Goal: Information Seeking & Learning: Check status

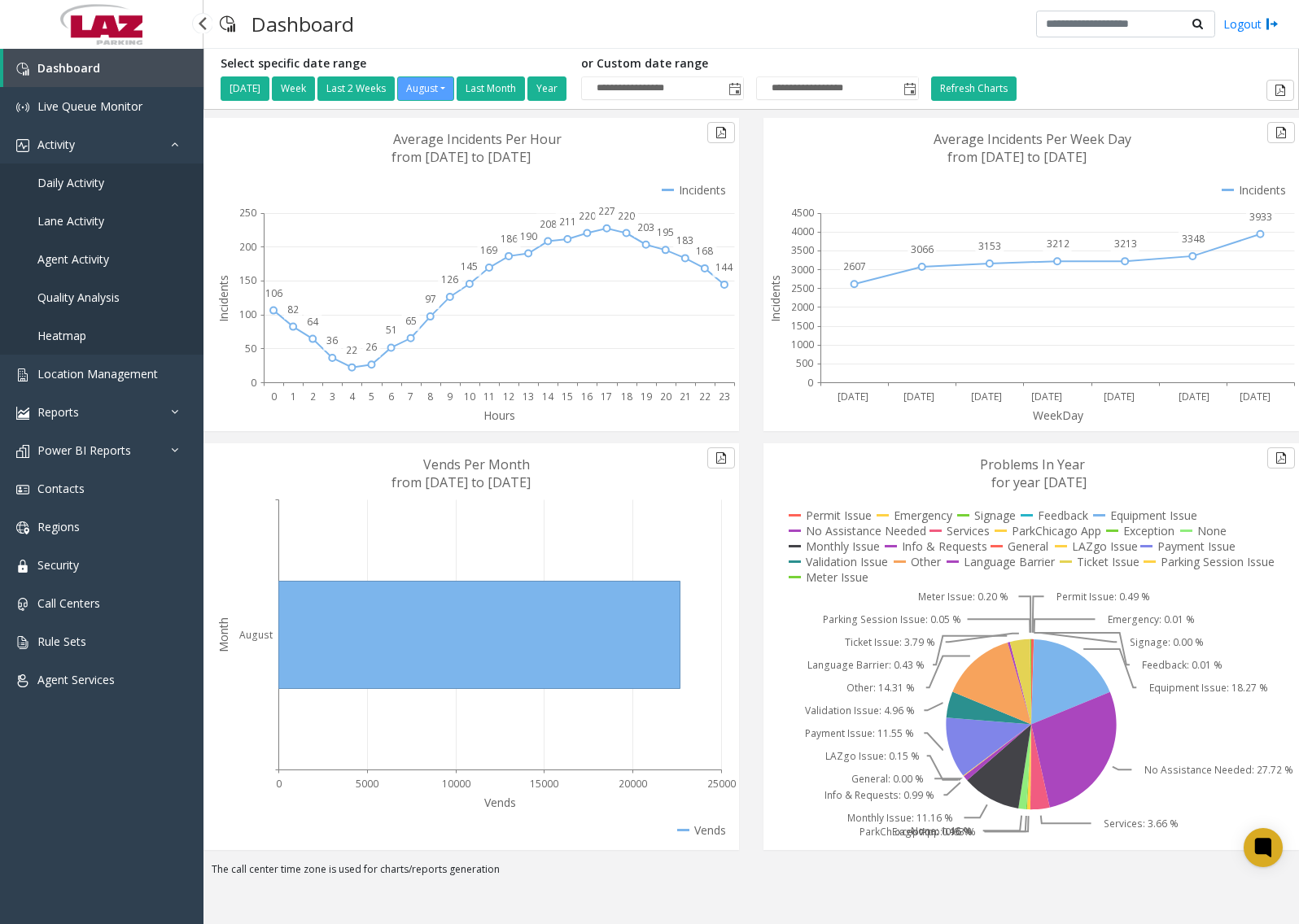
click at [90, 189] on span "Daily Activity" at bounding box center [70, 183] width 67 height 15
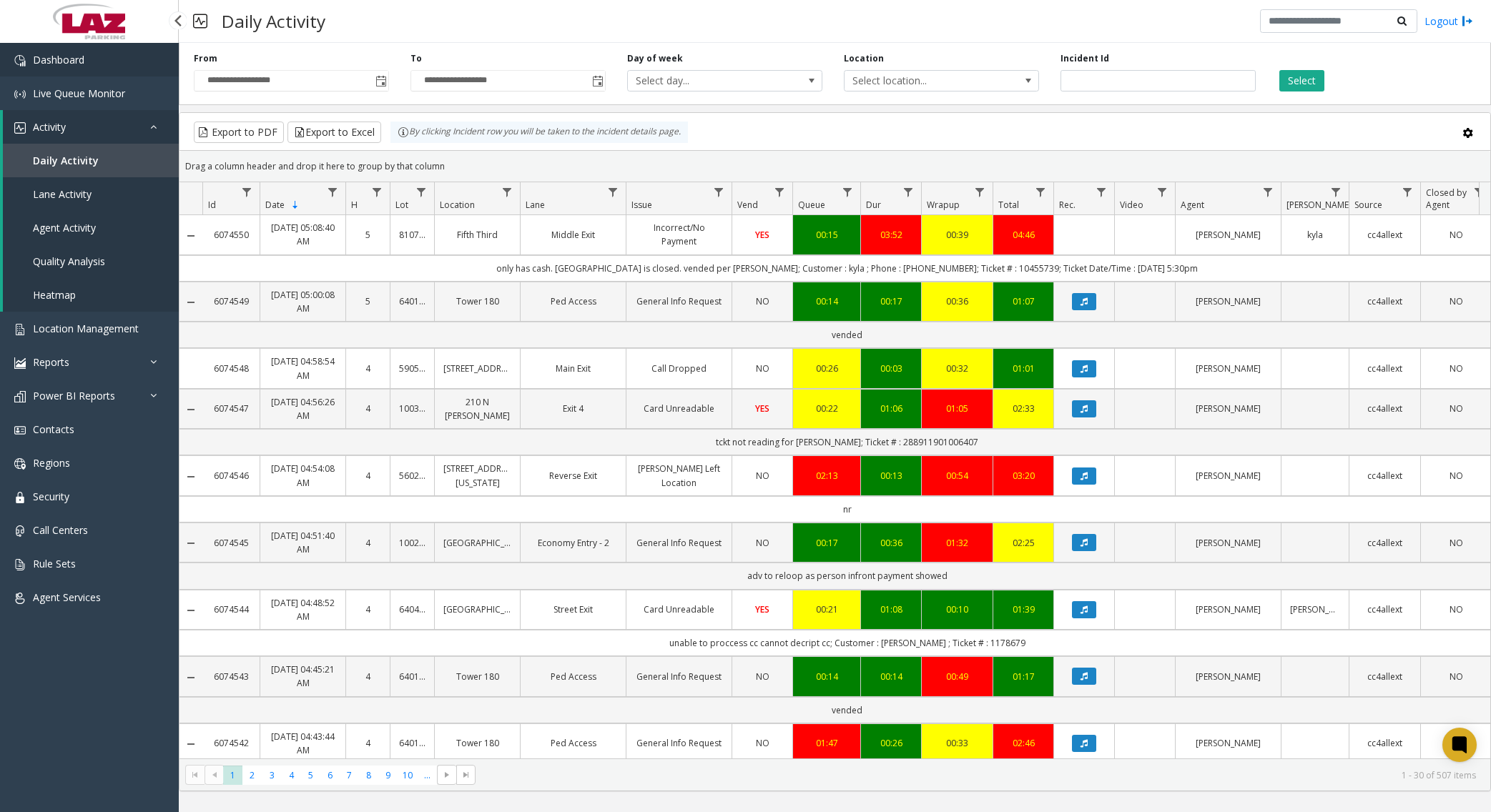
click at [61, 67] on link "Dashboard" at bounding box center [89, 59] width 178 height 33
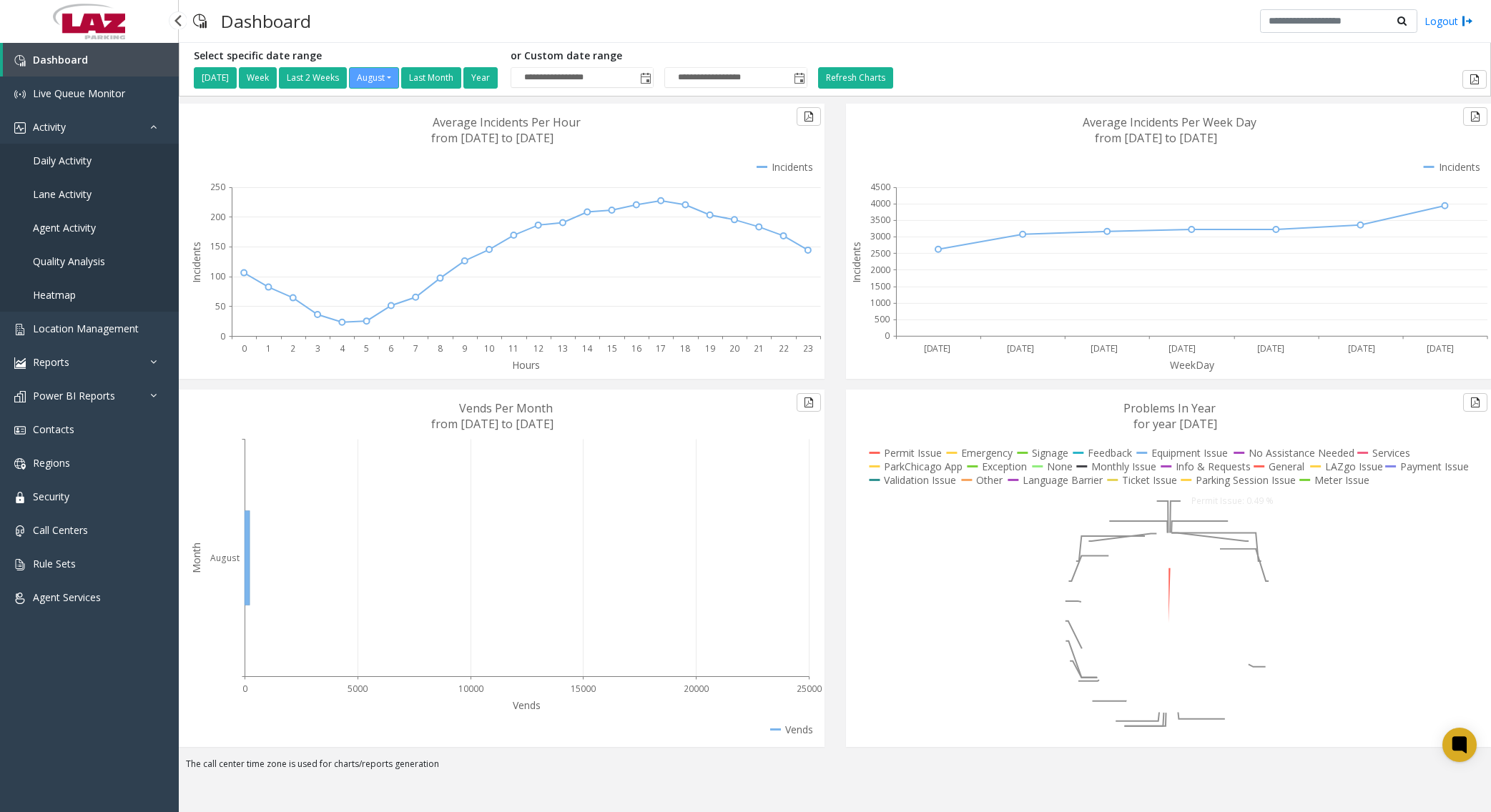
click at [76, 161] on span "Daily Activity" at bounding box center [61, 161] width 58 height 13
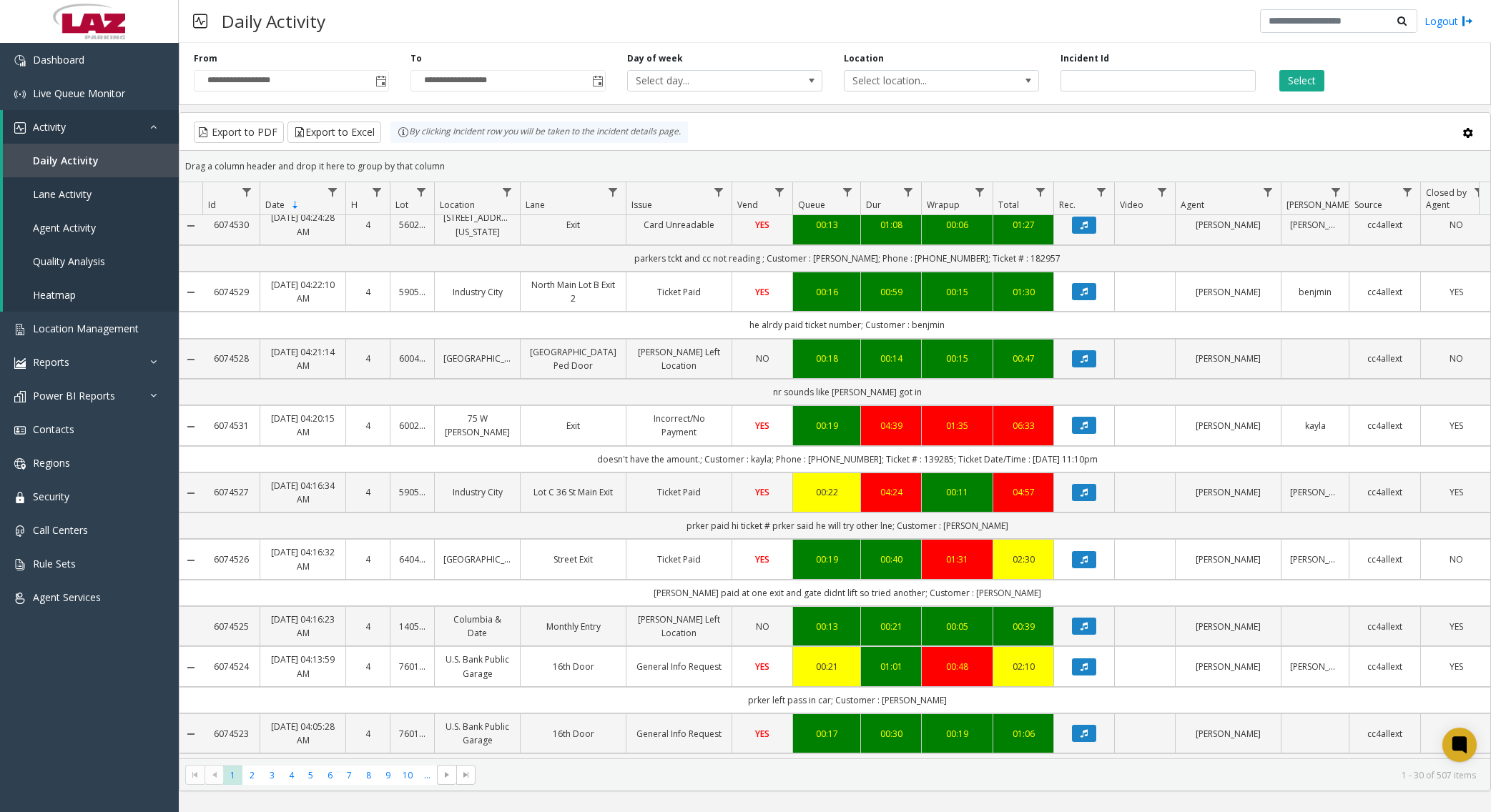
scroll to position [1001, 0]
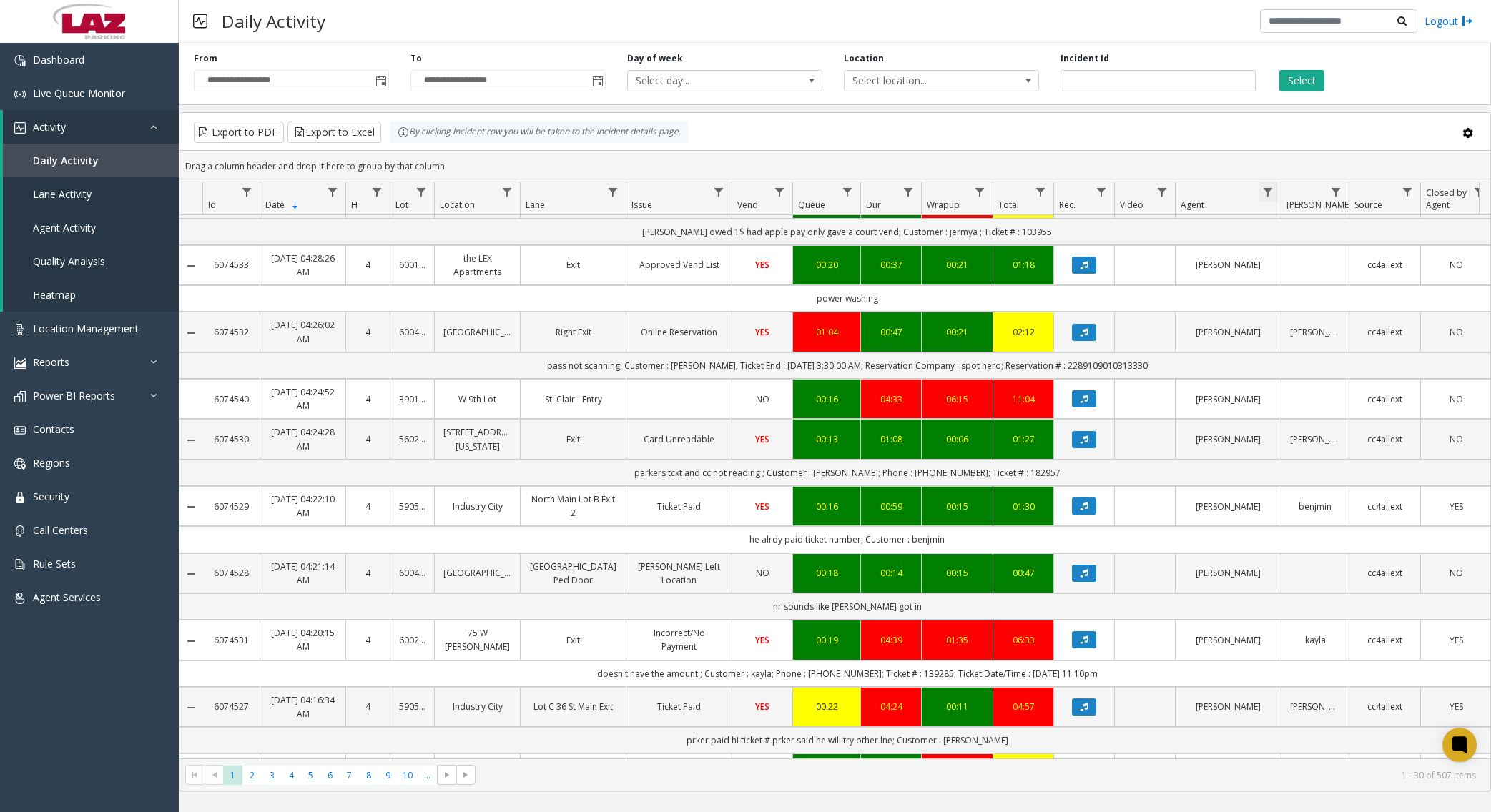
click at [1141, 197] on span "Data table" at bounding box center [1267, 192] width 11 height 11
click at [1141, 255] on input "Agent Filter" at bounding box center [1330, 254] width 121 height 24
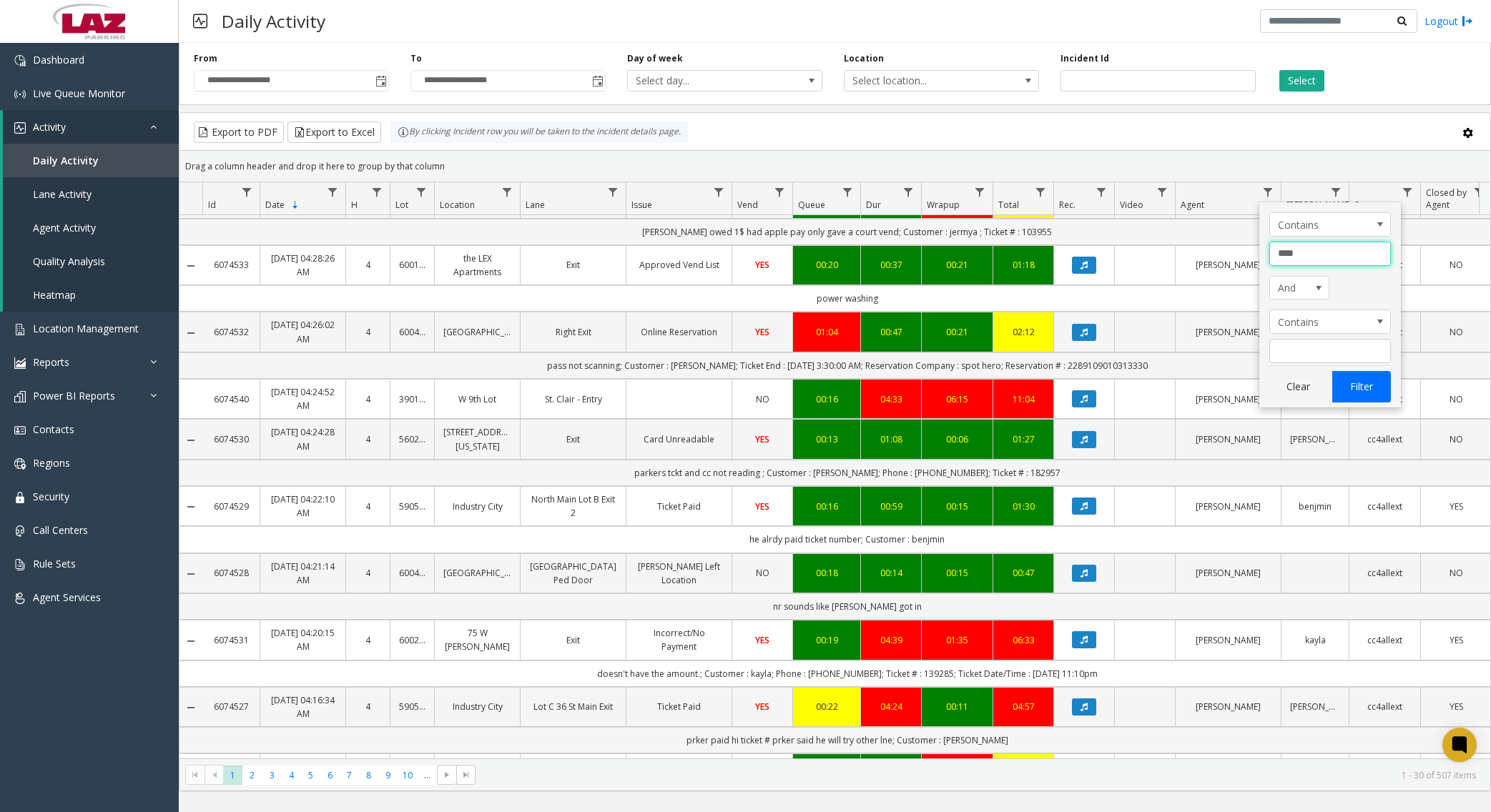
type input "****"
click at [1141, 382] on button "Filter" at bounding box center [1361, 386] width 58 height 32
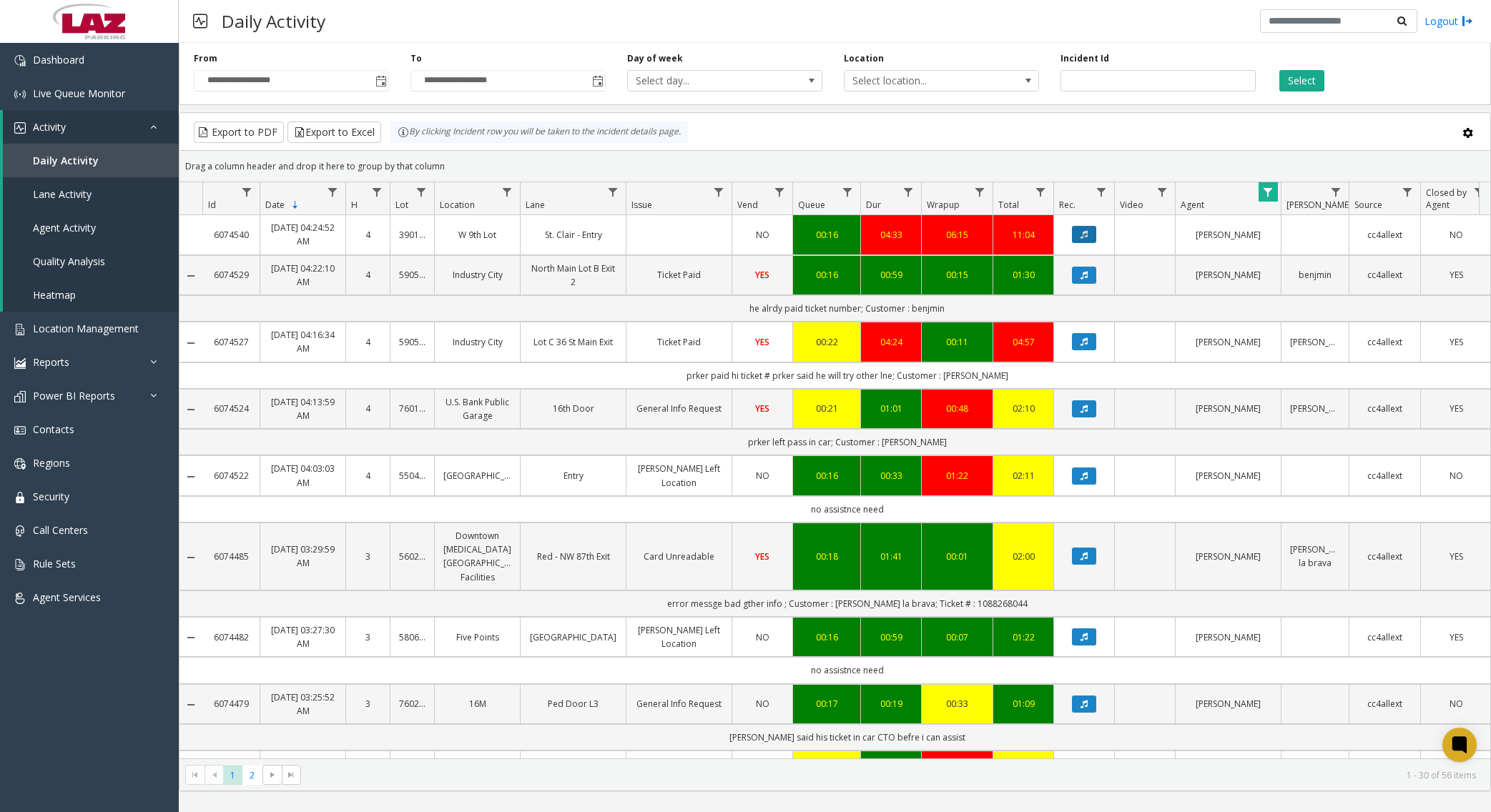
click at [1088, 235] on icon "Data table" at bounding box center [1085, 235] width 7 height 9
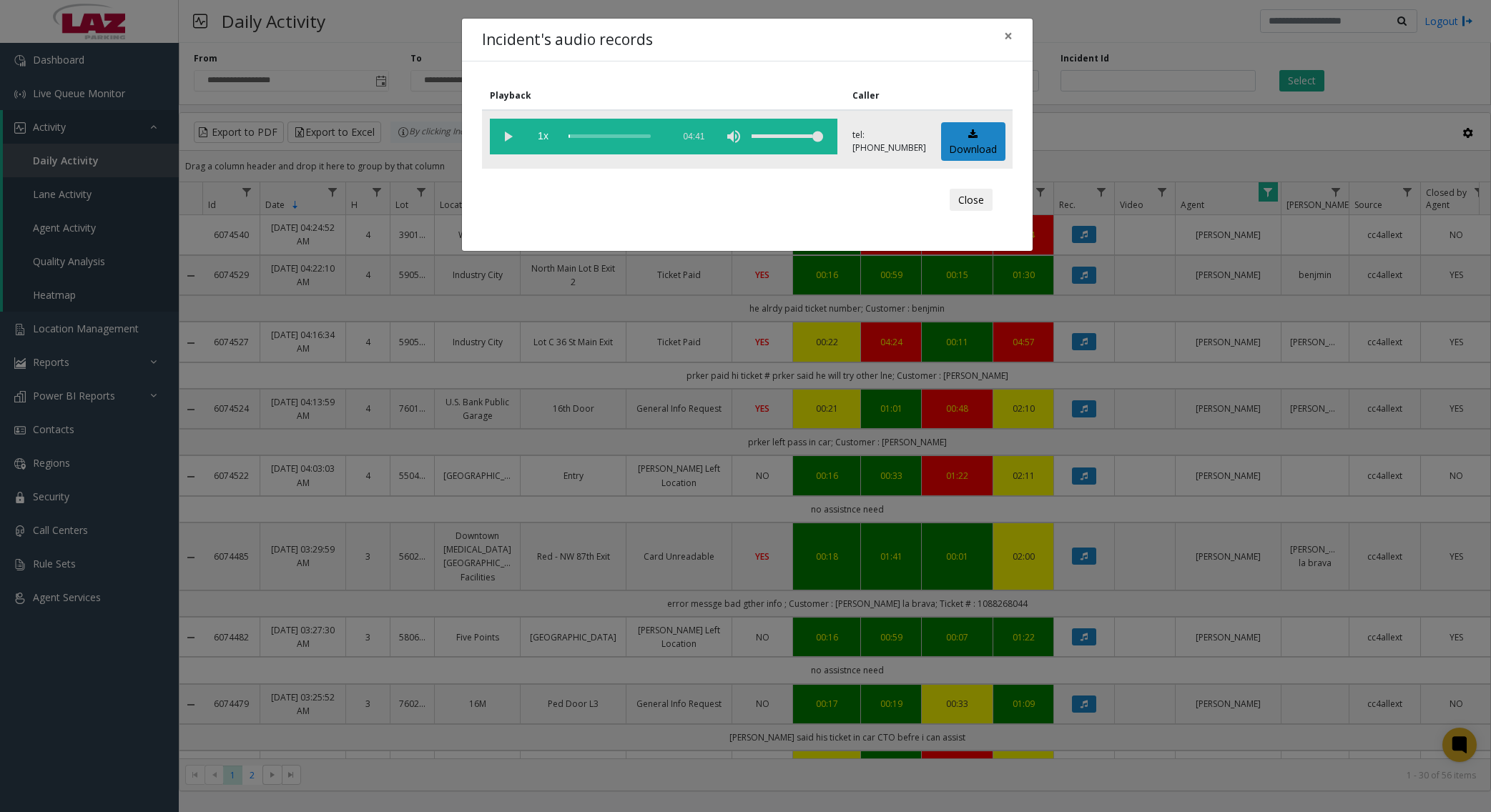
click at [506, 132] on vg-play-pause at bounding box center [508, 136] width 36 height 36
click at [575, 137] on div "scrub bar" at bounding box center [617, 136] width 97 height 36
click at [581, 137] on div "scrub bar" at bounding box center [617, 136] width 97 height 36
click at [588, 137] on div "scrub bar" at bounding box center [617, 136] width 97 height 36
click at [600, 135] on div "scrub bar" at bounding box center [617, 136] width 97 height 36
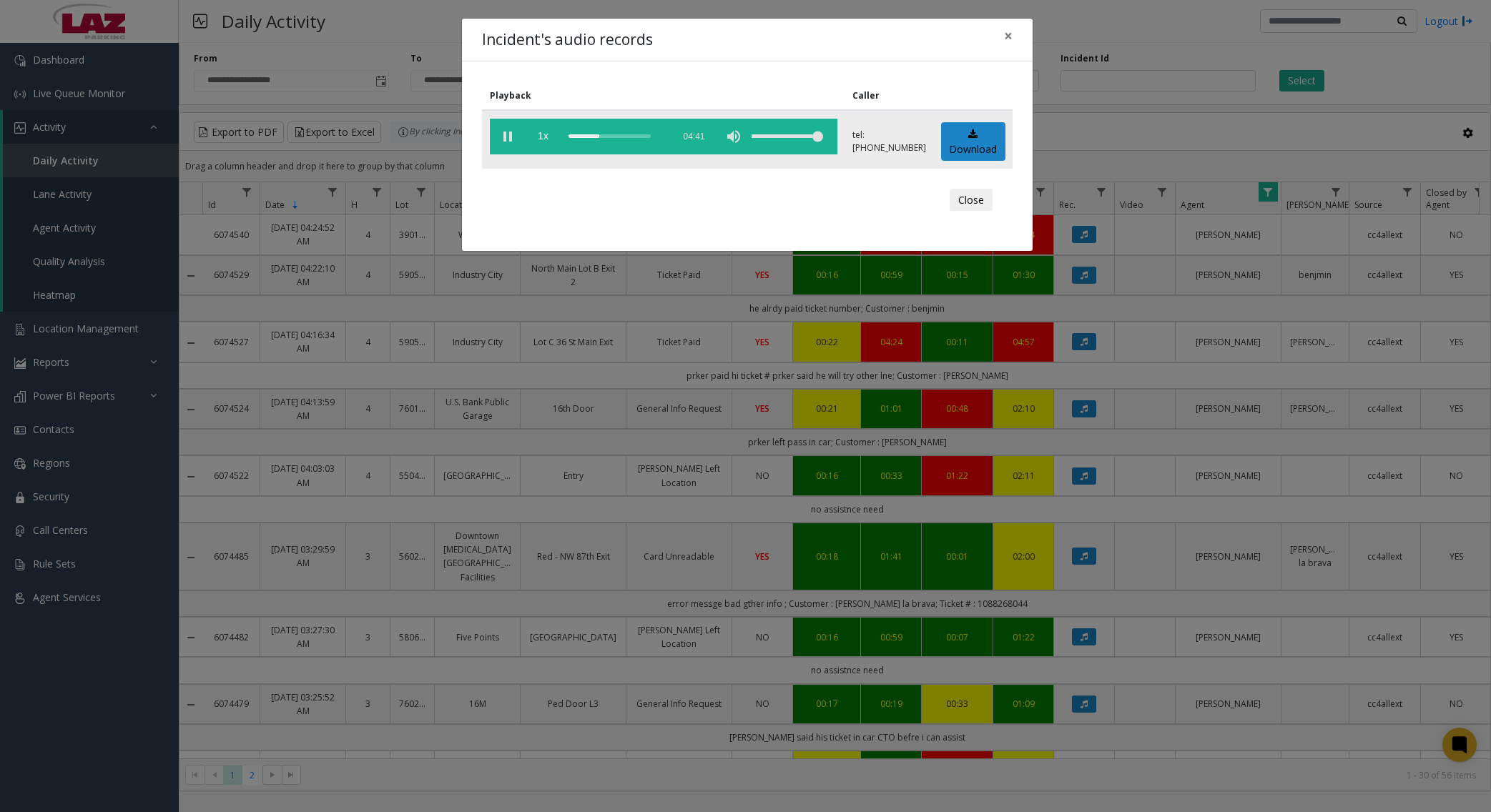
click at [614, 137] on div "scrub bar" at bounding box center [617, 136] width 97 height 36
click at [634, 140] on div "scrub bar" at bounding box center [617, 136] width 97 height 36
drag, startPoint x: 650, startPoint y: 137, endPoint x: 690, endPoint y: 137, distance: 40.0
click at [651, 137] on div "scrub bar" at bounding box center [617, 136] width 97 height 36
click at [1011, 36] on span "×" at bounding box center [1008, 36] width 9 height 20
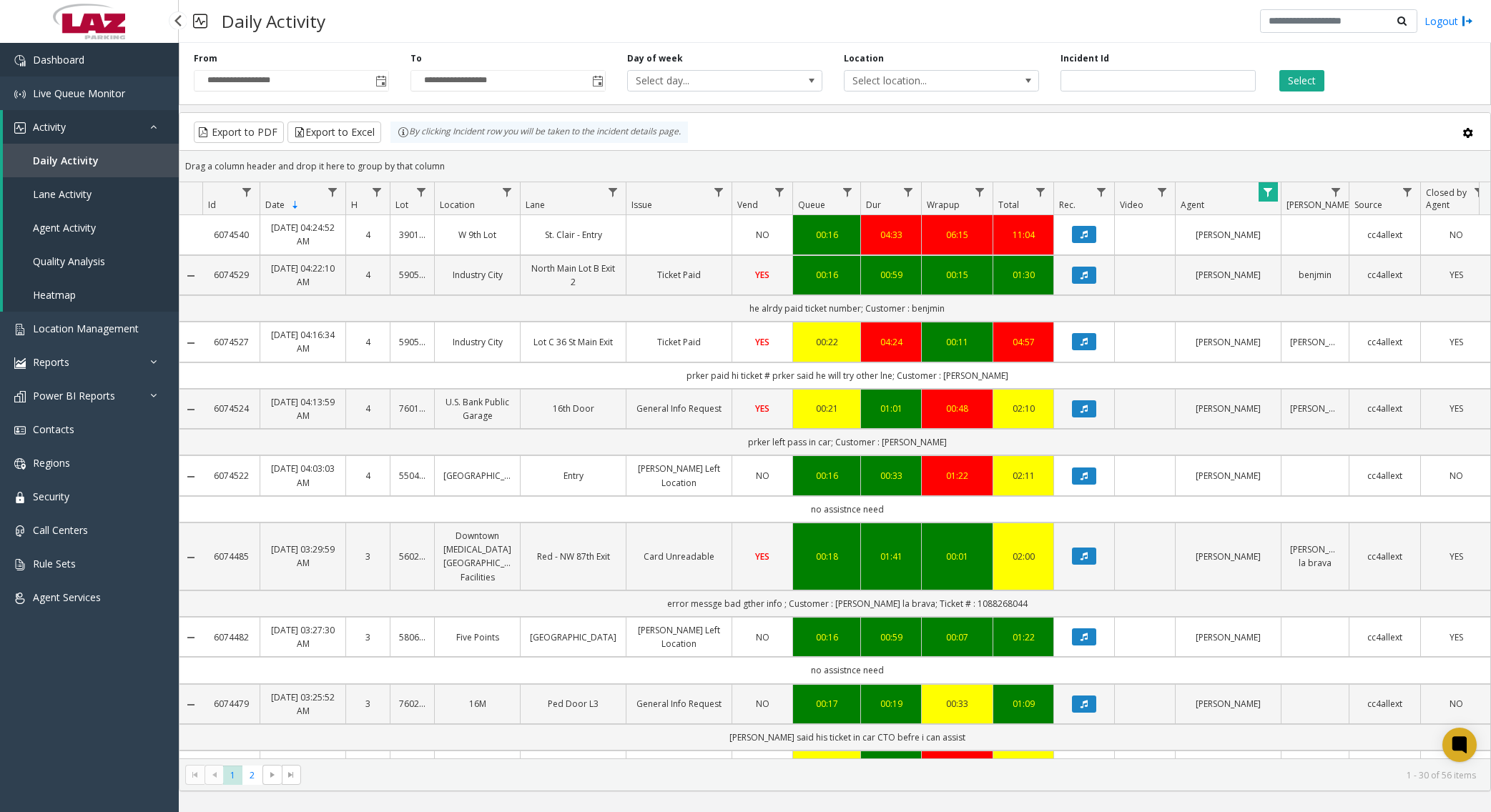
click at [56, 52] on link "Dashboard" at bounding box center [89, 59] width 178 height 33
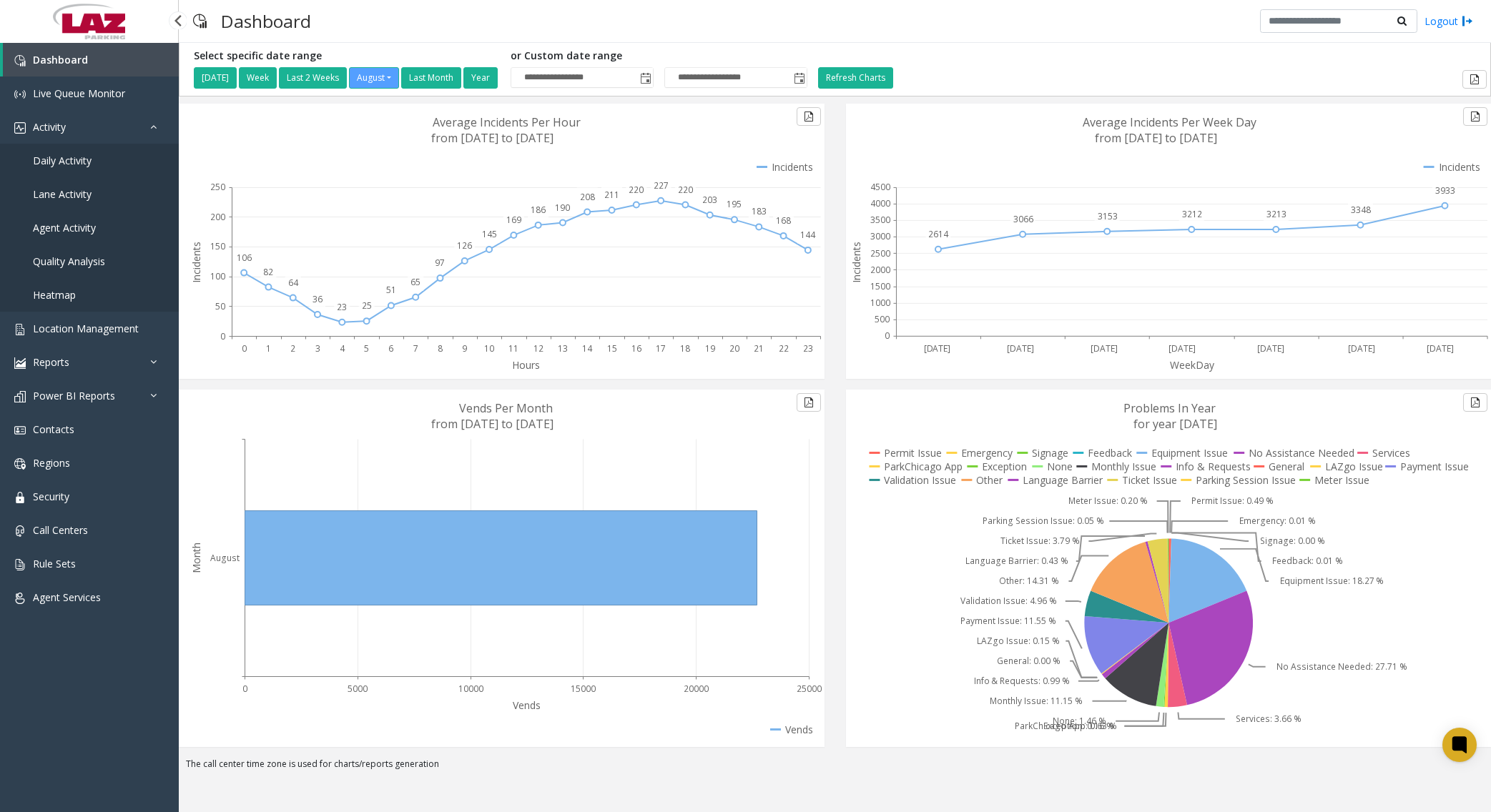
click at [78, 164] on span "Daily Activity" at bounding box center [61, 161] width 58 height 13
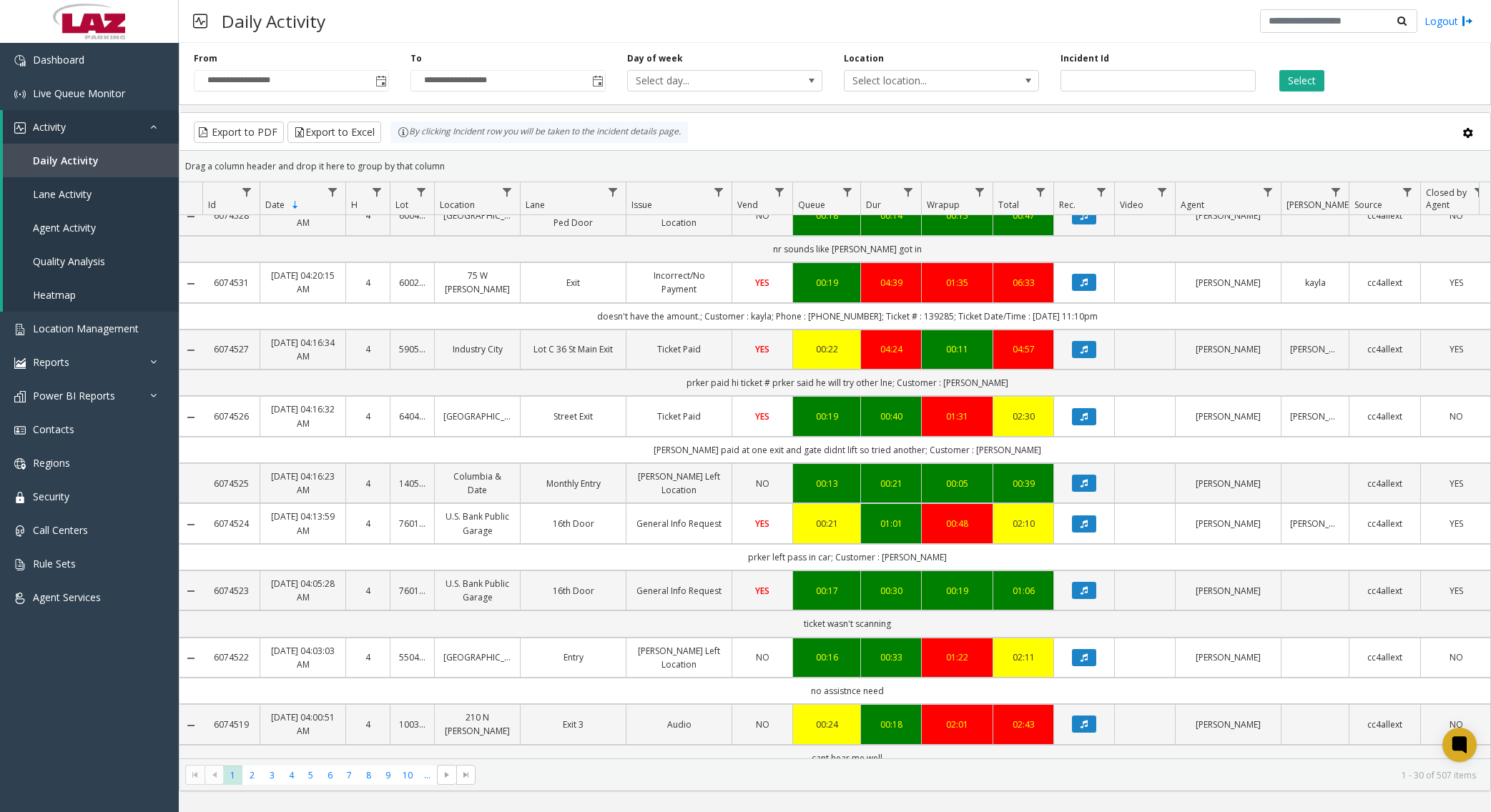
scroll to position [1422, 0]
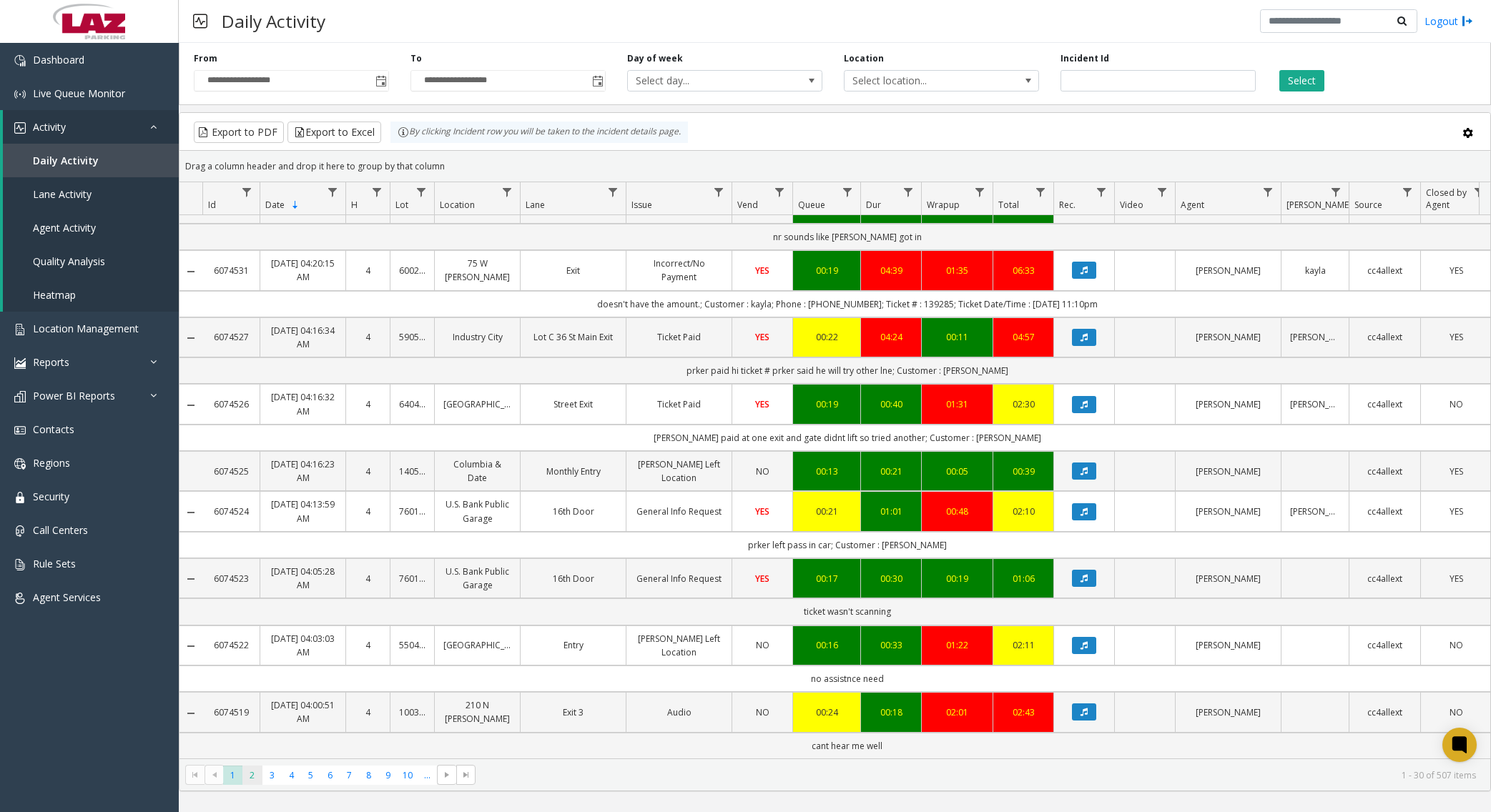
click at [249, 771] on span "2" at bounding box center [252, 776] width 19 height 19
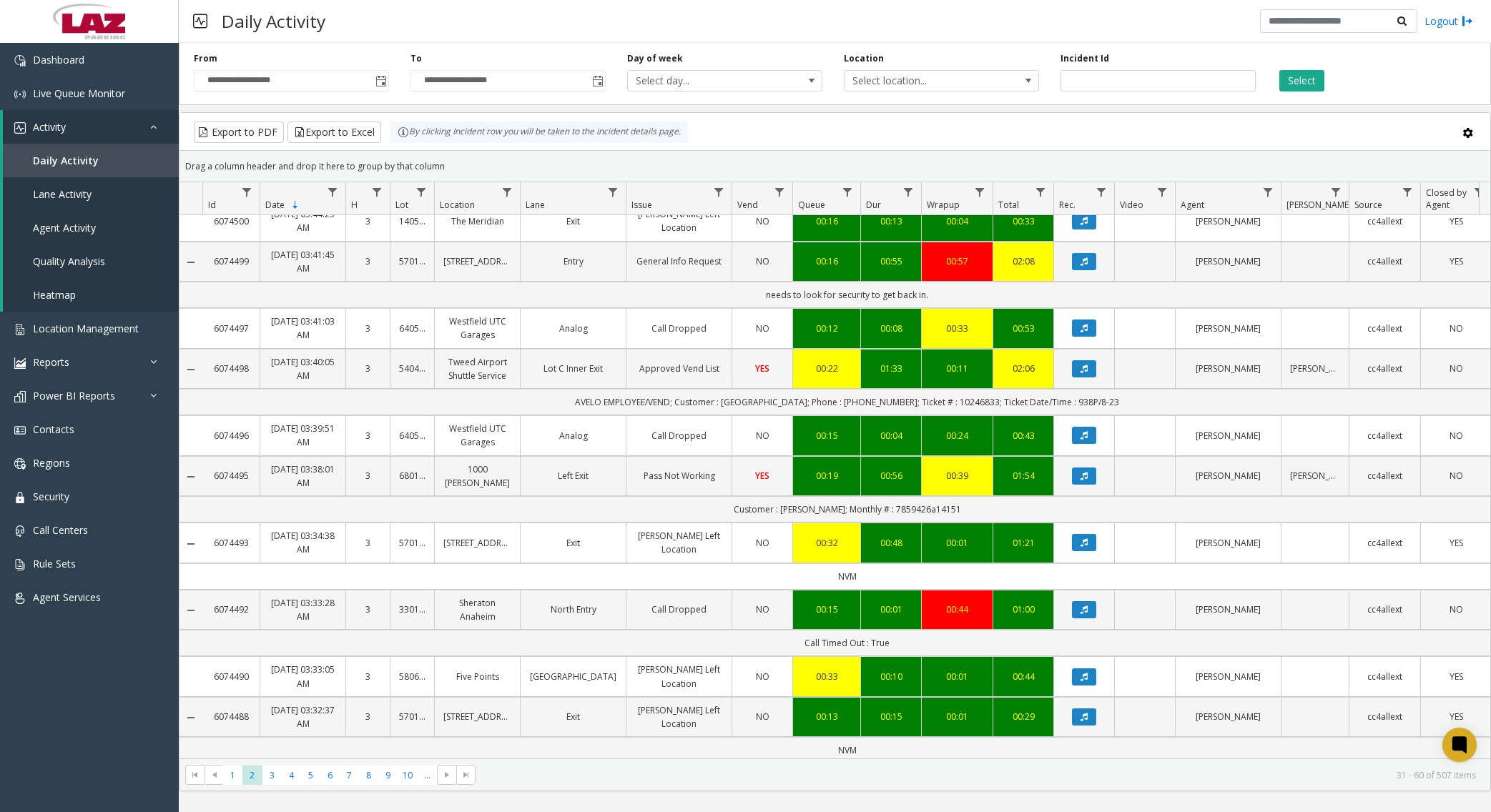
scroll to position [1301, 0]
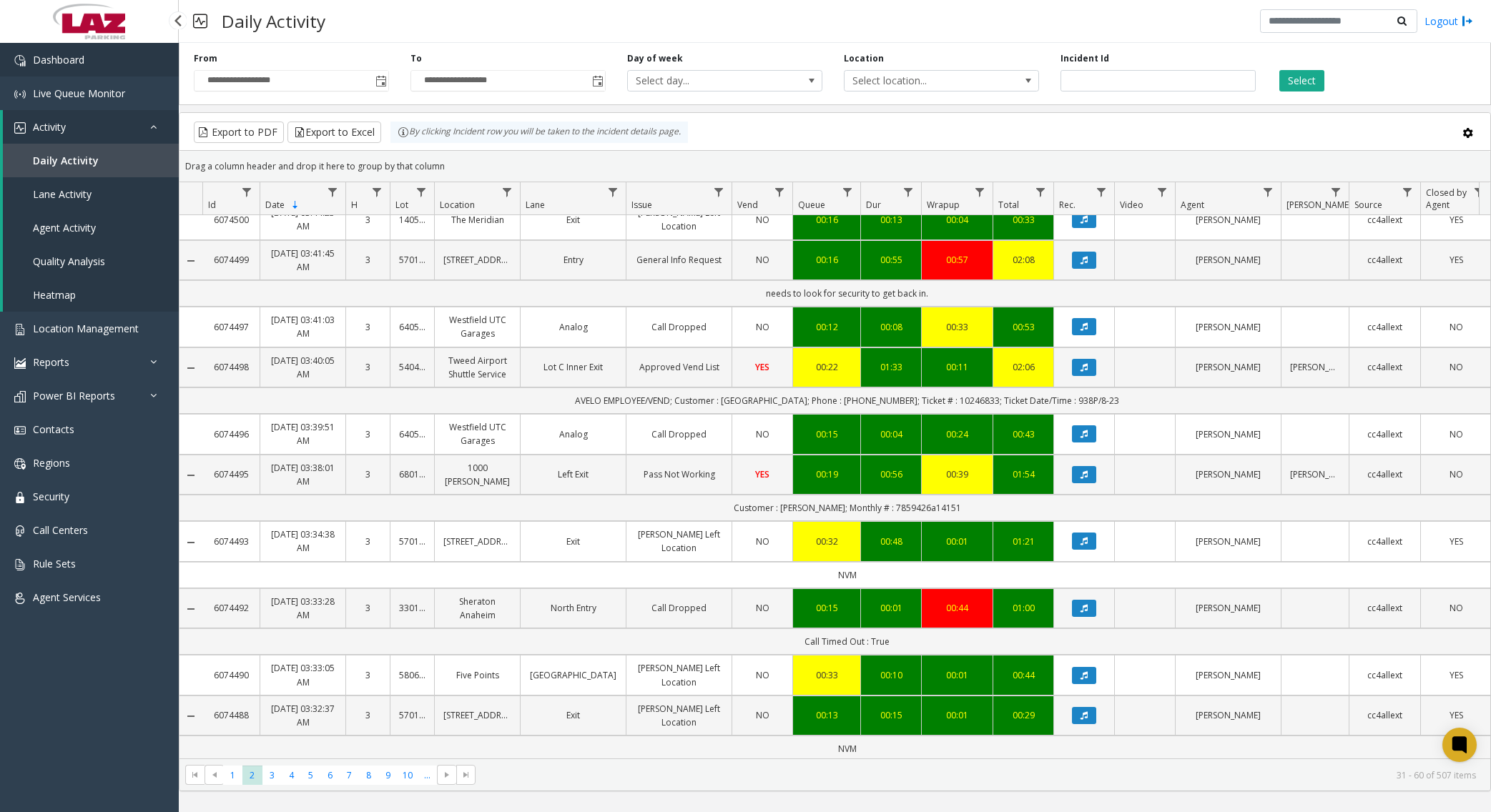
click at [118, 70] on link "Dashboard" at bounding box center [89, 59] width 178 height 33
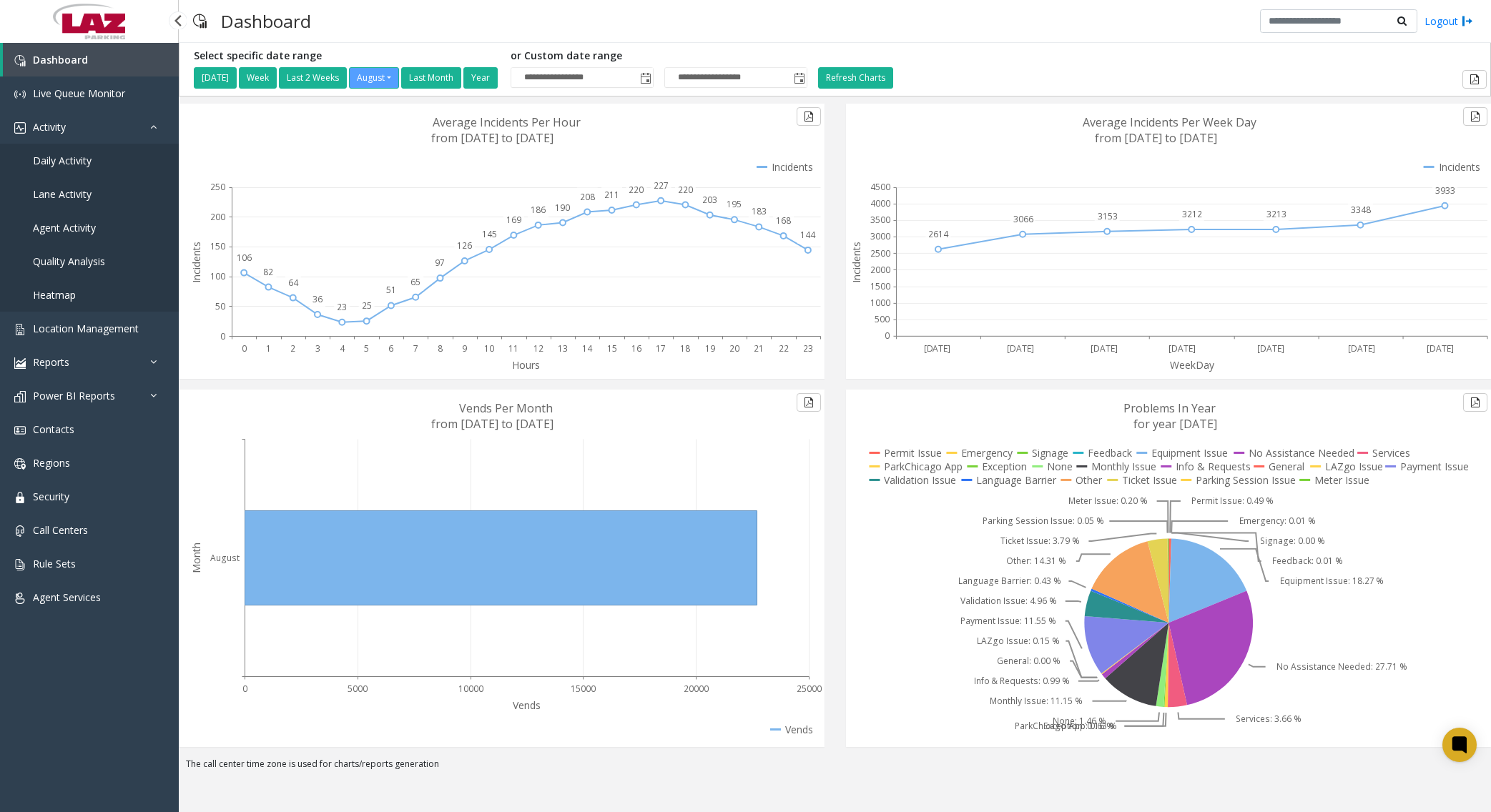
click at [74, 162] on span "Daily Activity" at bounding box center [61, 161] width 58 height 13
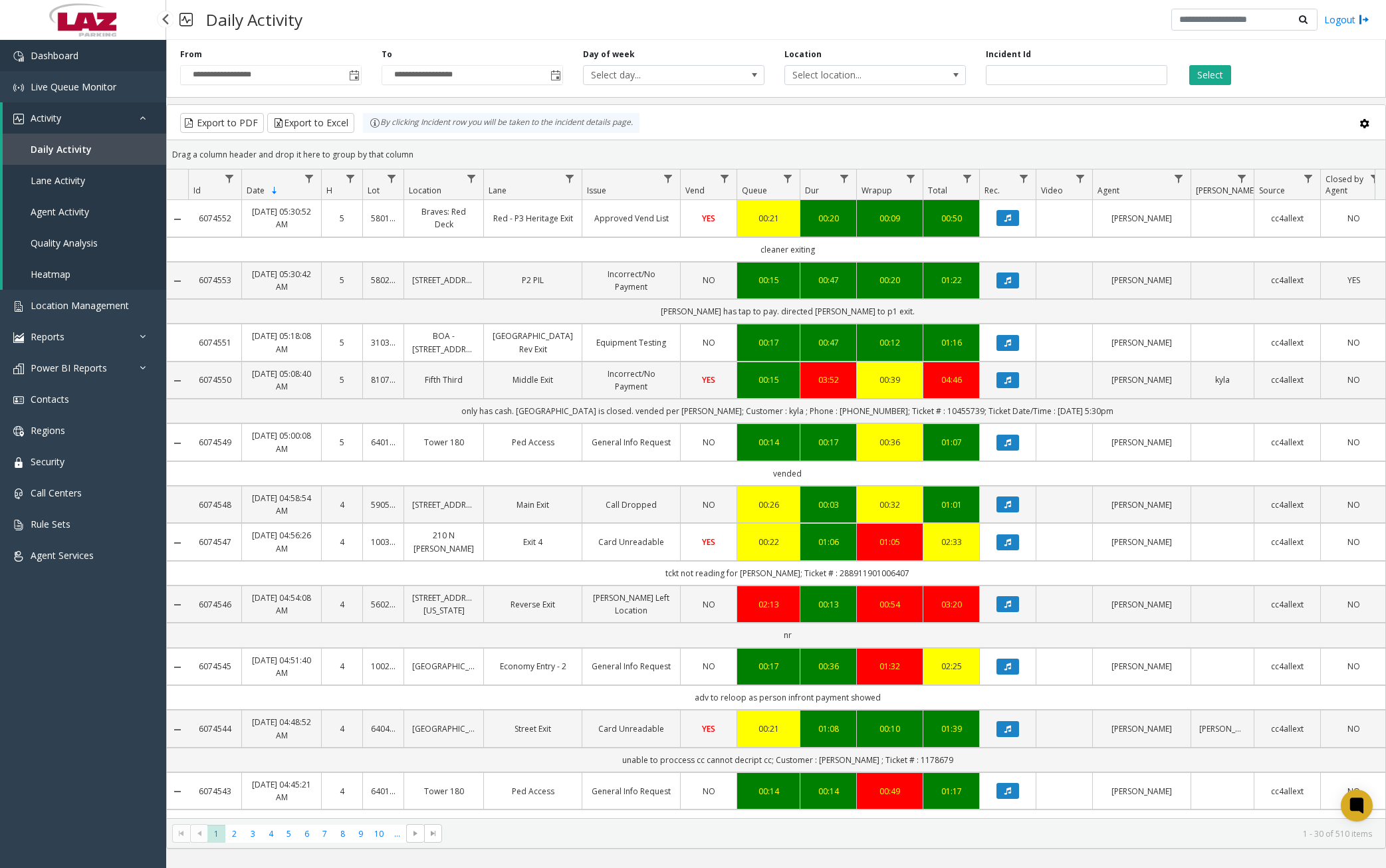
click at [92, 54] on link "Dashboard" at bounding box center [83, 55] width 166 height 31
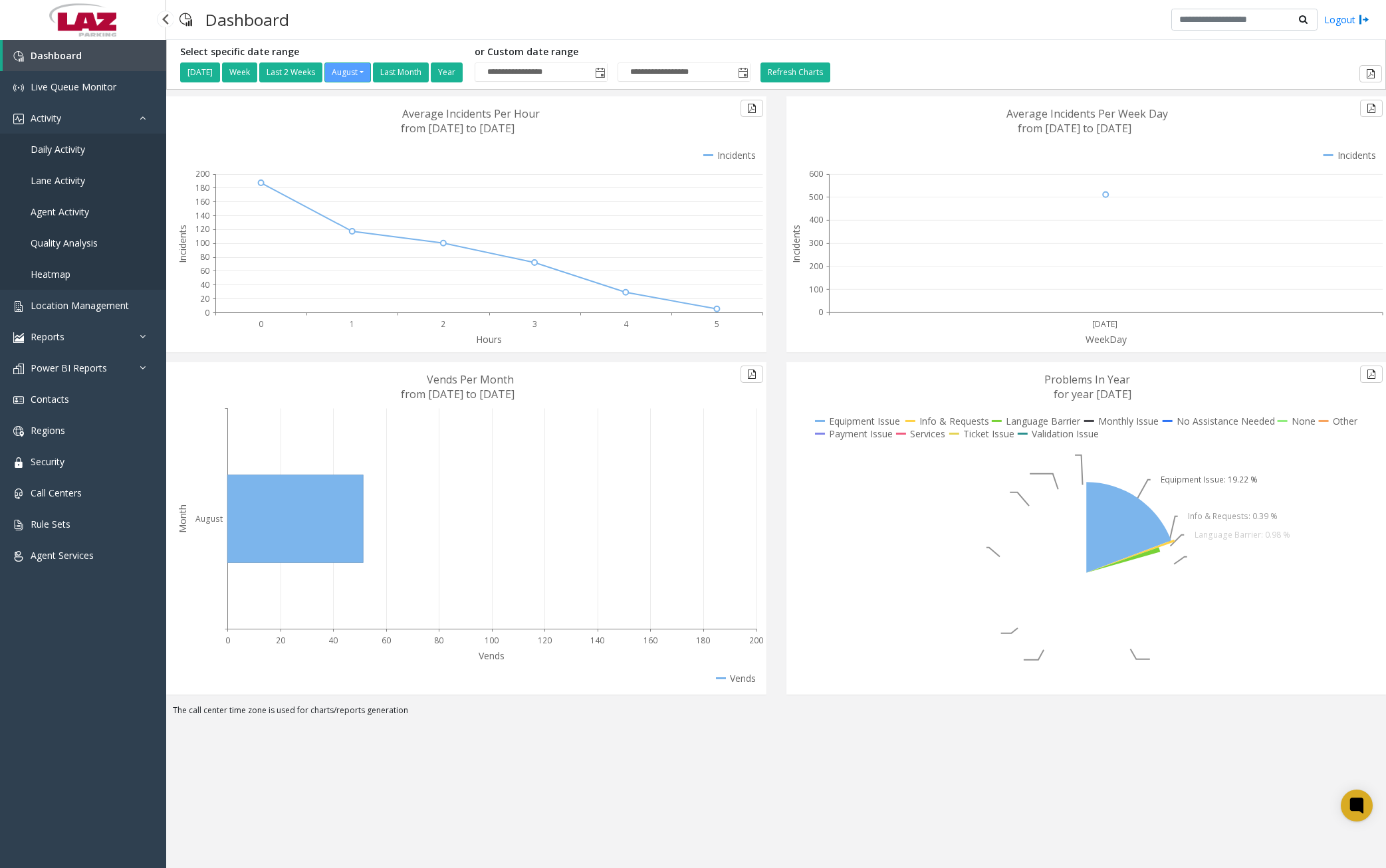
click at [73, 150] on span "Daily Activity" at bounding box center [57, 149] width 54 height 12
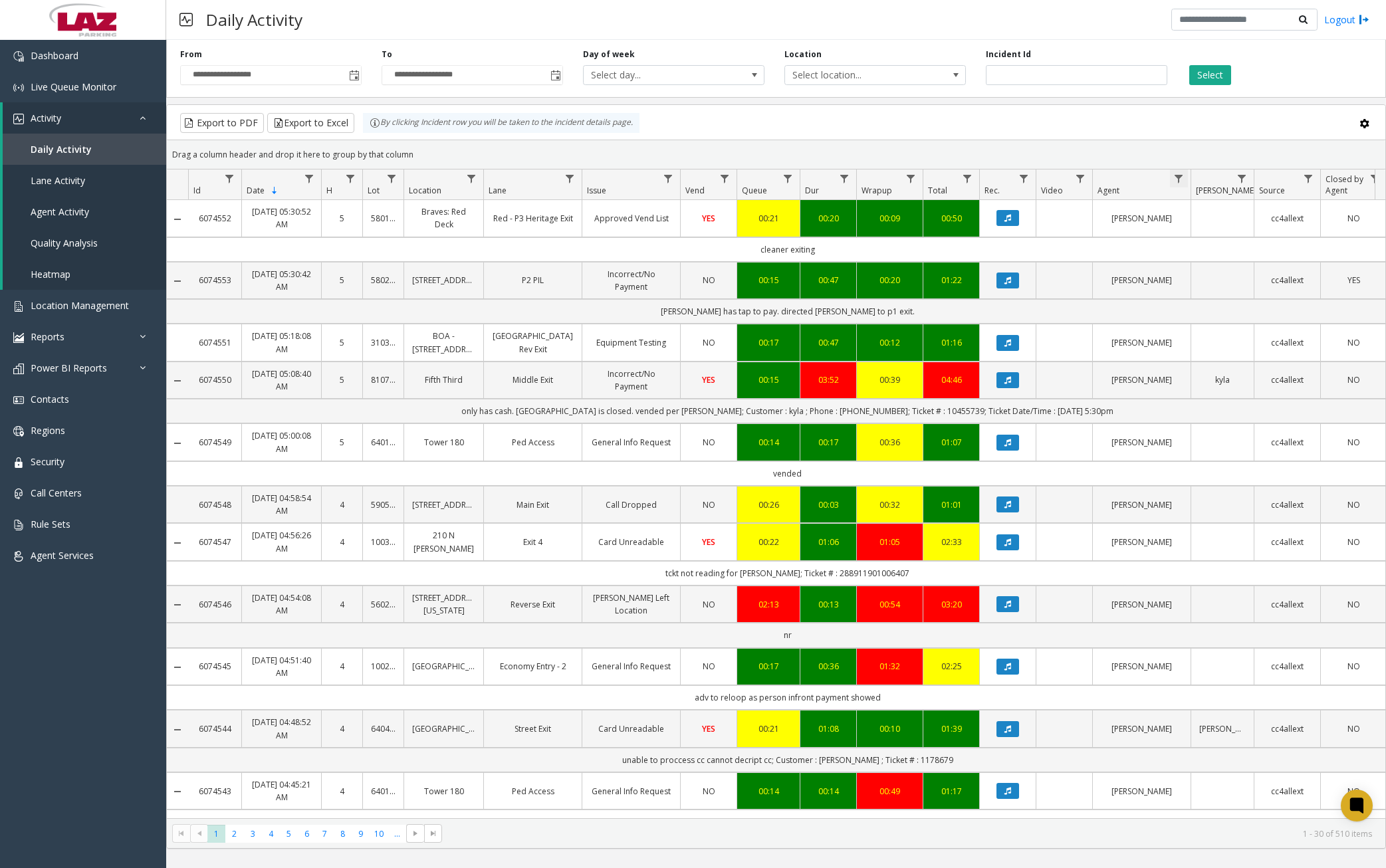
click at [1060, 177] on span "Data table" at bounding box center [1178, 178] width 10 height 10
click at [1060, 234] on input "Agent Filter" at bounding box center [1237, 236] width 113 height 23
type input "****"
click at [1060, 358] on button "Filter" at bounding box center [1266, 359] width 54 height 30
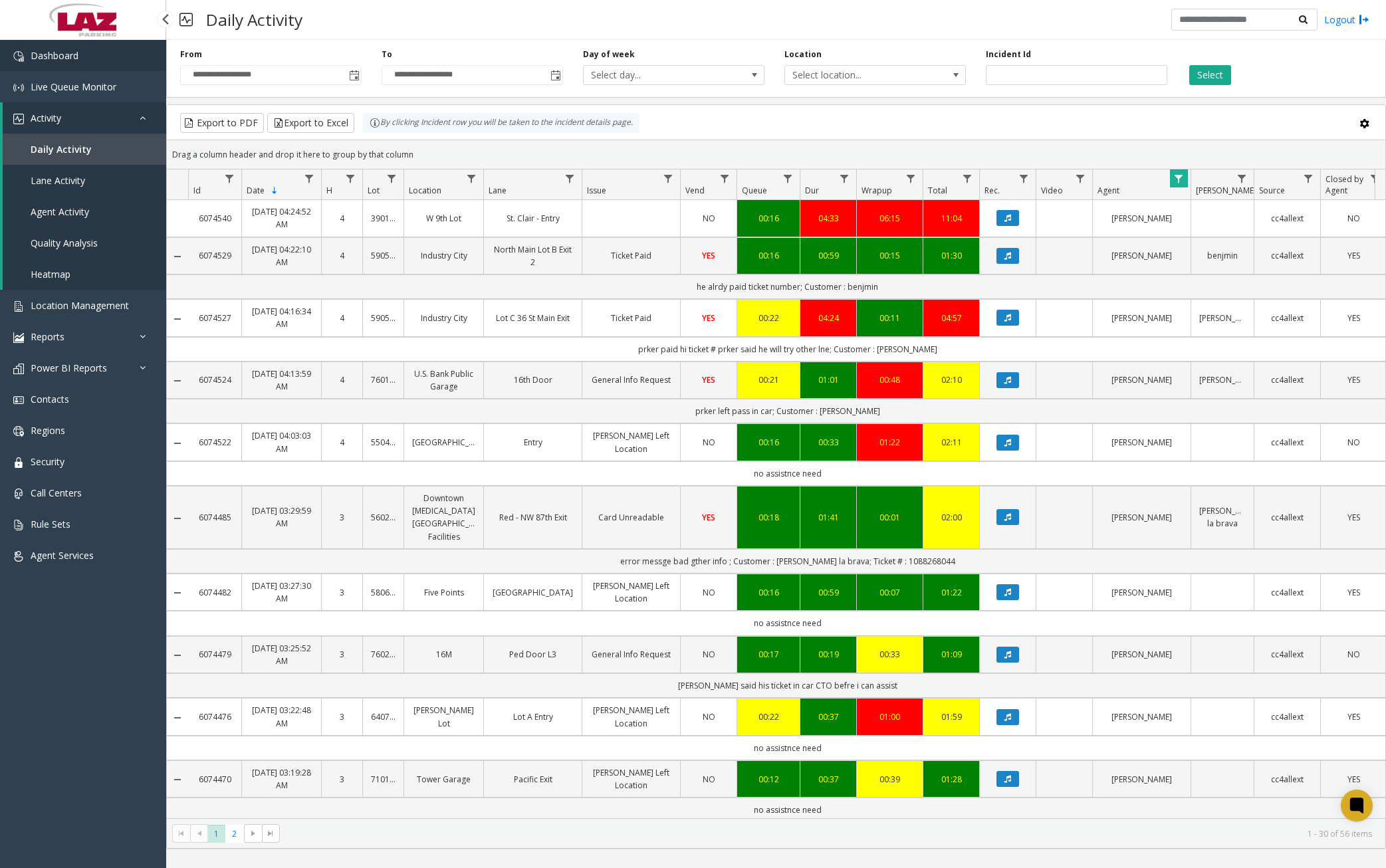
click at [103, 56] on link "Dashboard" at bounding box center [83, 55] width 166 height 31
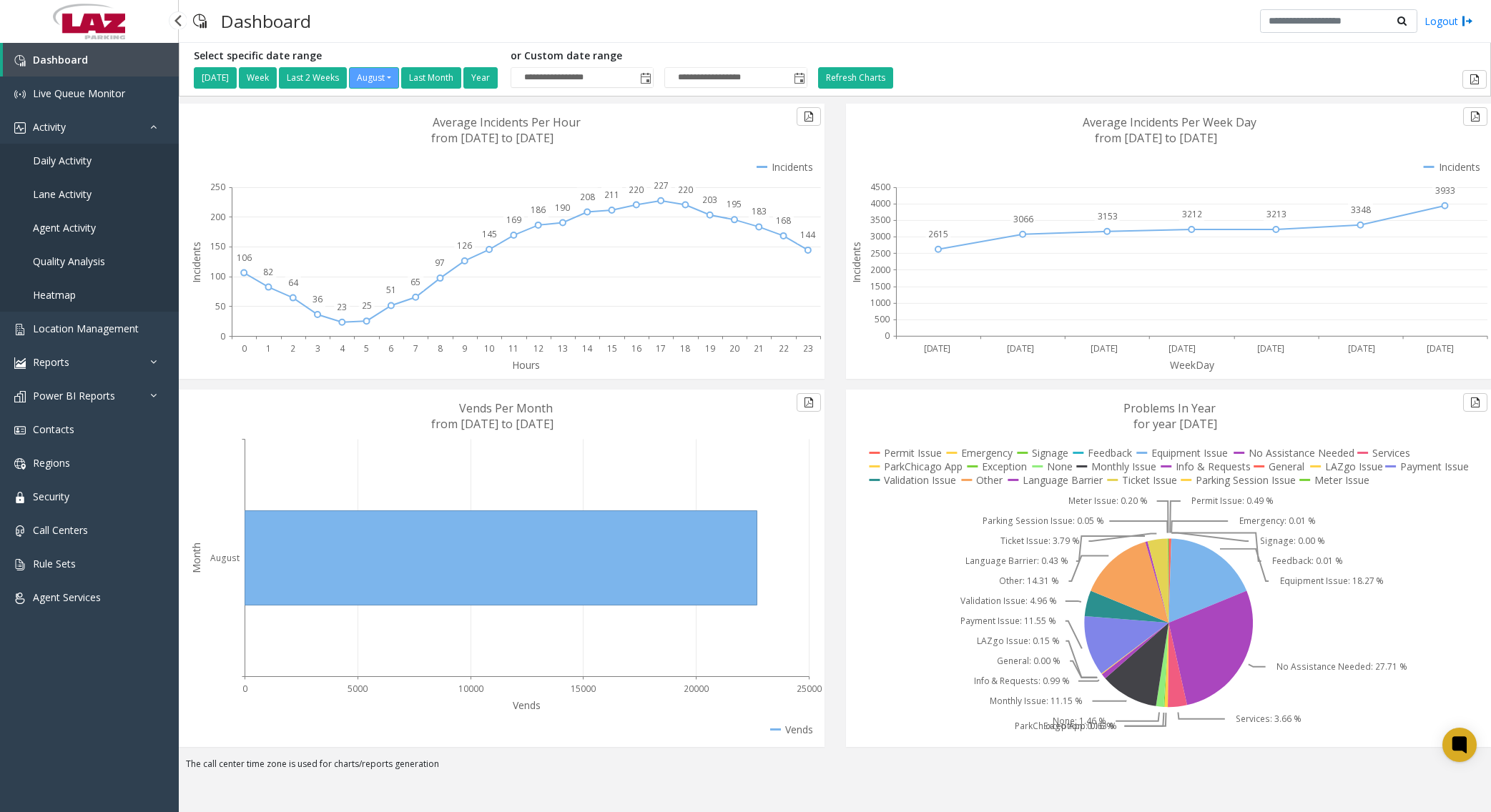
click at [78, 158] on span "Daily Activity" at bounding box center [61, 161] width 58 height 13
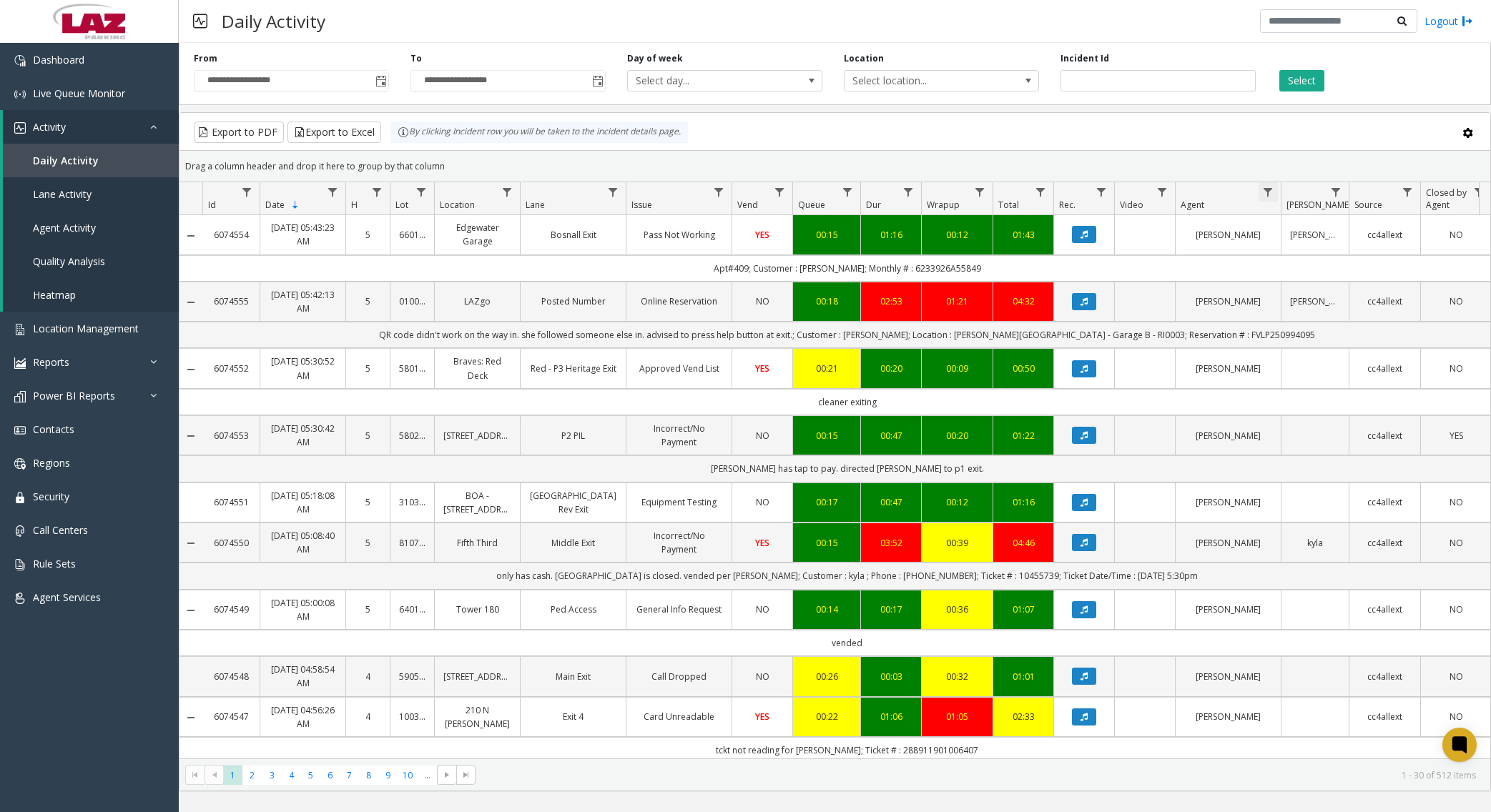
click at [1141, 189] on span "Data table" at bounding box center [1267, 192] width 11 height 11
click at [1141, 250] on input "Agent Filter" at bounding box center [1330, 254] width 121 height 24
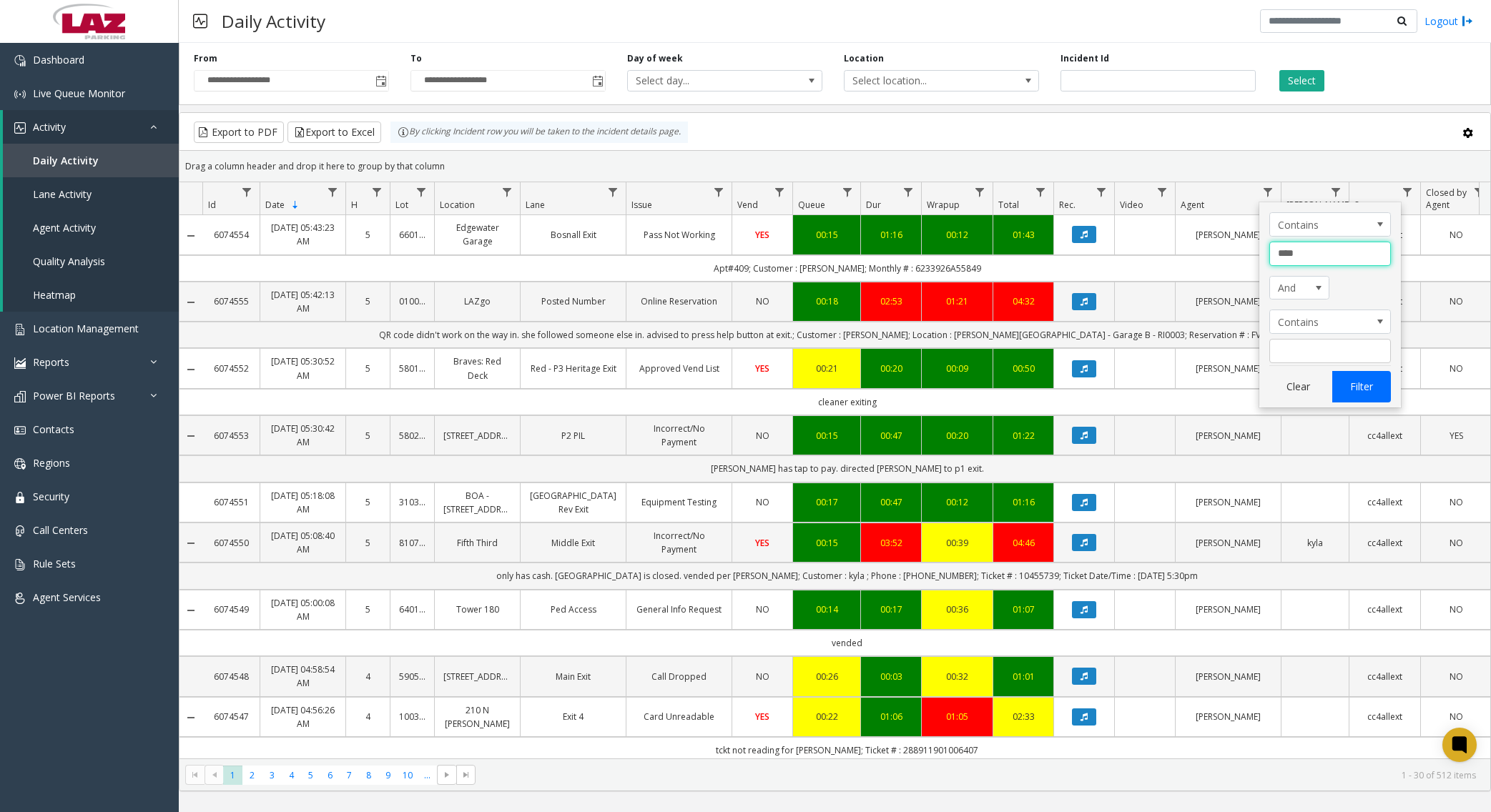
type input "****"
click at [1141, 395] on button "Filter" at bounding box center [1361, 386] width 58 height 32
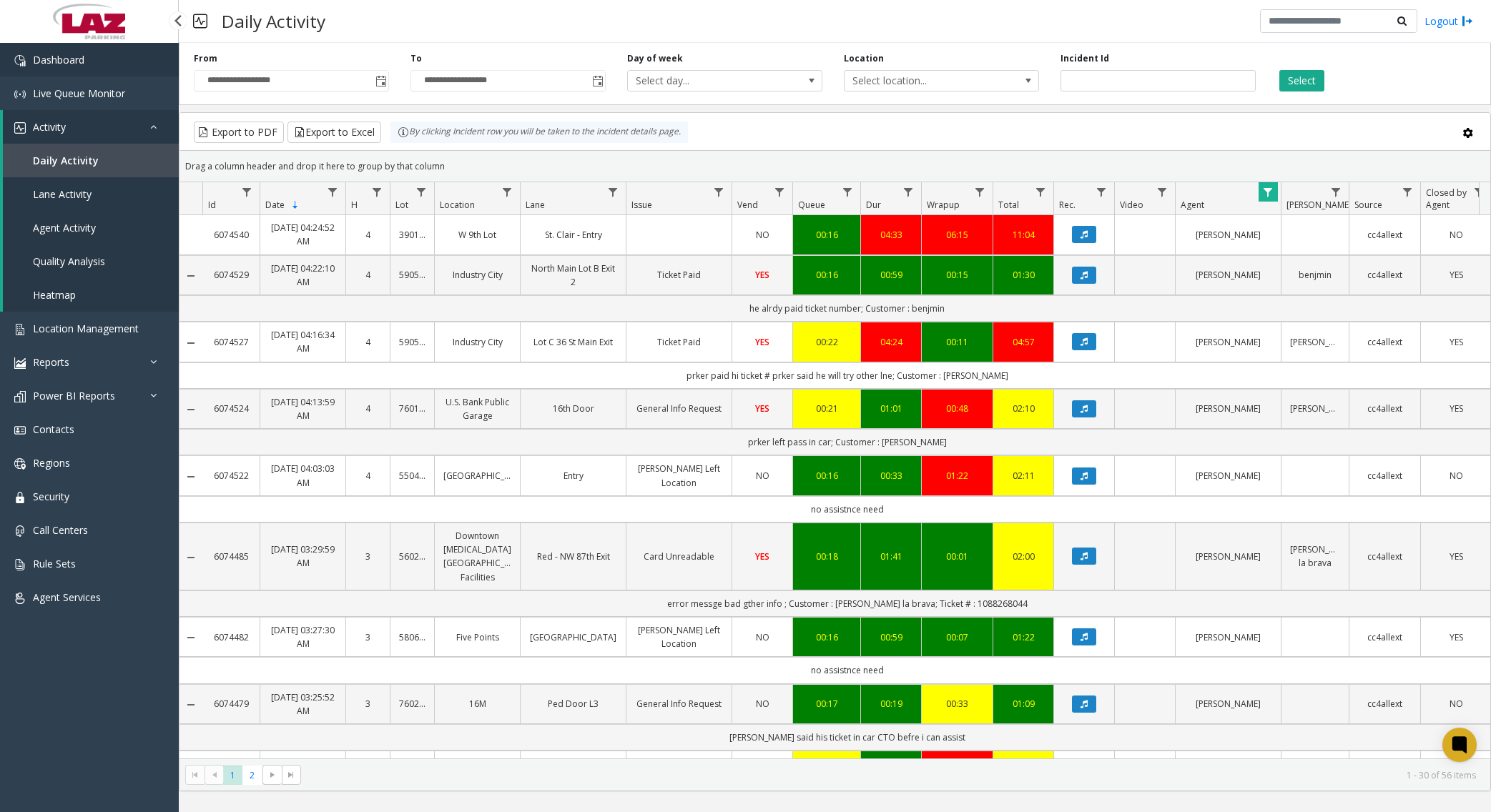
click at [133, 70] on link "Dashboard" at bounding box center [89, 59] width 178 height 33
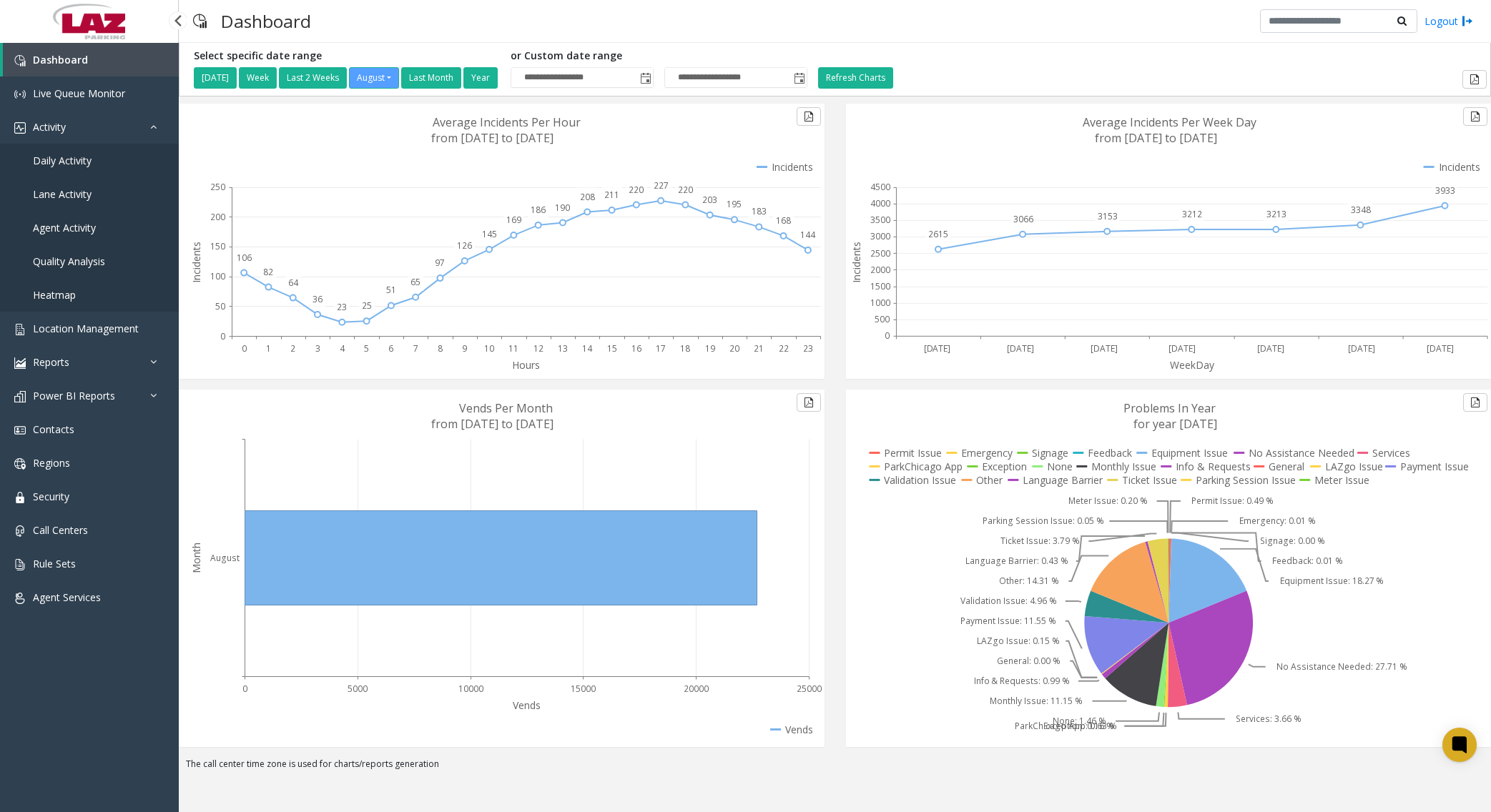
click at [81, 161] on span "Daily Activity" at bounding box center [61, 161] width 58 height 13
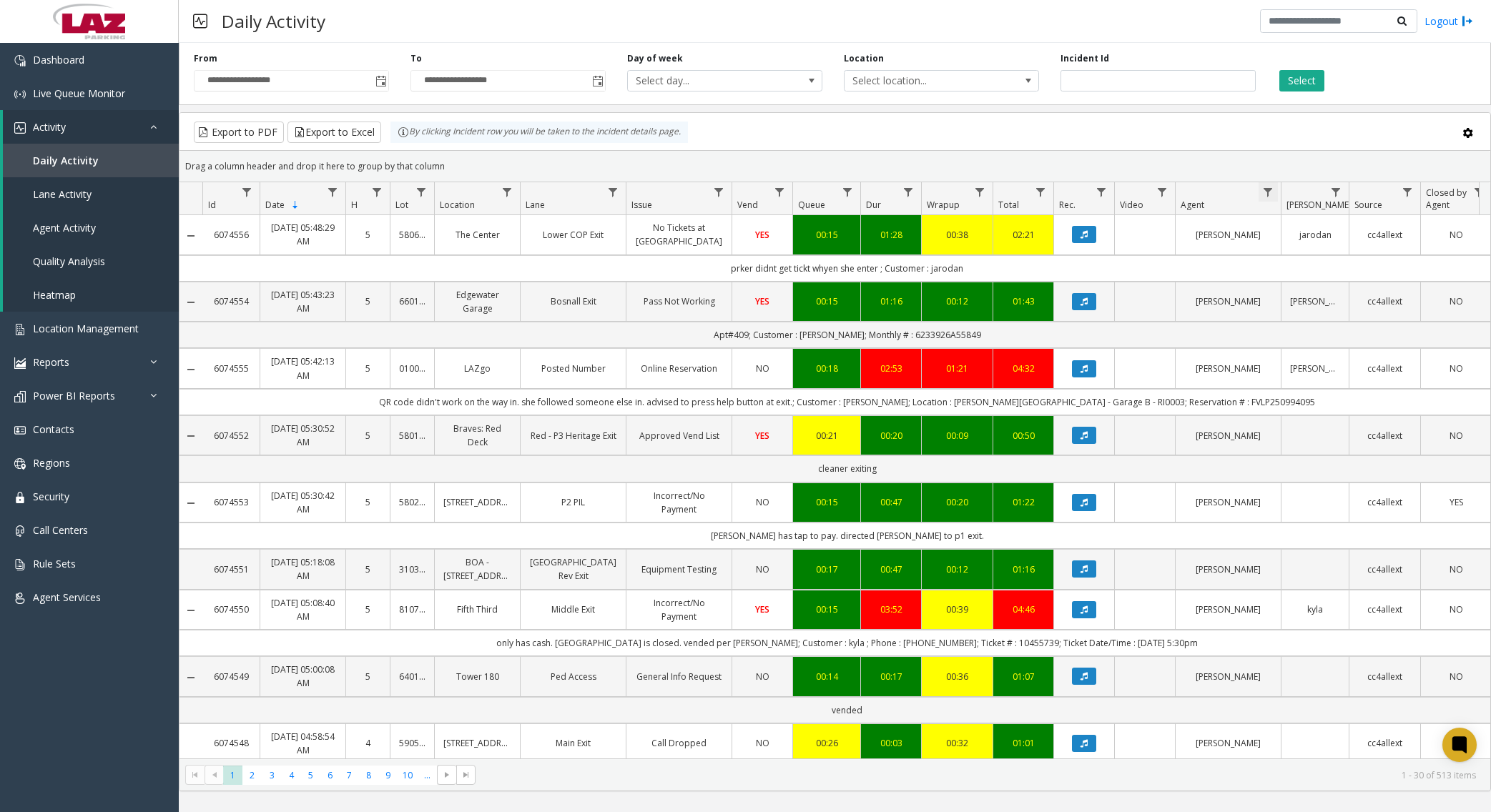
click at [1141, 189] on span "Data table" at bounding box center [1267, 192] width 11 height 11
click at [1141, 249] on input "Agent Filter" at bounding box center [1330, 254] width 121 height 24
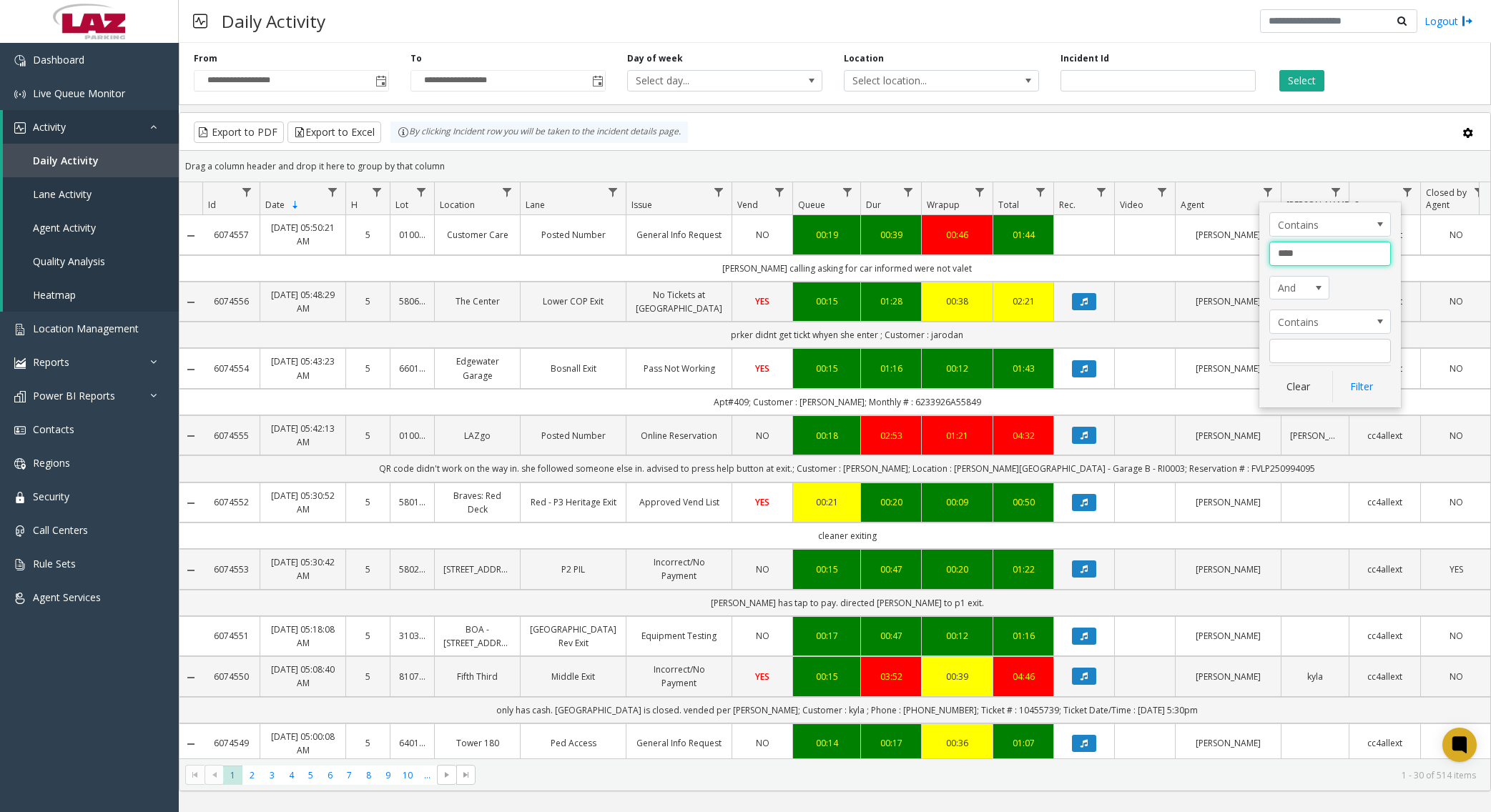
type input "****"
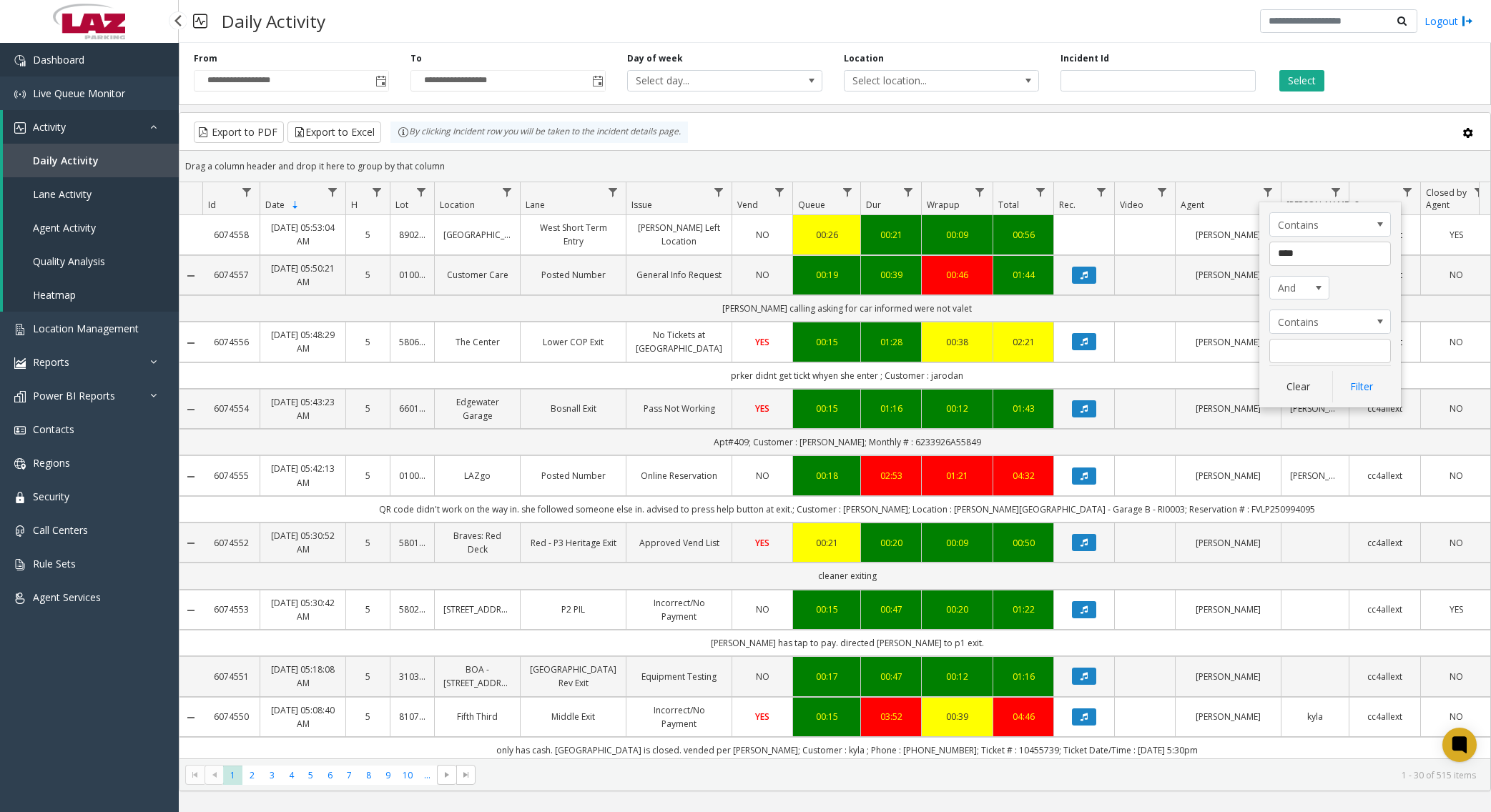
click at [62, 59] on span "Dashboard" at bounding box center [58, 59] width 52 height 13
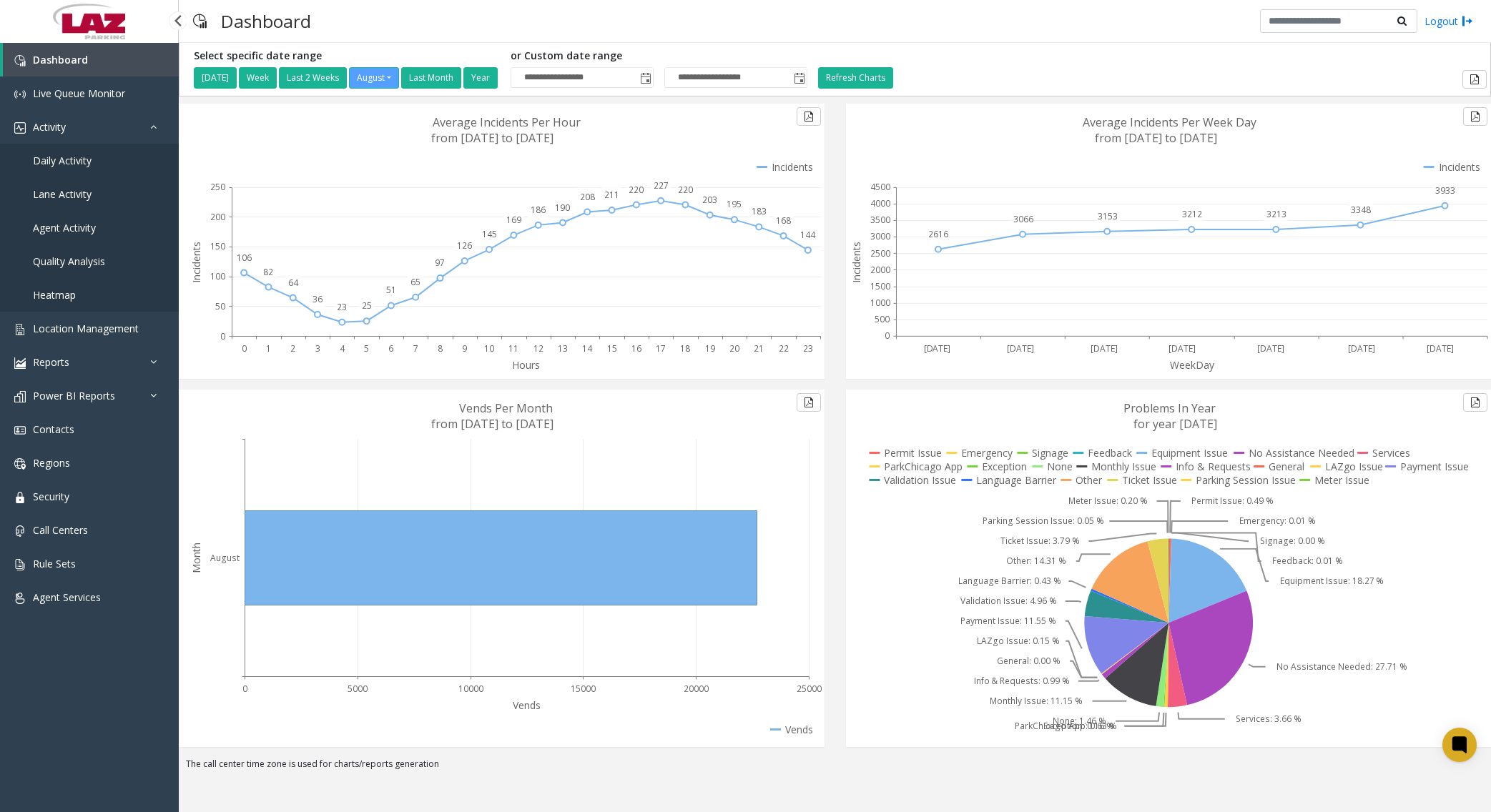
click at [81, 160] on span "Daily Activity" at bounding box center [61, 161] width 58 height 13
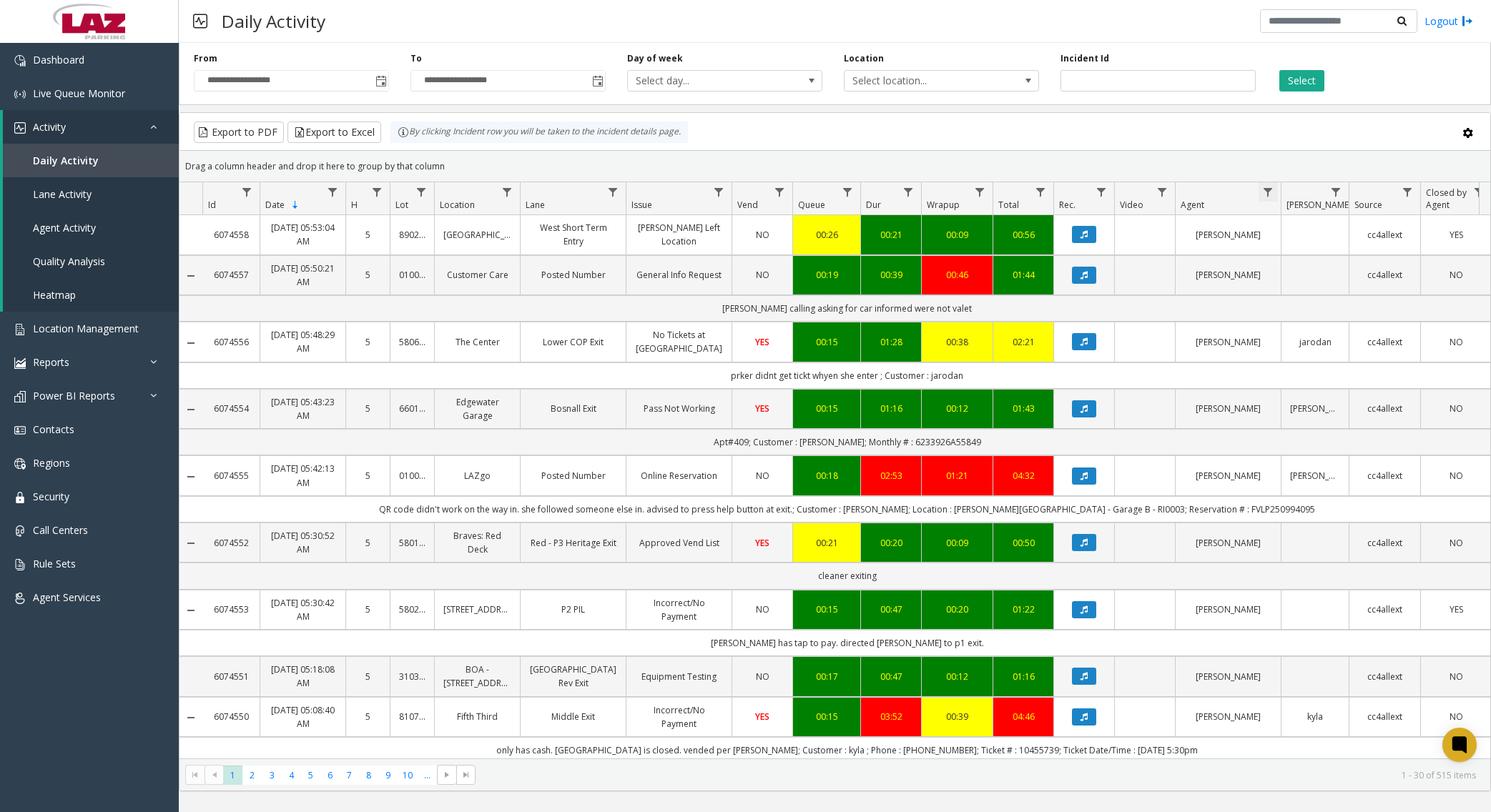
click at [1141, 189] on span "Data table" at bounding box center [1267, 192] width 11 height 11
click at [1141, 259] on input "Agent Filter" at bounding box center [1330, 254] width 121 height 24
type input "****"
click at [1141, 373] on button "Filter" at bounding box center [1361, 386] width 58 height 32
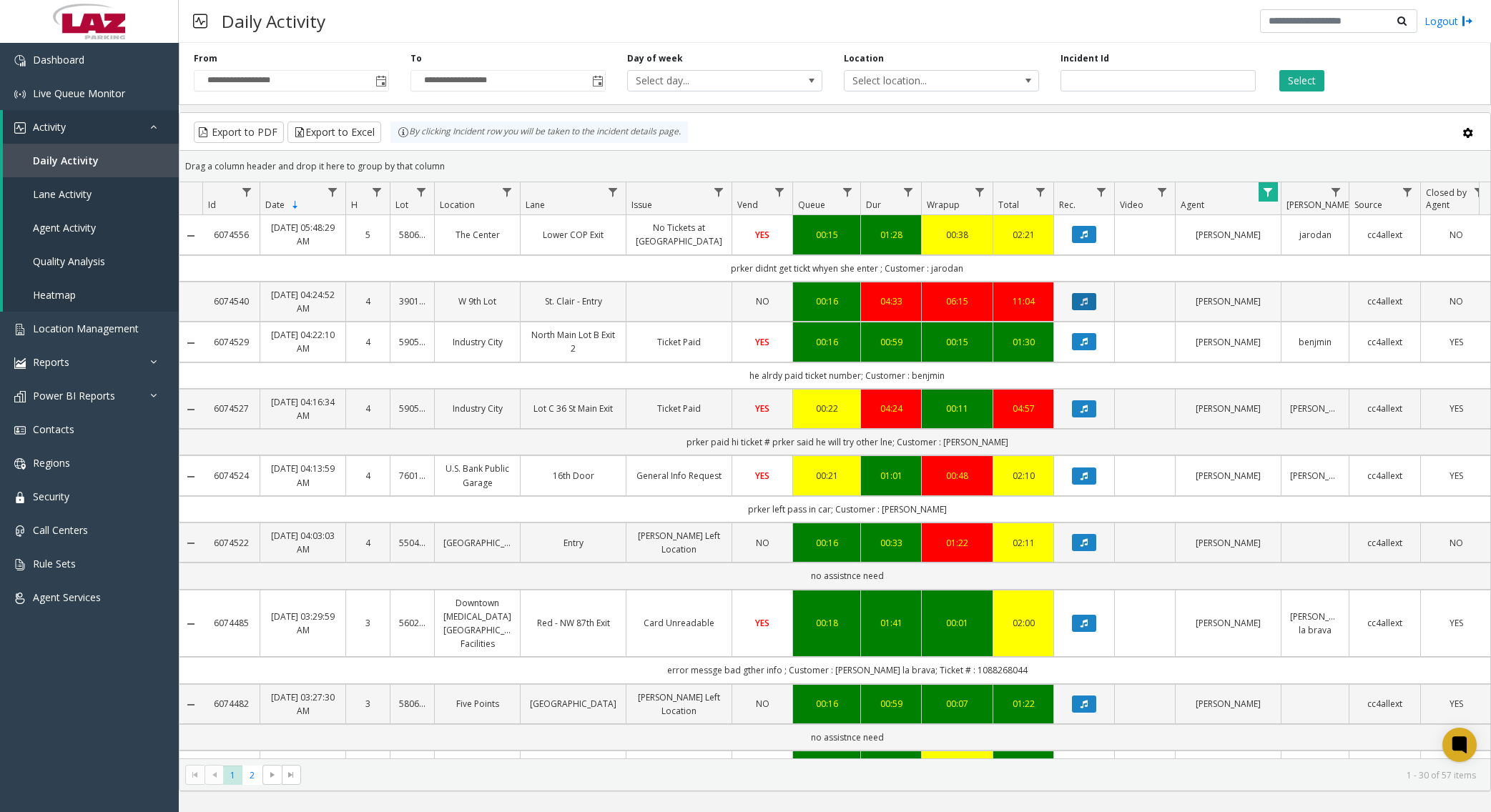
click at [1088, 305] on icon "Data table" at bounding box center [1085, 302] width 7 height 9
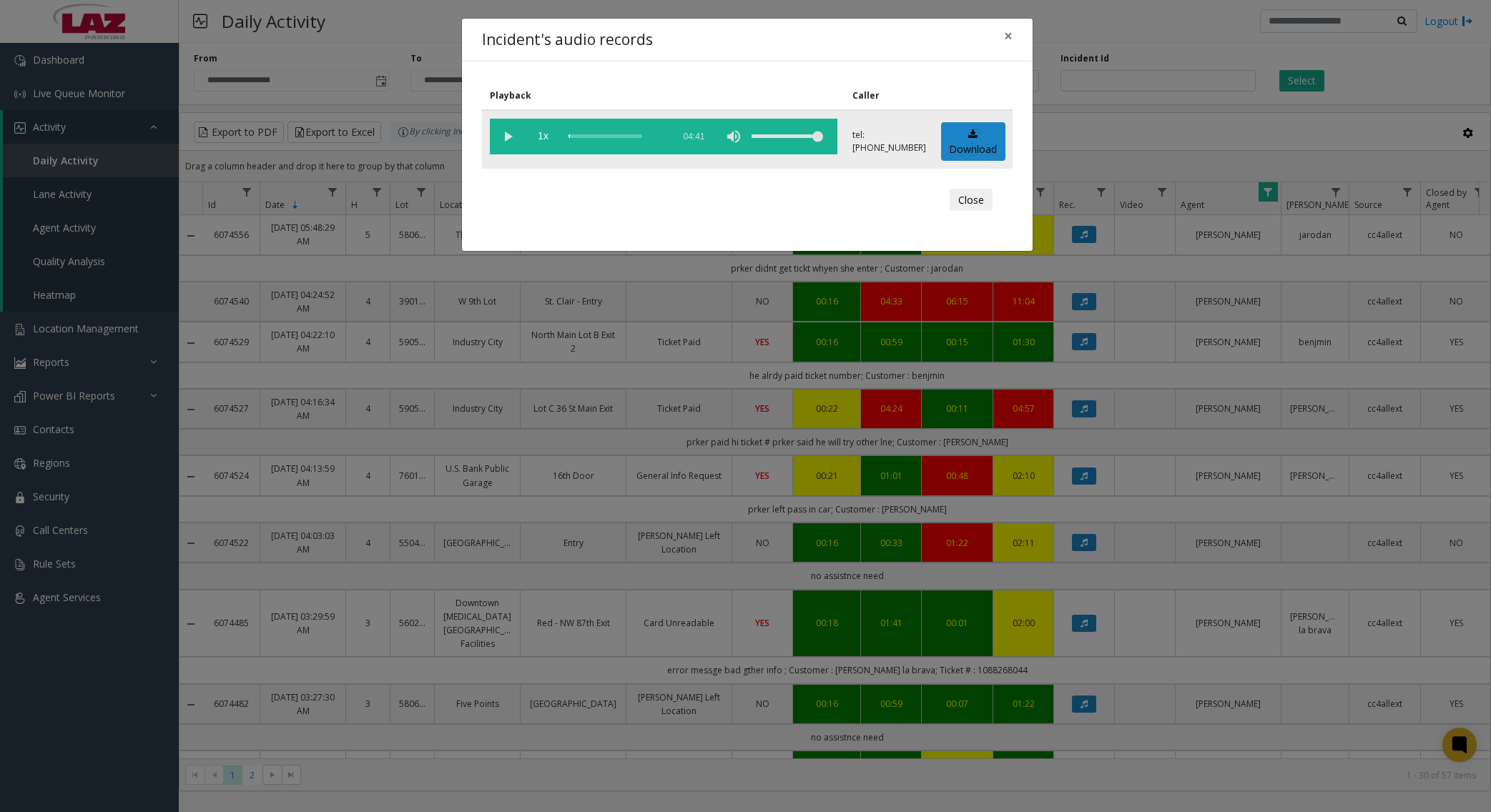
click at [508, 136] on vg-play-pause at bounding box center [508, 136] width 36 height 36
click at [589, 135] on div "scrub bar" at bounding box center [617, 136] width 97 height 36
click at [624, 135] on div "scrub bar" at bounding box center [617, 136] width 97 height 36
click at [655, 136] on div "scrub bar" at bounding box center [617, 136] width 97 height 36
click at [666, 136] on div "scrub bar" at bounding box center [617, 136] width 97 height 36
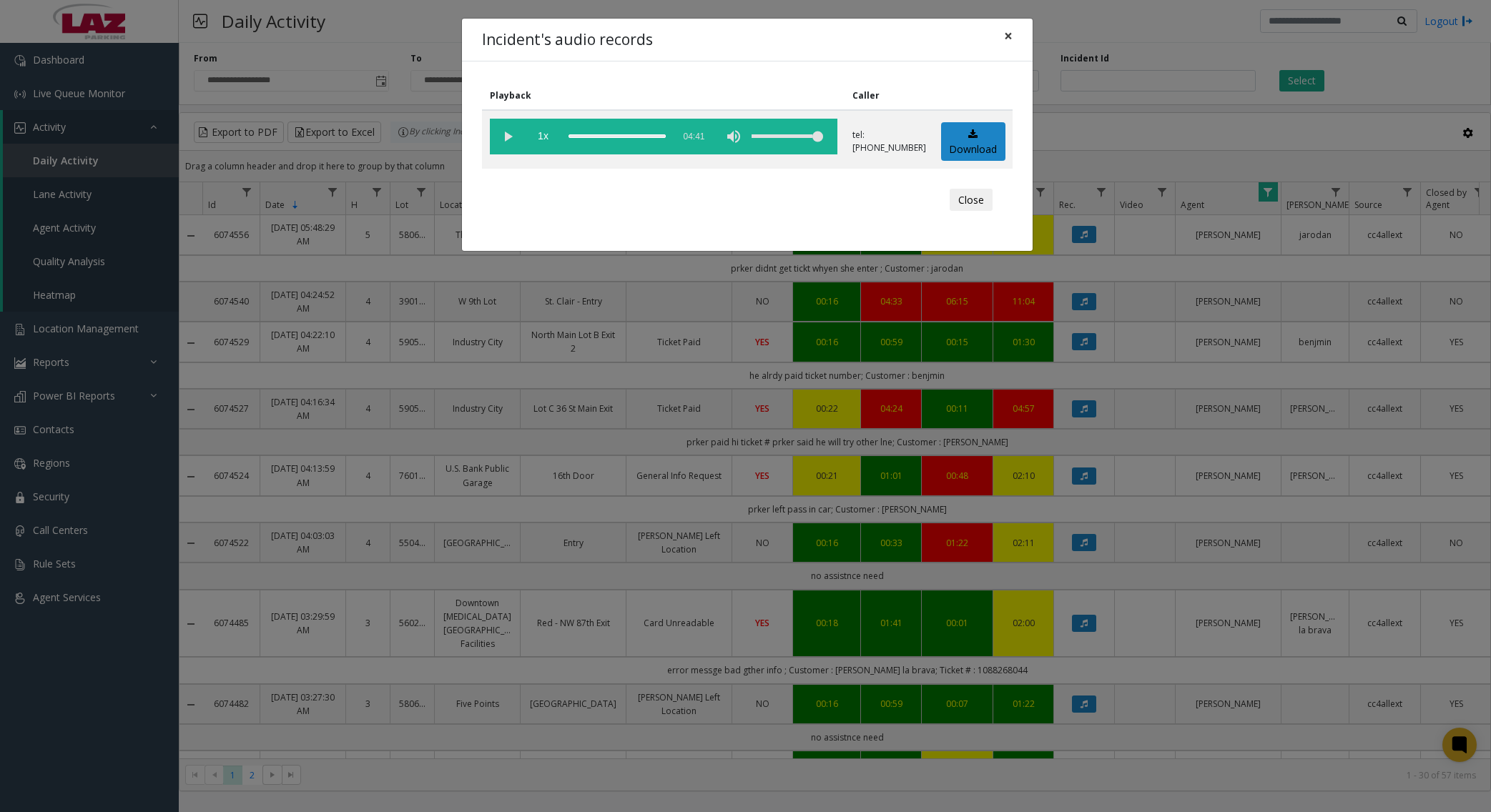
click at [1011, 36] on span "×" at bounding box center [1008, 36] width 9 height 20
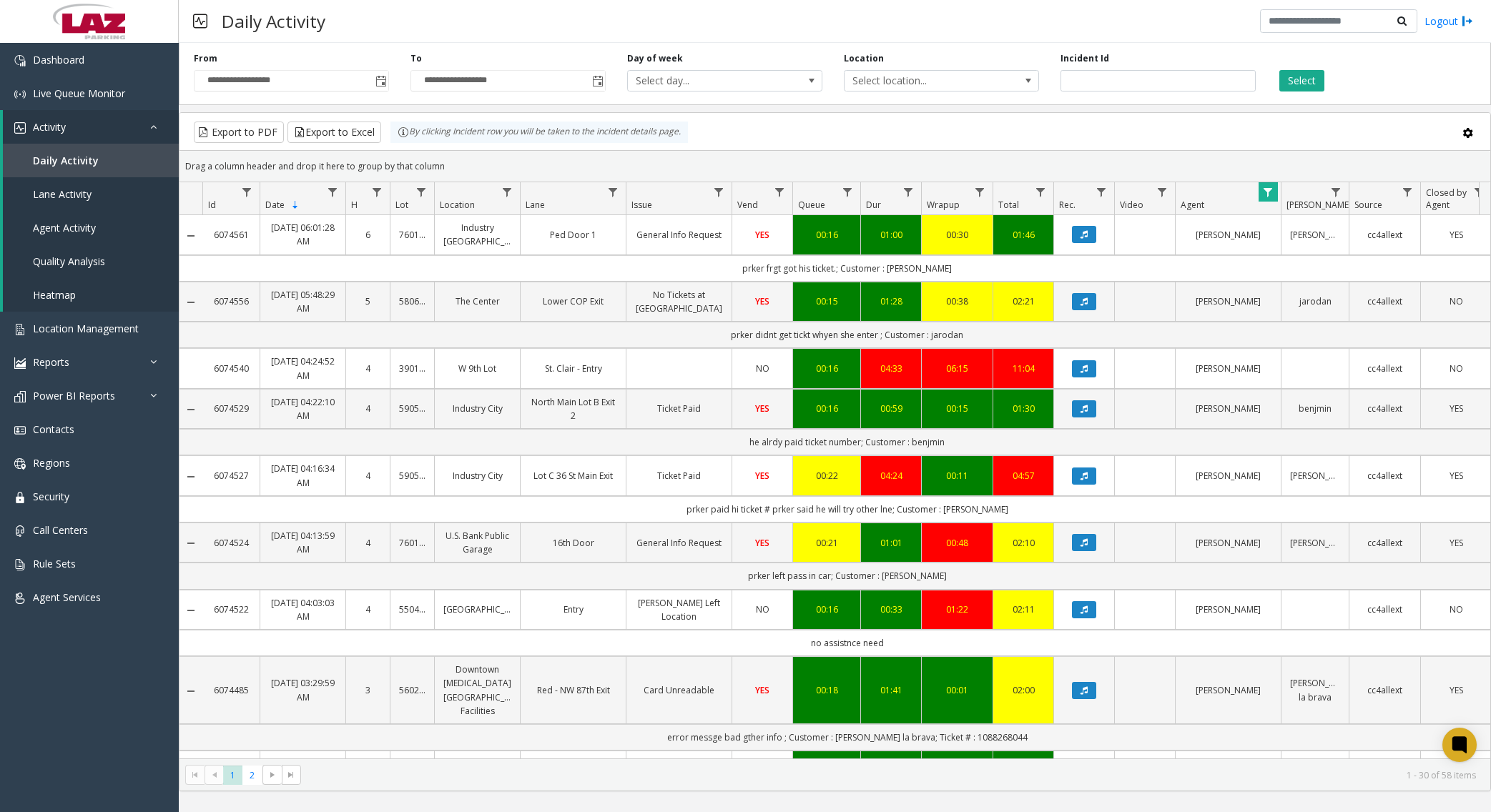
click at [438, 13] on div "Daily Activity Logout" at bounding box center [834, 21] width 1313 height 43
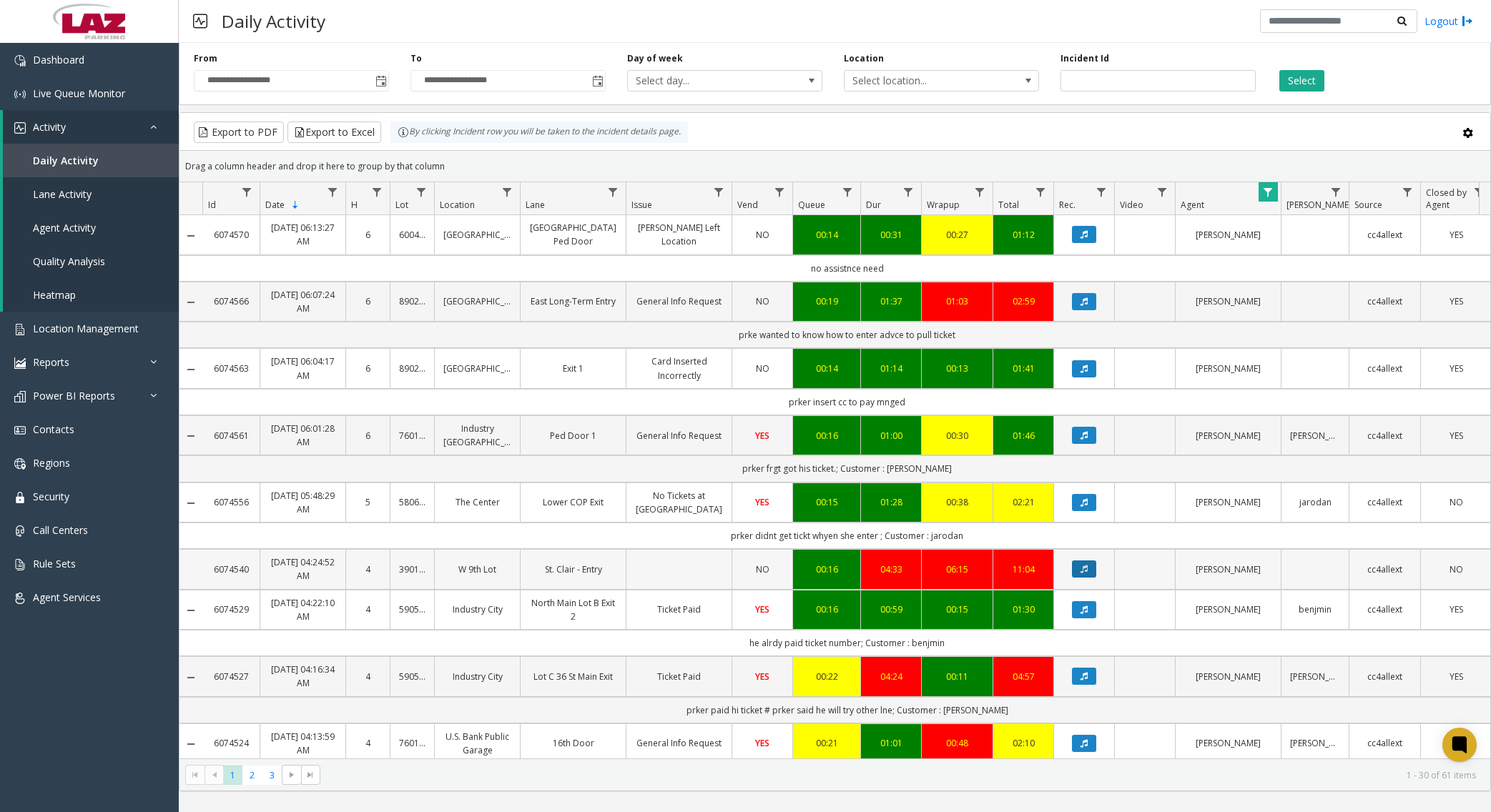
click at [1083, 574] on icon "Data table" at bounding box center [1085, 569] width 7 height 9
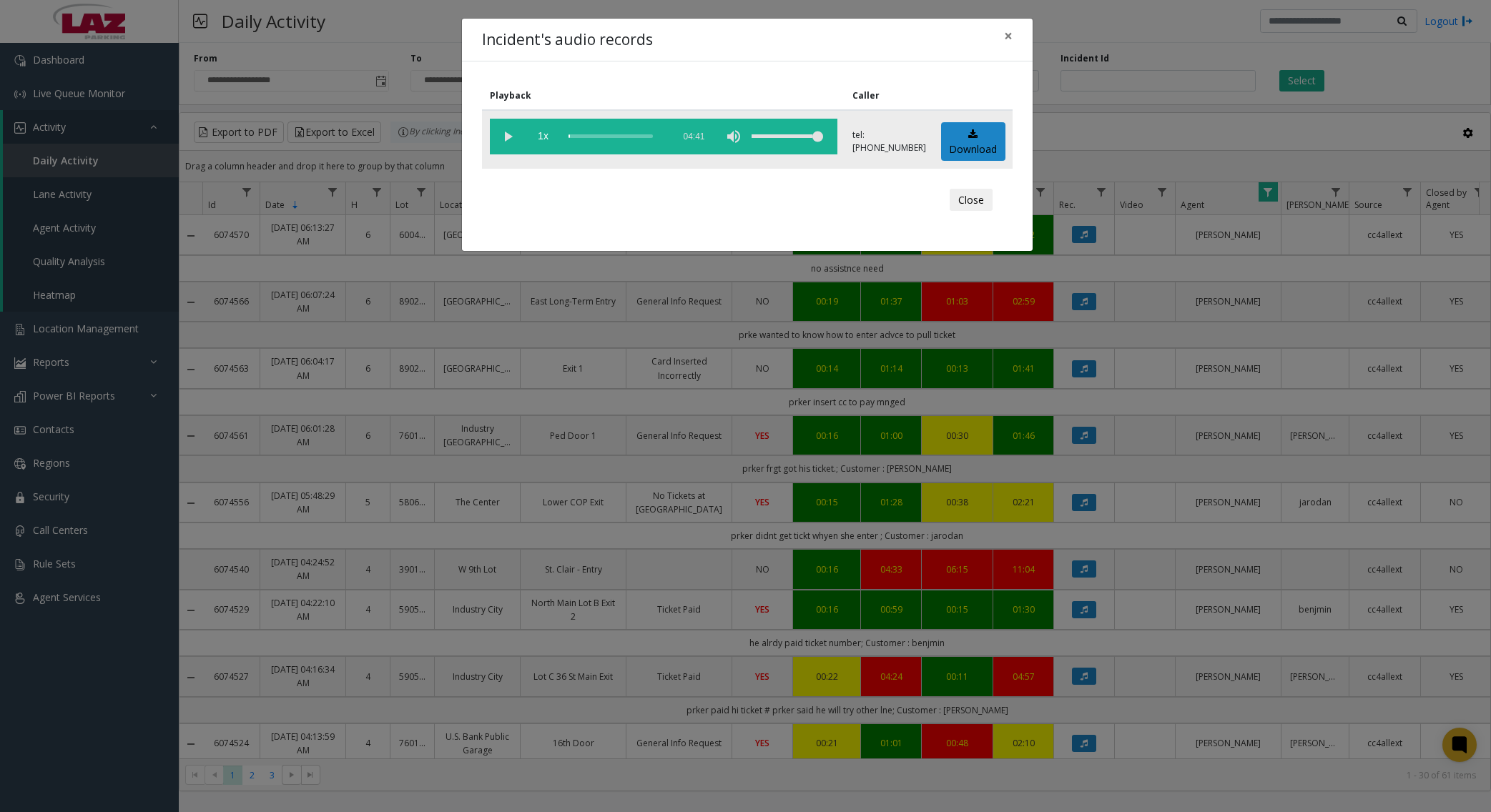
click at [581, 141] on div "scrub bar" at bounding box center [617, 136] width 97 height 36
click at [592, 138] on div "scrub bar" at bounding box center [617, 136] width 97 height 36
click at [606, 135] on div "scrub bar" at bounding box center [617, 136] width 97 height 36
click at [620, 135] on div "scrub bar" at bounding box center [617, 136] width 97 height 36
click at [628, 137] on div "scrub bar" at bounding box center [617, 136] width 97 height 36
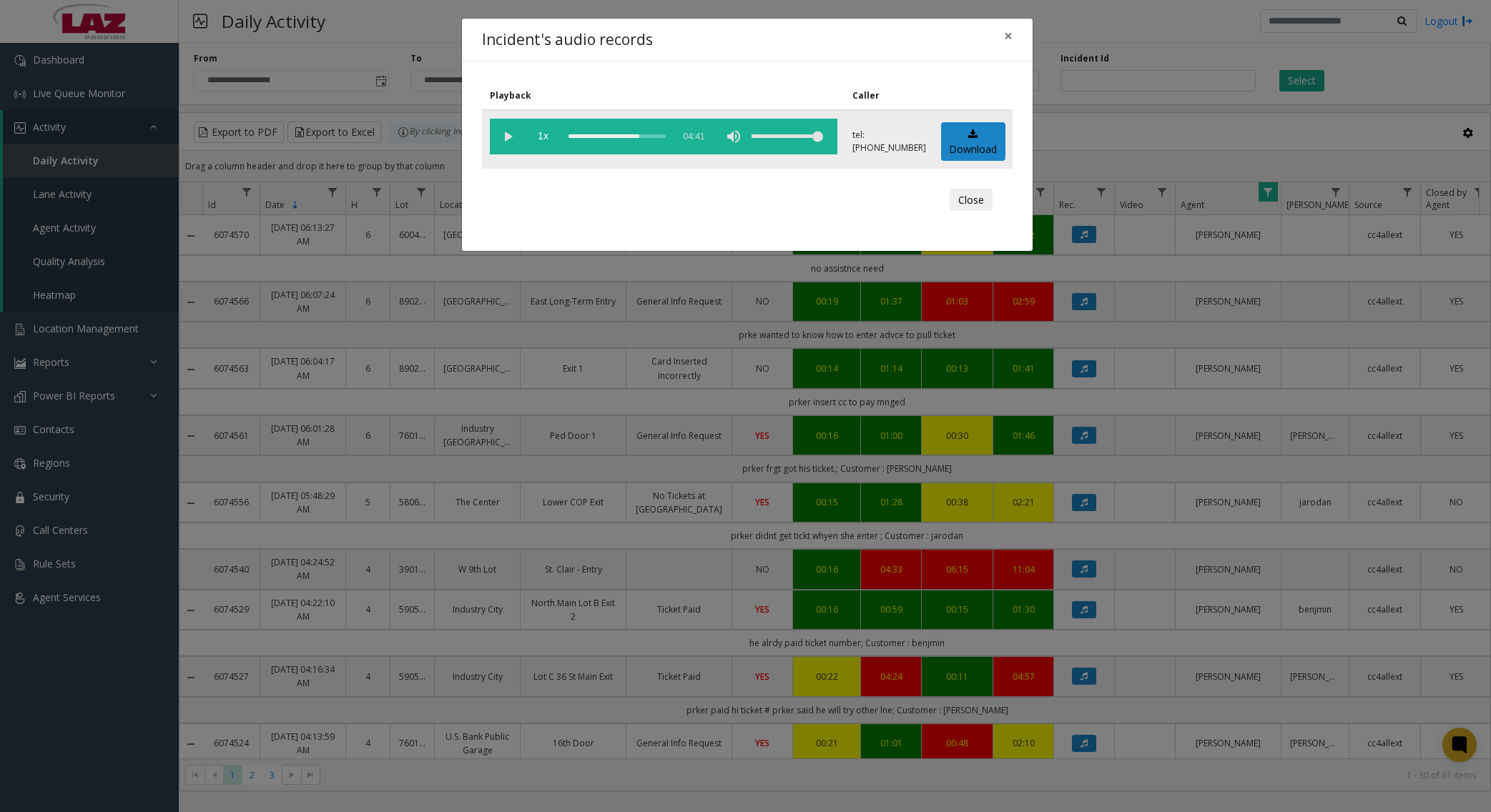
click at [642, 136] on div "scrub bar" at bounding box center [617, 136] width 97 height 36
click at [500, 135] on vg-play-pause at bounding box center [508, 136] width 36 height 36
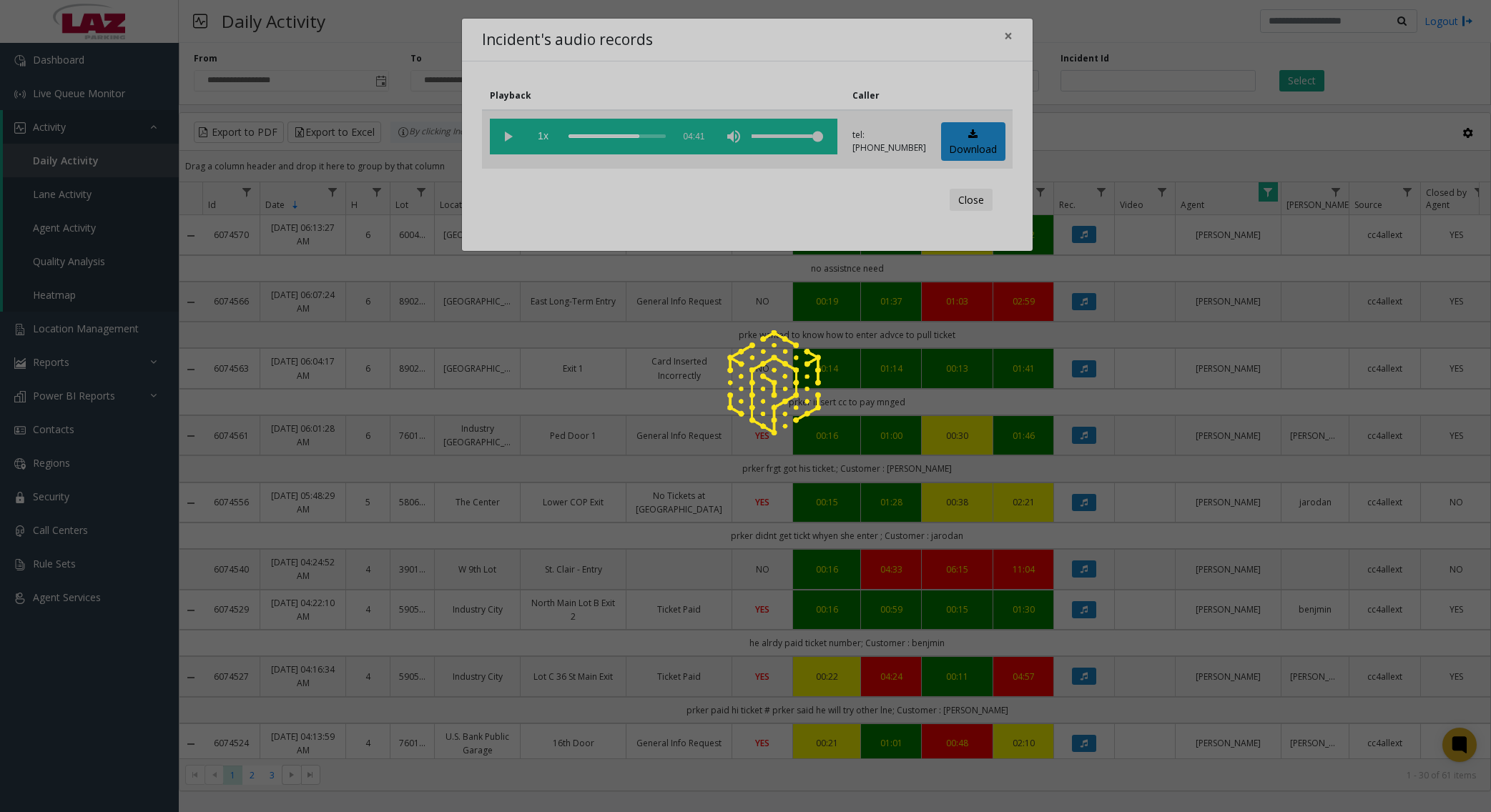
click at [620, 137] on app-root "**********" at bounding box center [746, 406] width 1491 height 812
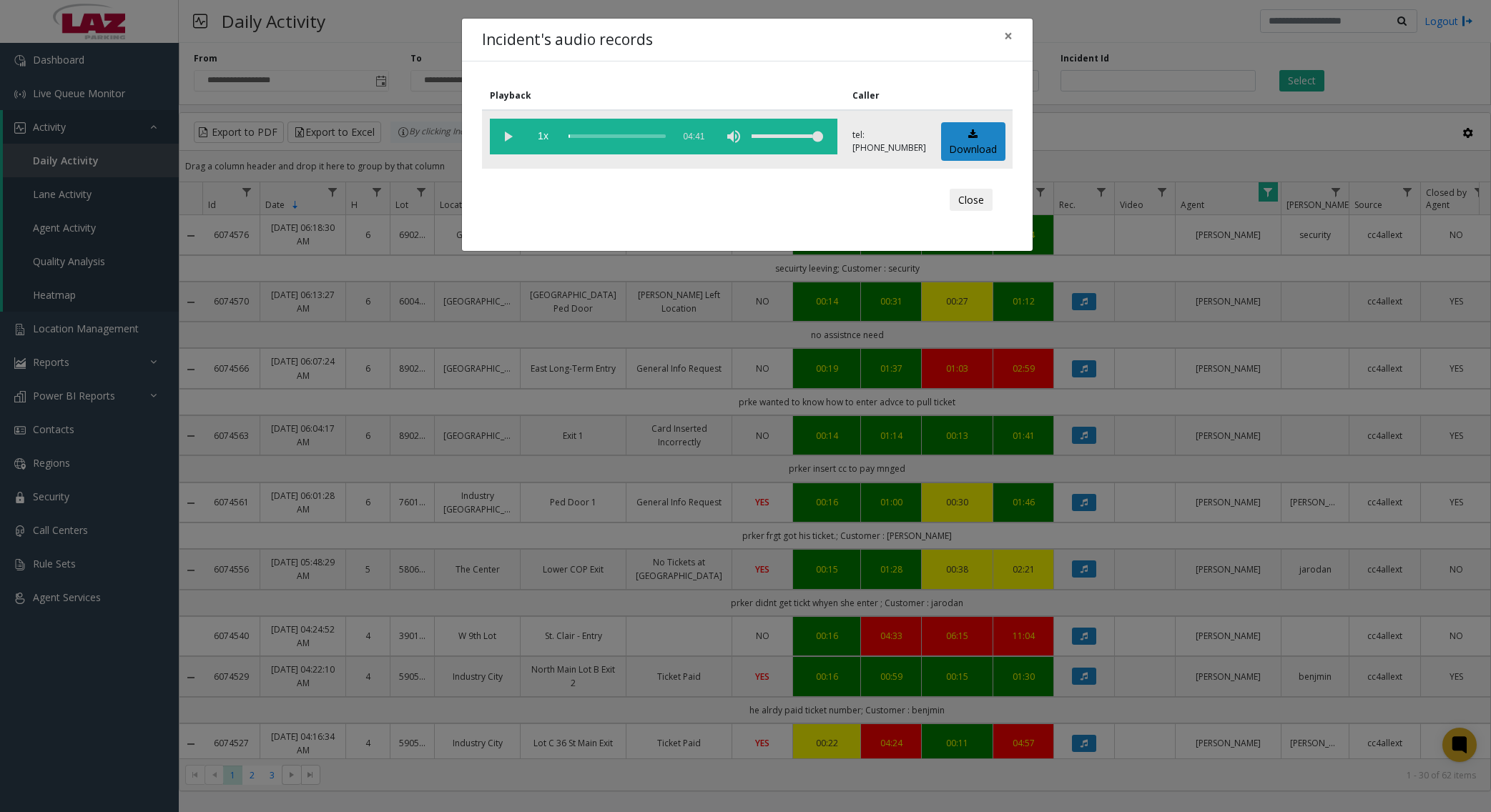
click at [614, 137] on div "scrub bar" at bounding box center [617, 136] width 97 height 36
click at [623, 136] on div "scrub bar" at bounding box center [617, 136] width 97 height 36
click at [638, 137] on div "scrub bar" at bounding box center [617, 136] width 97 height 36
click at [657, 138] on div "scrub bar" at bounding box center [617, 136] width 97 height 36
click at [664, 135] on div "scrub bar" at bounding box center [617, 136] width 97 height 36
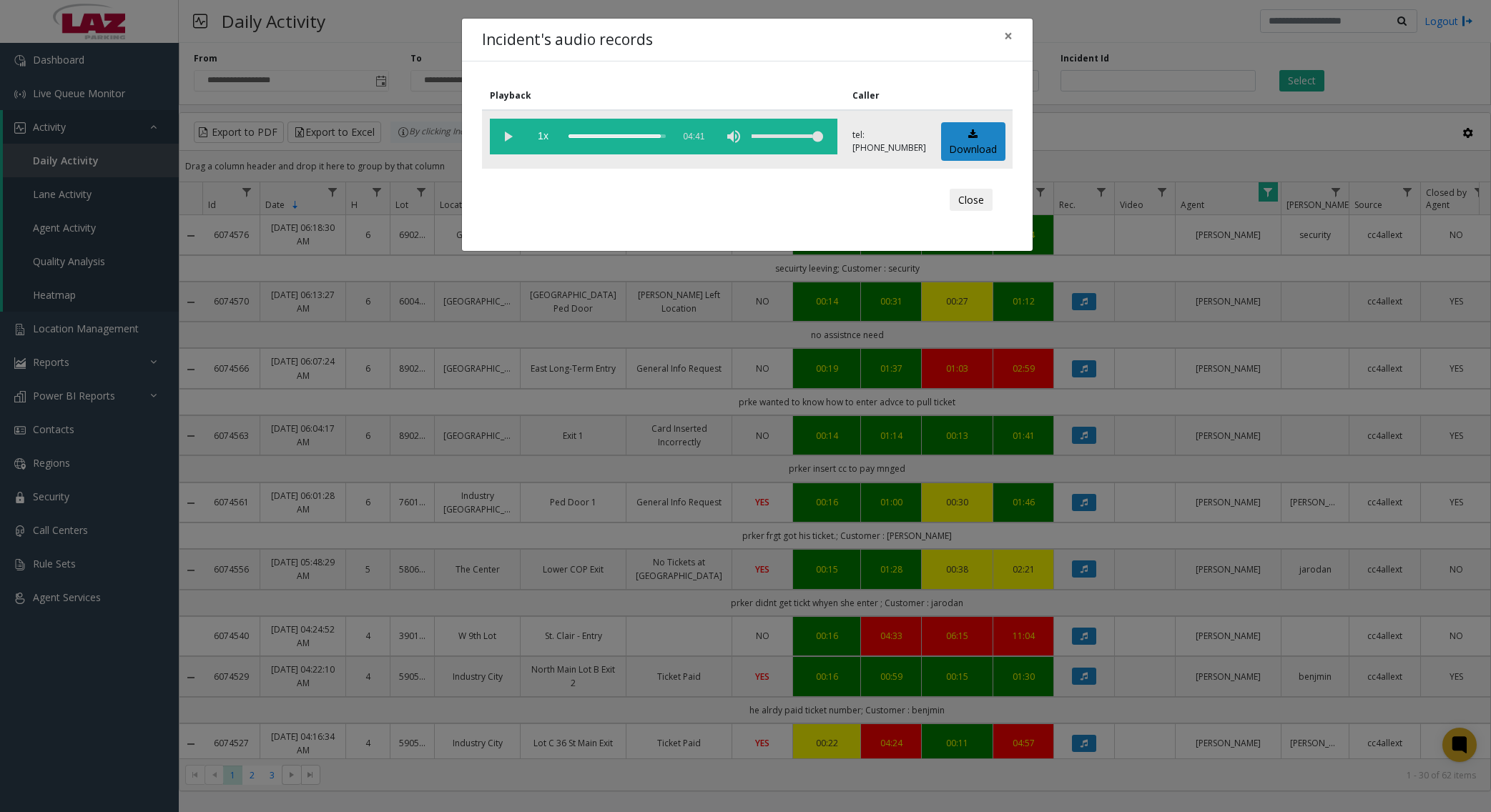
click at [666, 136] on div "scrub bar" at bounding box center [617, 136] width 97 height 36
click at [1006, 36] on span "×" at bounding box center [1008, 36] width 9 height 20
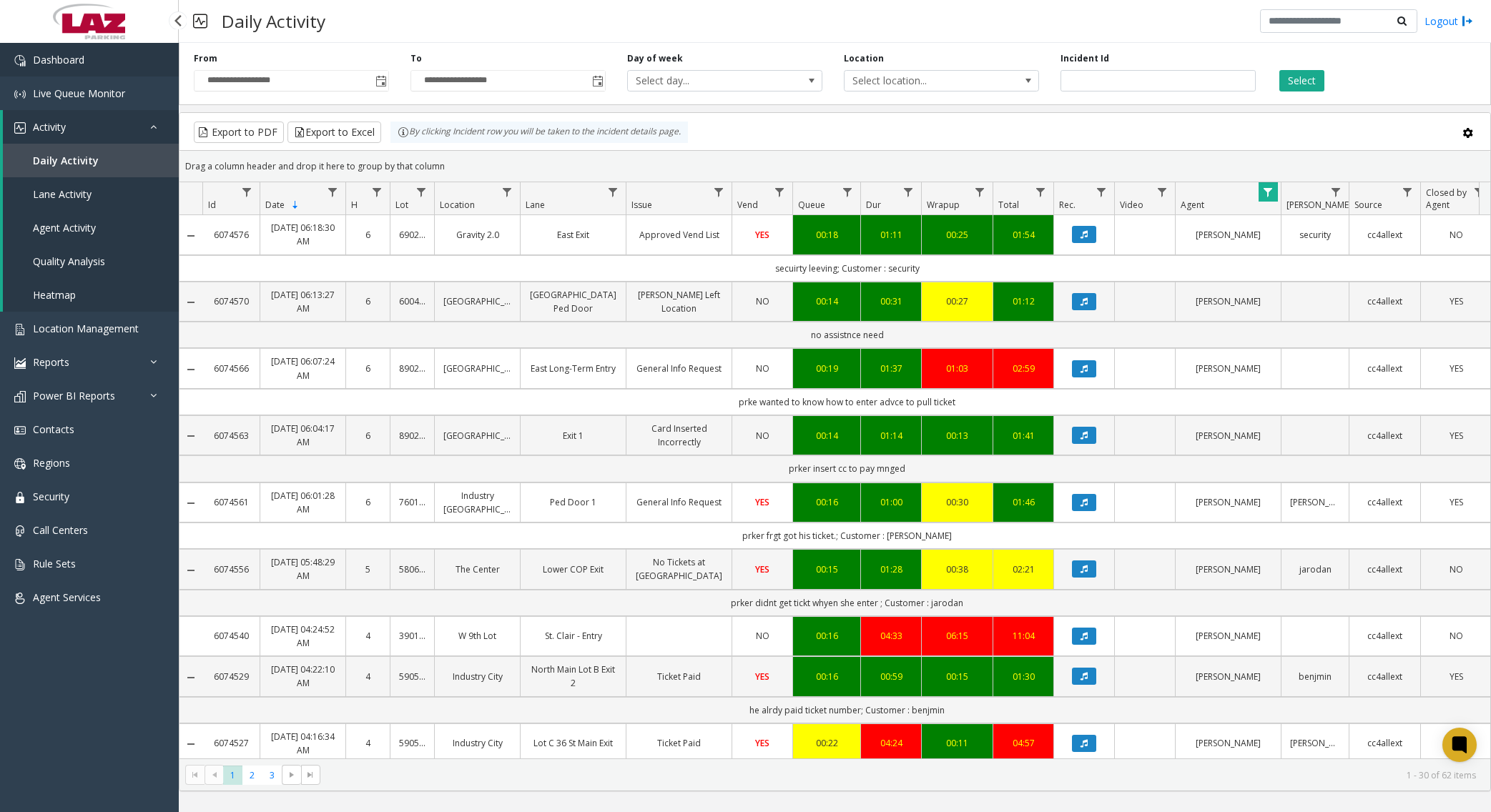
click at [61, 62] on span "Dashboard" at bounding box center [58, 59] width 52 height 13
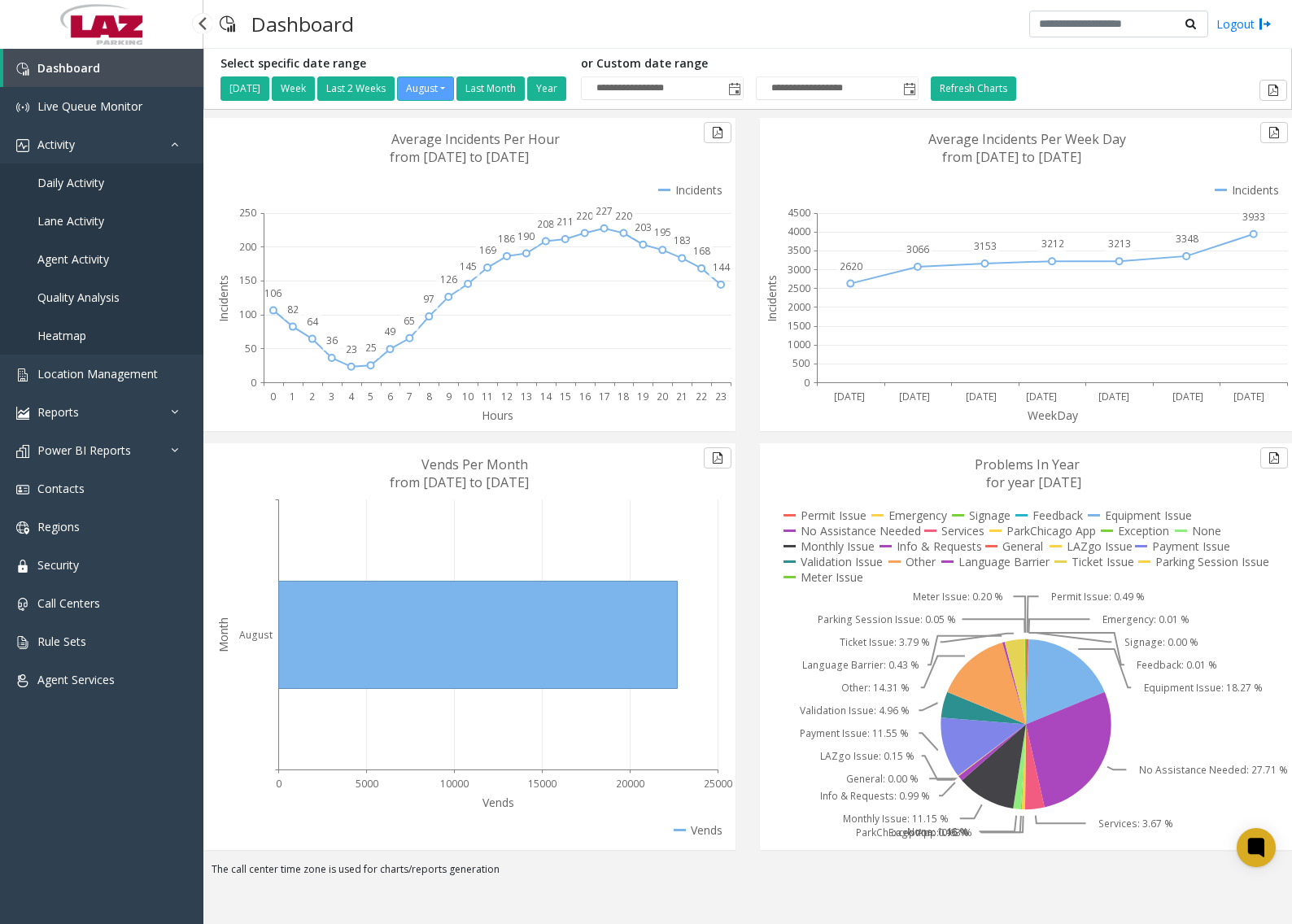
click at [103, 180] on span "Daily Activity" at bounding box center [70, 183] width 67 height 15
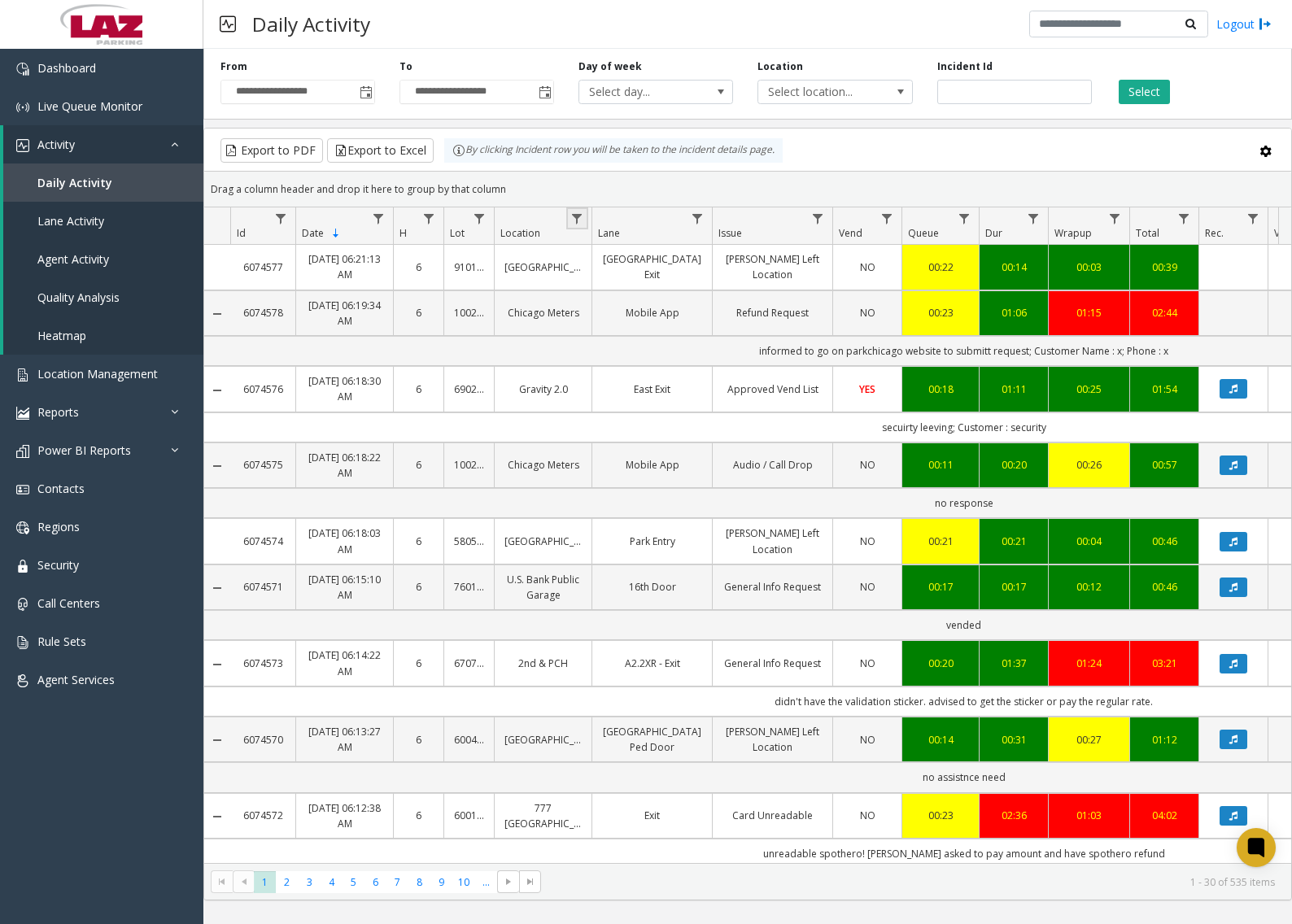
click at [580, 209] on link "Data table" at bounding box center [577, 218] width 22 height 22
click at [634, 284] on input "Location Filter" at bounding box center [648, 289] width 138 height 28
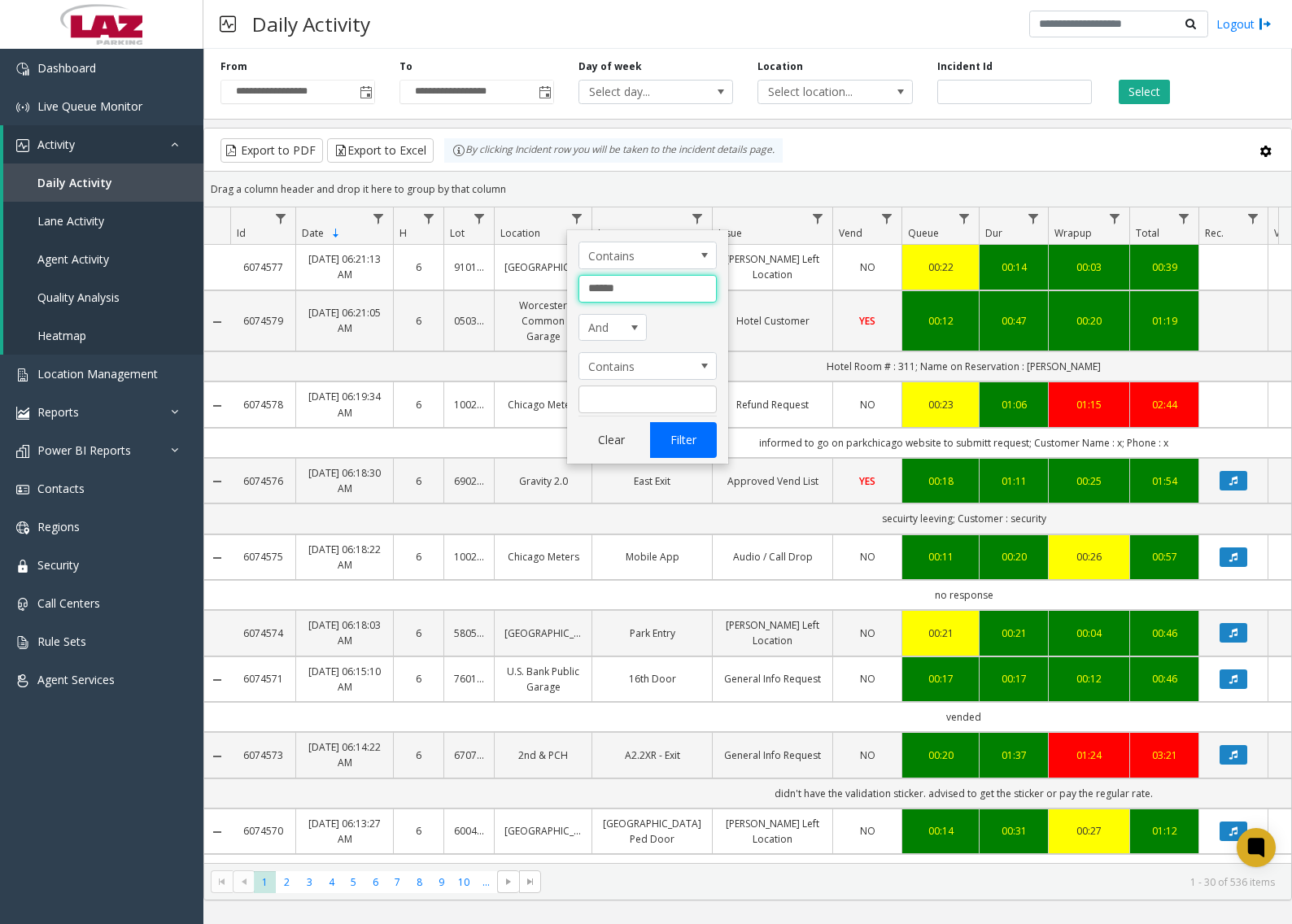
type input "******"
click at [691, 441] on button "Filter" at bounding box center [683, 440] width 67 height 36
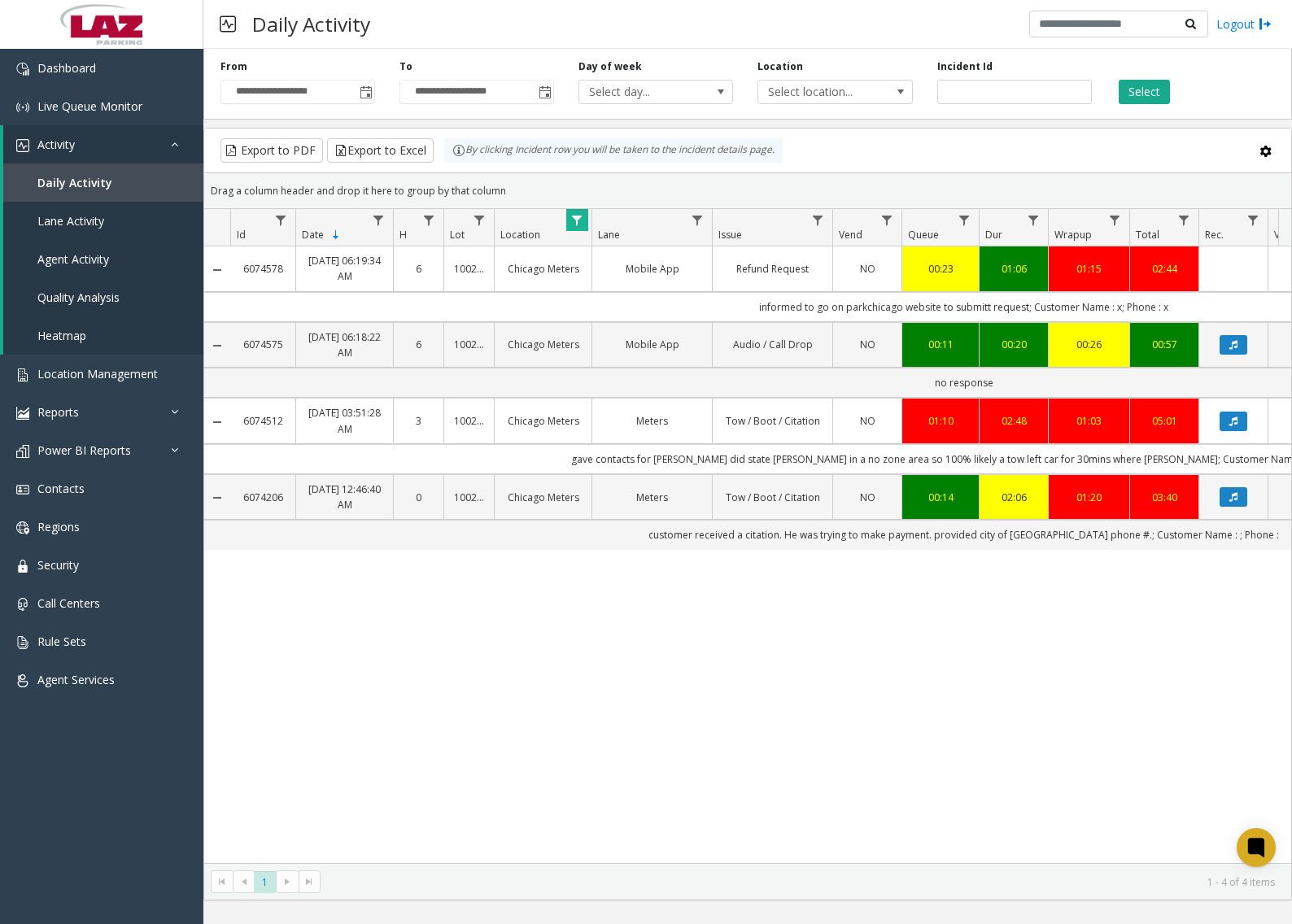
click at [403, 17] on div "Daily Activity Logout" at bounding box center [747, 24] width 1088 height 49
click at [110, 82] on link "Dashboard" at bounding box center [101, 67] width 203 height 38
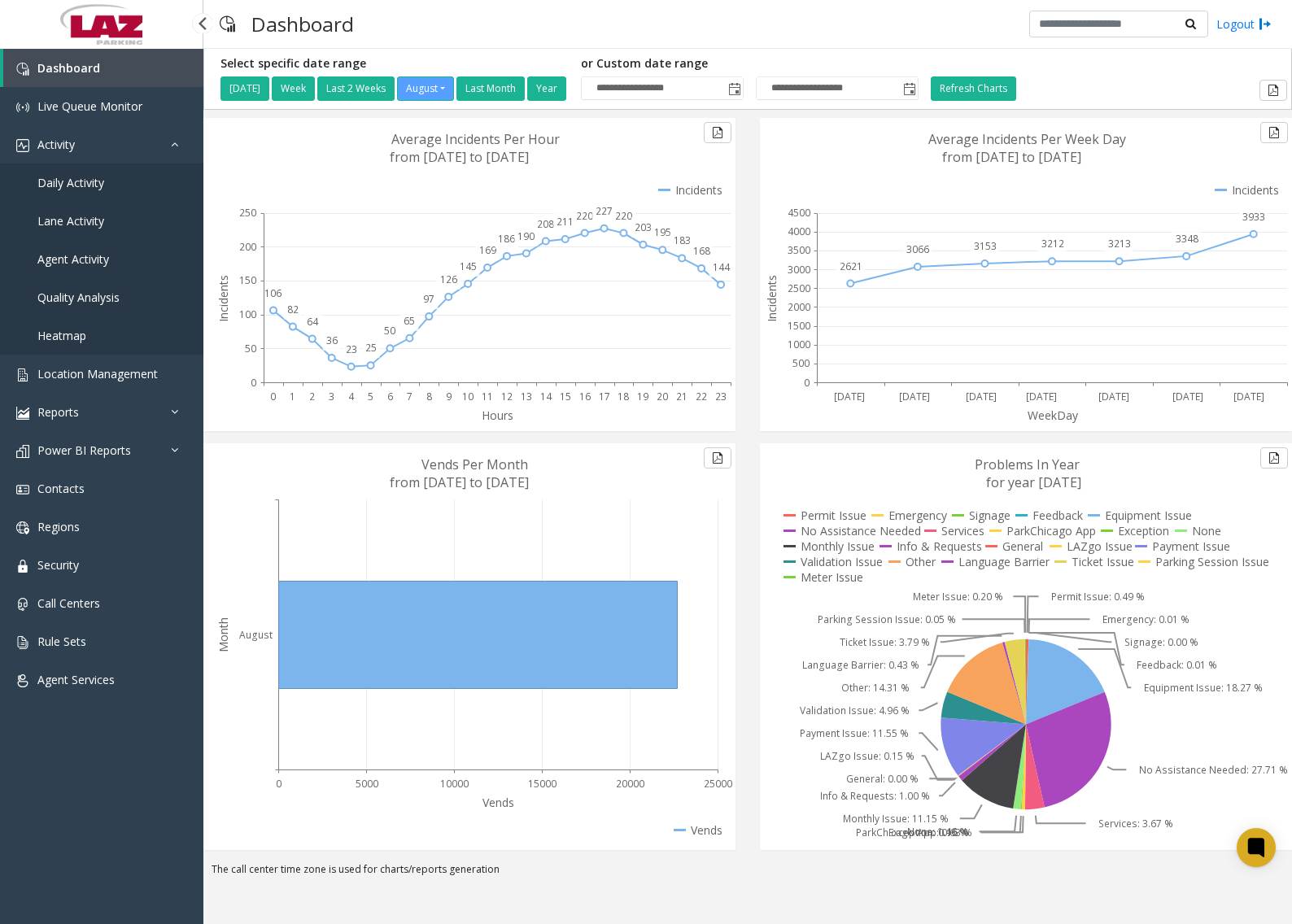
click at [83, 192] on link "Daily Activity" at bounding box center [101, 182] width 203 height 38
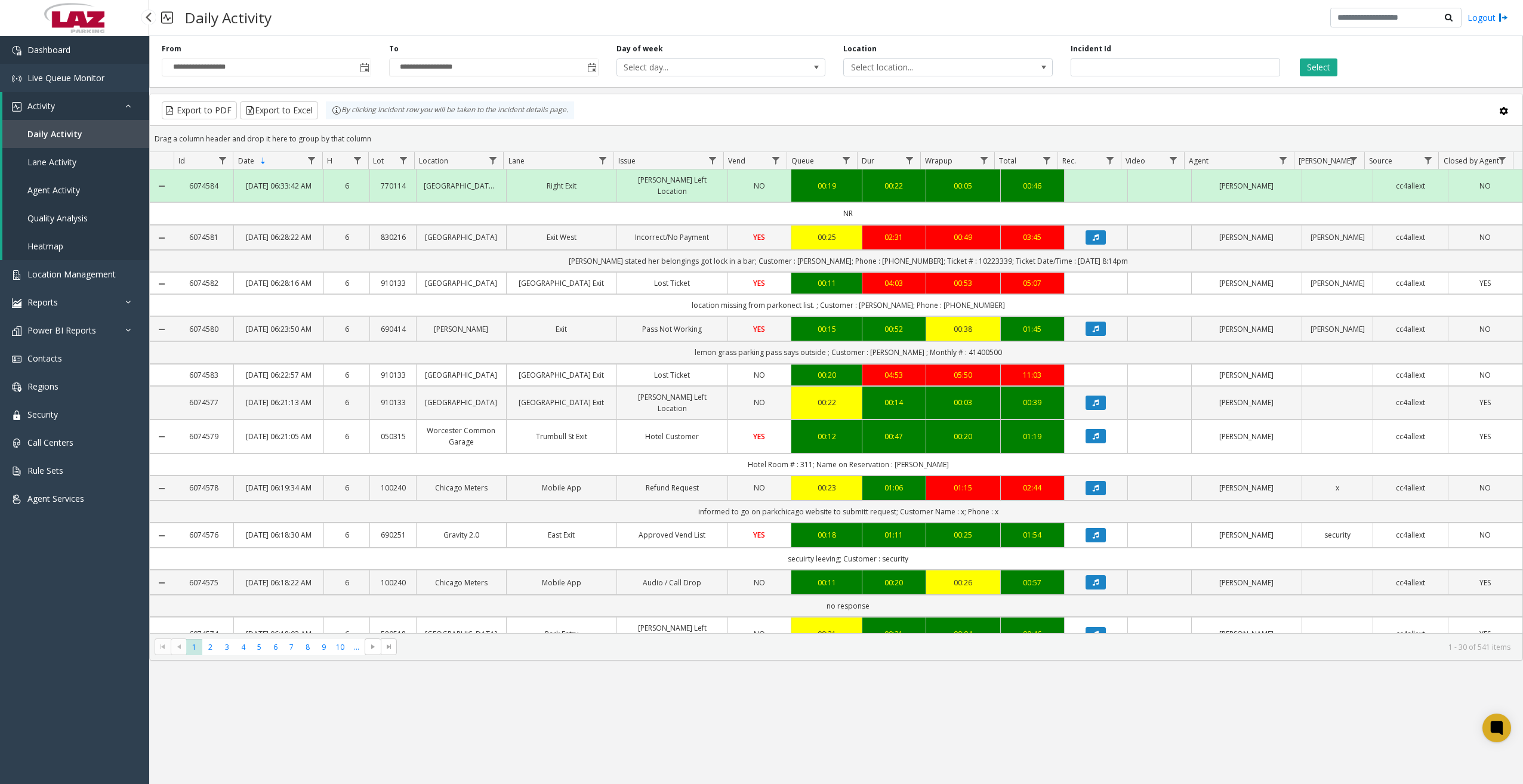
click at [101, 46] on link "Dashboard" at bounding box center [74, 49] width 149 height 28
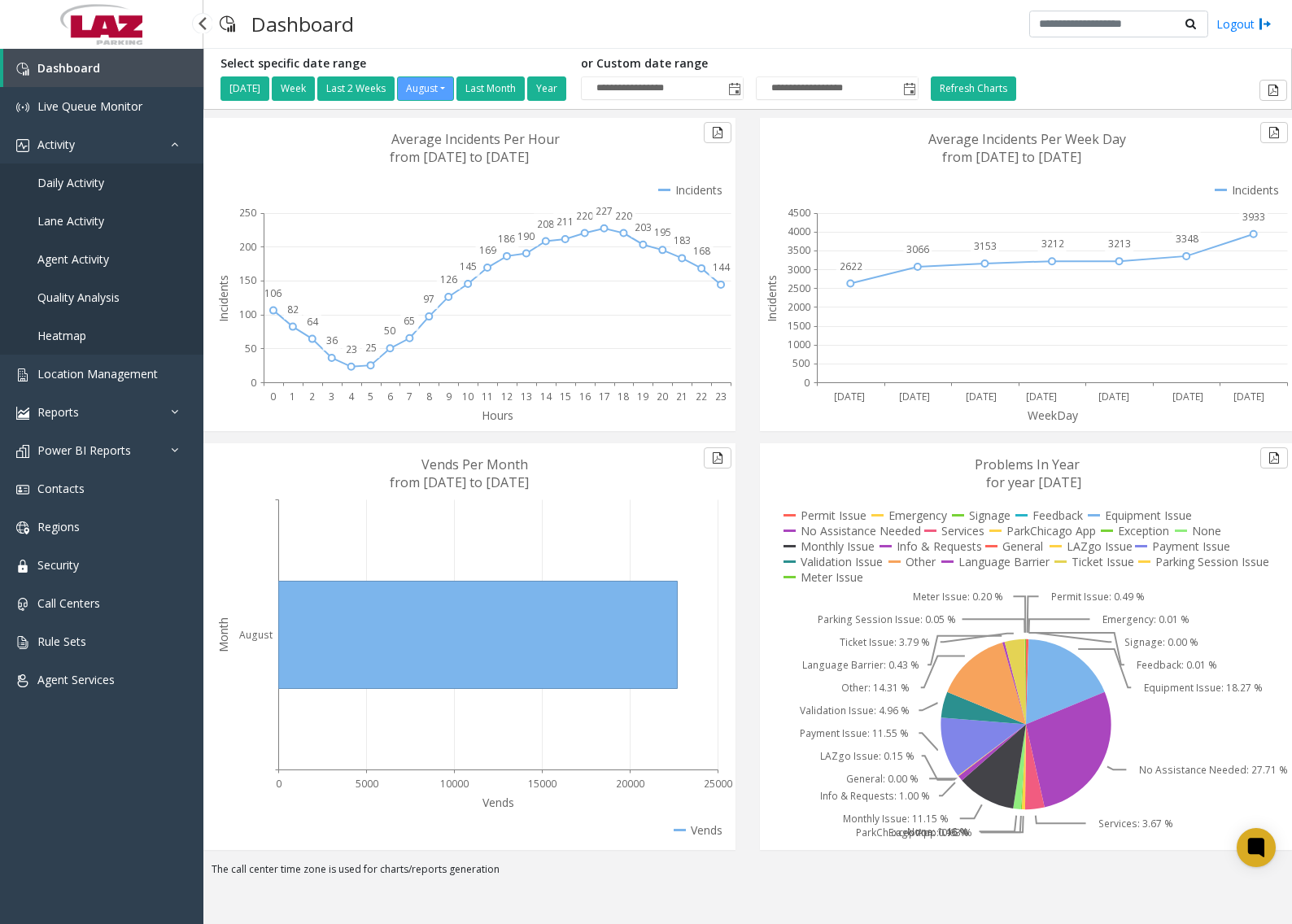
click at [75, 183] on span "Daily Activity" at bounding box center [70, 183] width 67 height 15
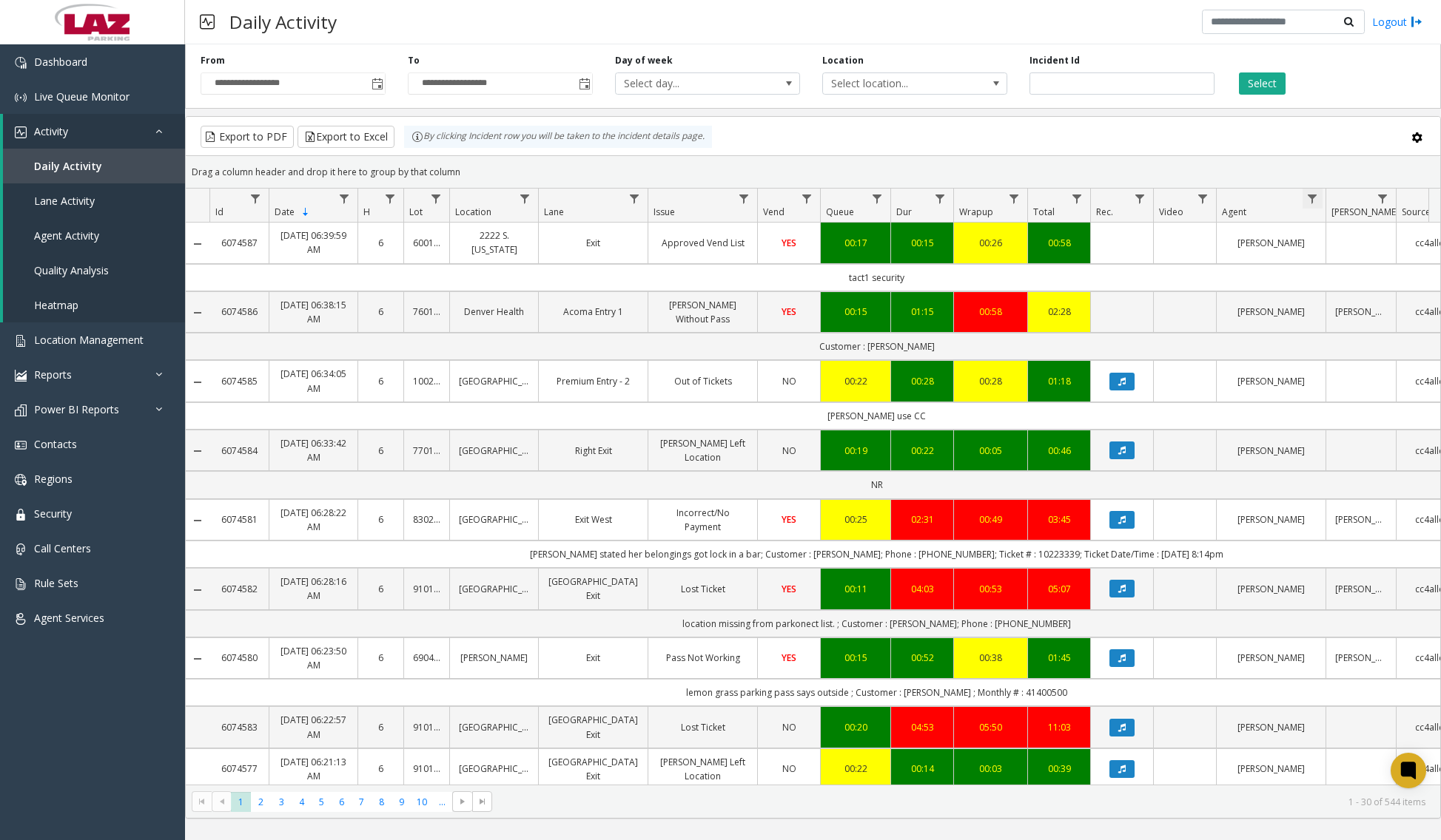
click at [1181, 201] on span "Data table" at bounding box center [1312, 198] width 11 height 11
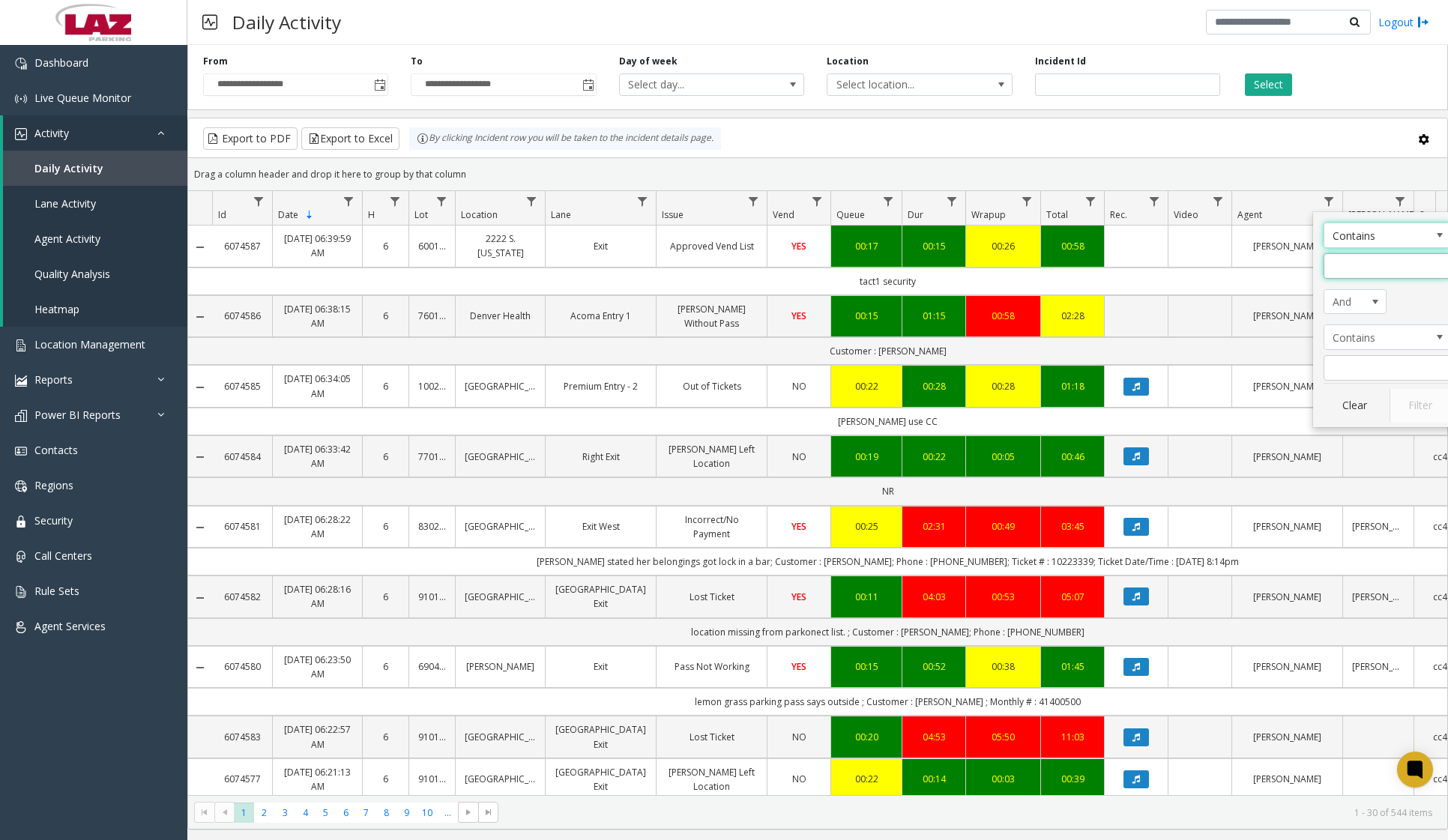
click at [1196, 269] on input "Agent Filter" at bounding box center [1387, 266] width 127 height 26
type input "****"
click at [1196, 410] on button "Filter" at bounding box center [1420, 405] width 61 height 33
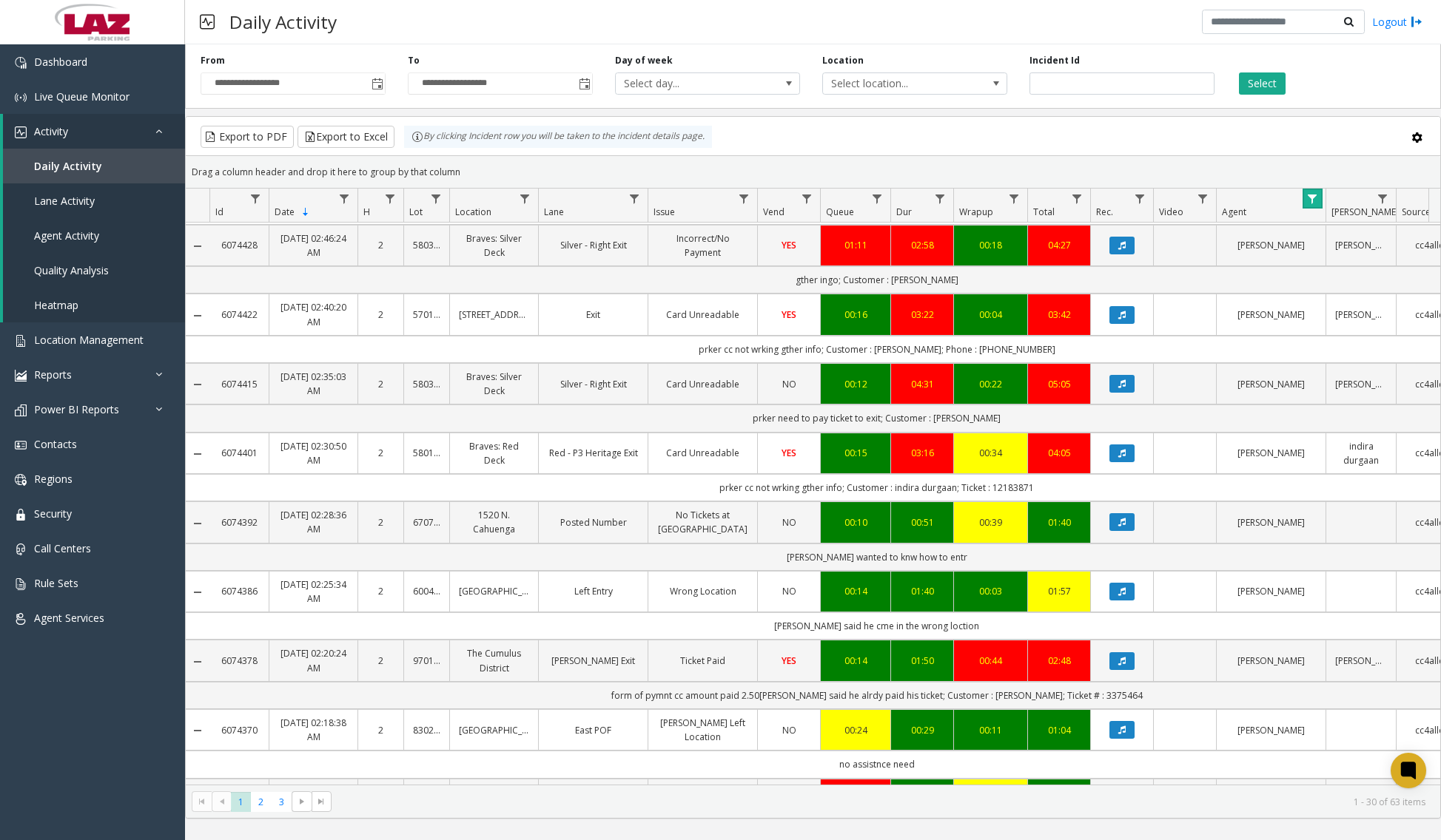
scroll to position [1295, 0]
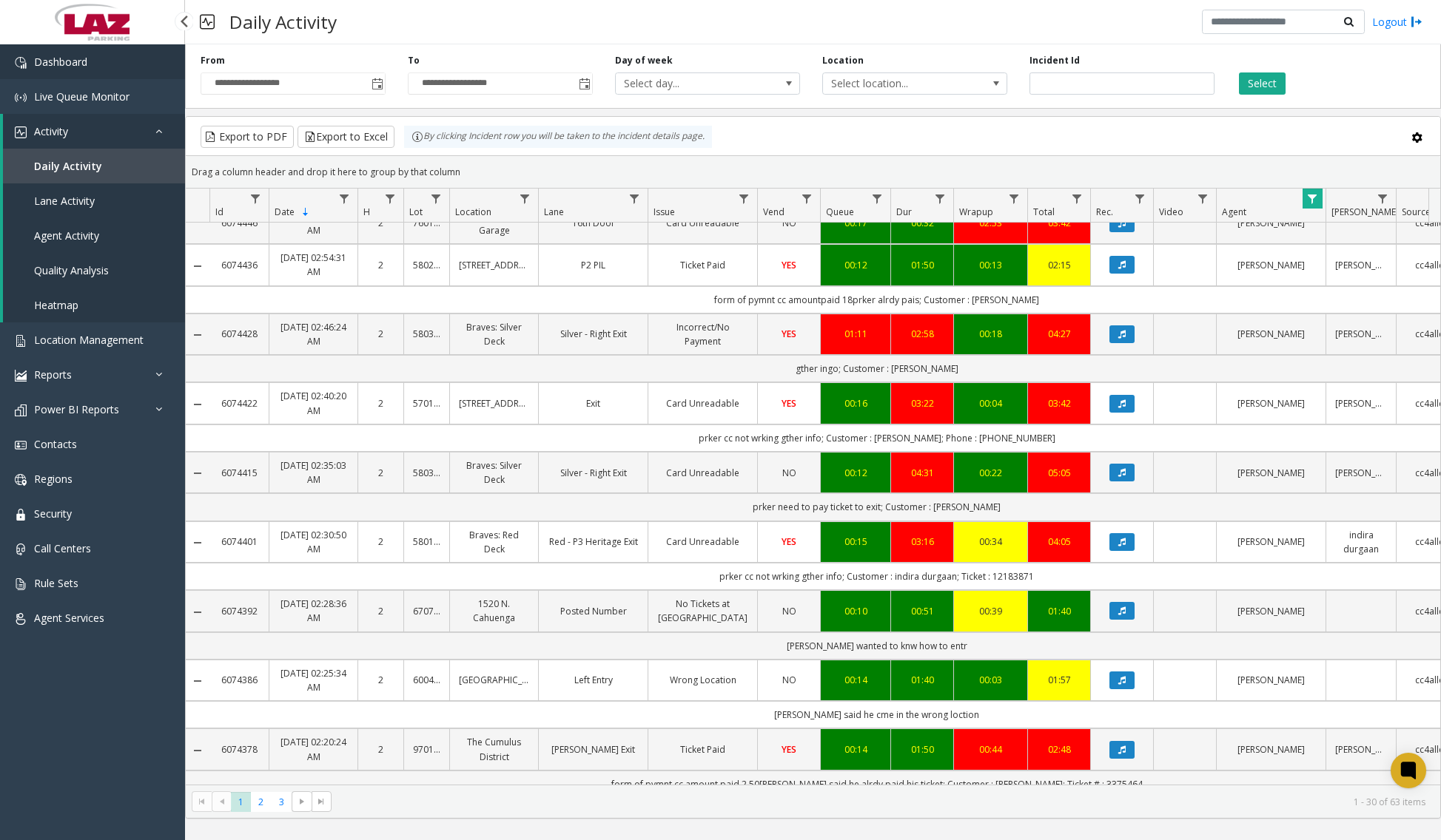
click at [144, 64] on link "Dashboard" at bounding box center [92, 61] width 185 height 34
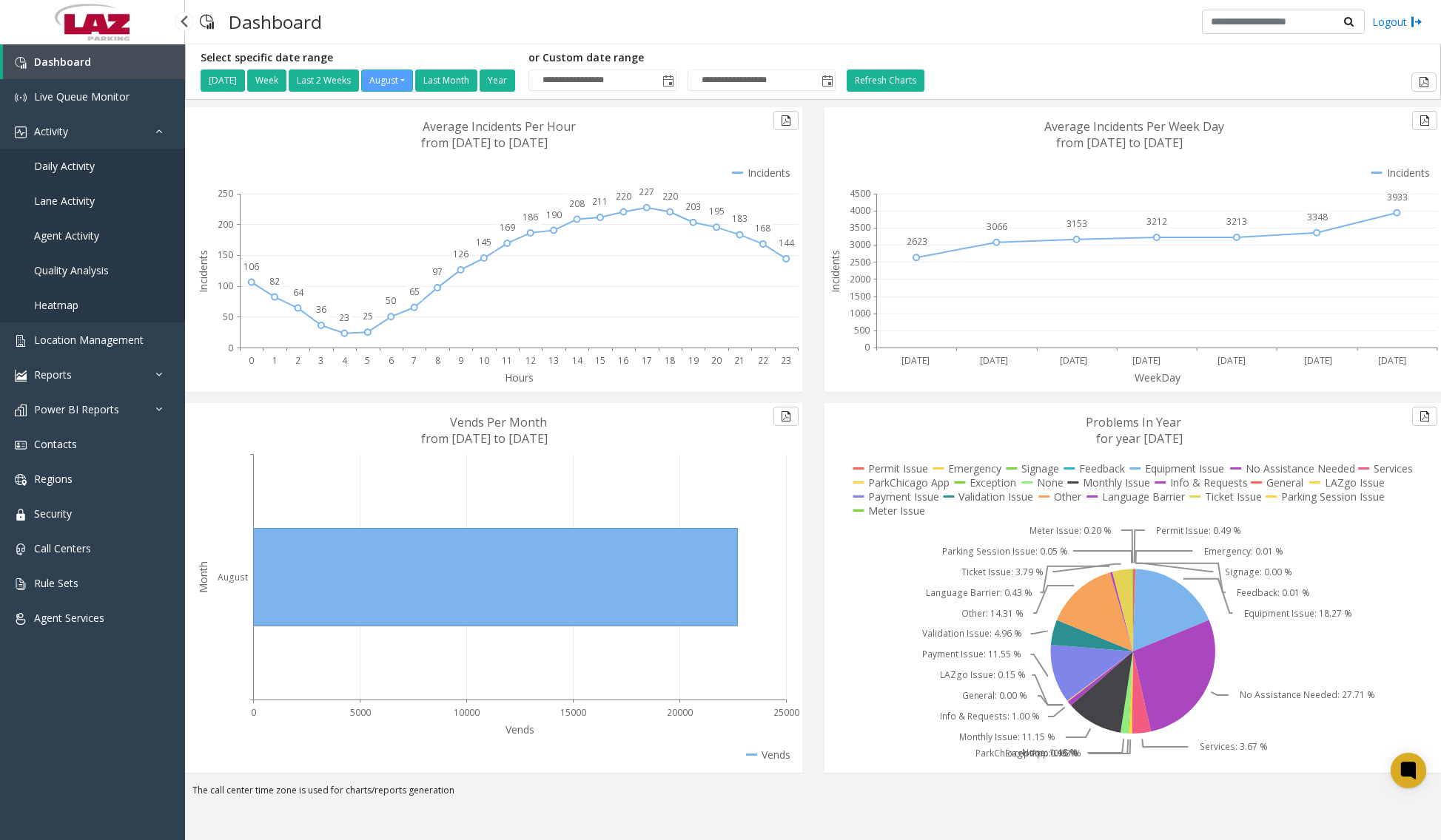
click at [70, 172] on span "Daily Activity" at bounding box center [64, 166] width 61 height 14
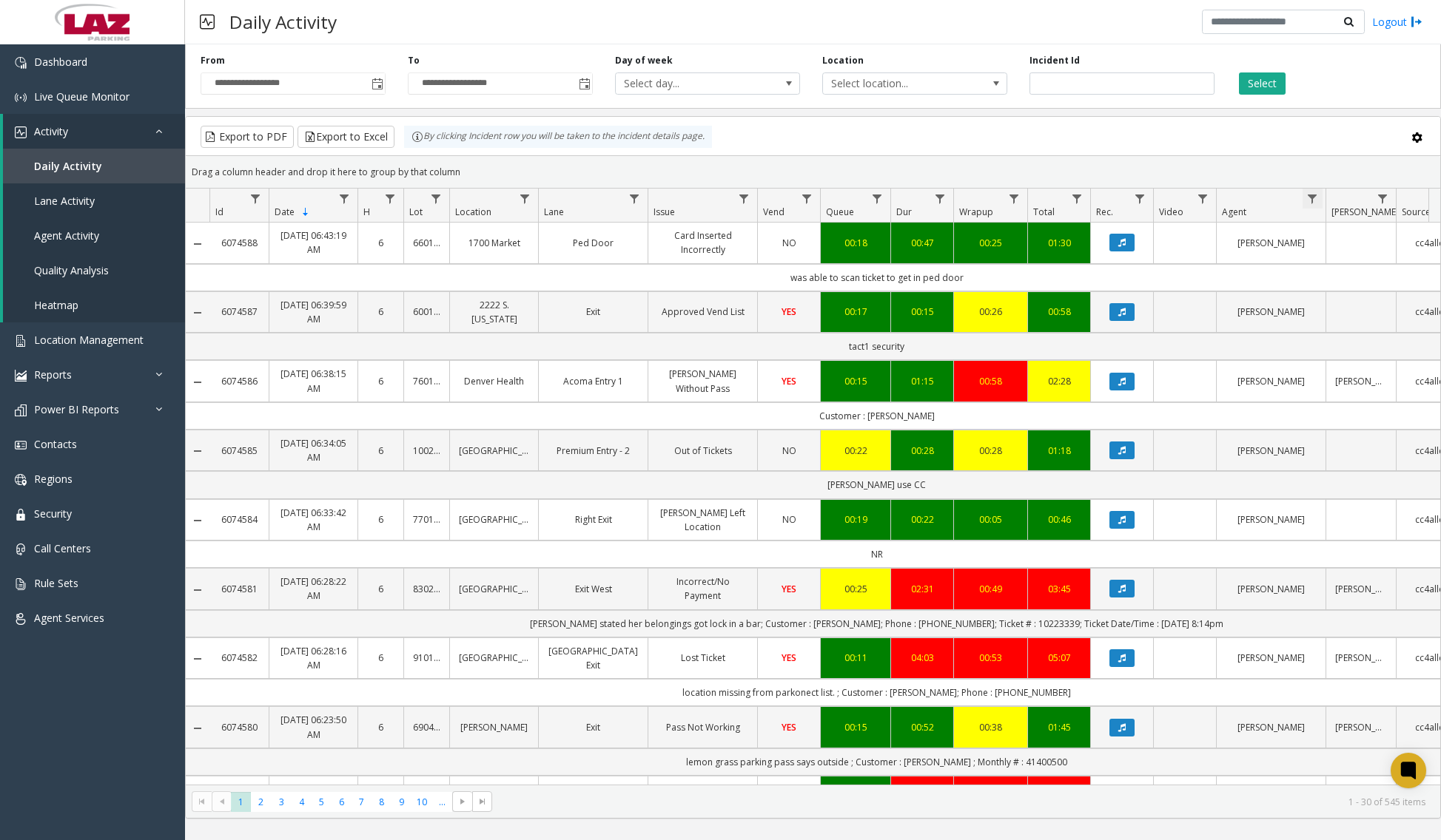
click at [1181, 195] on span "Data table" at bounding box center [1312, 198] width 11 height 11
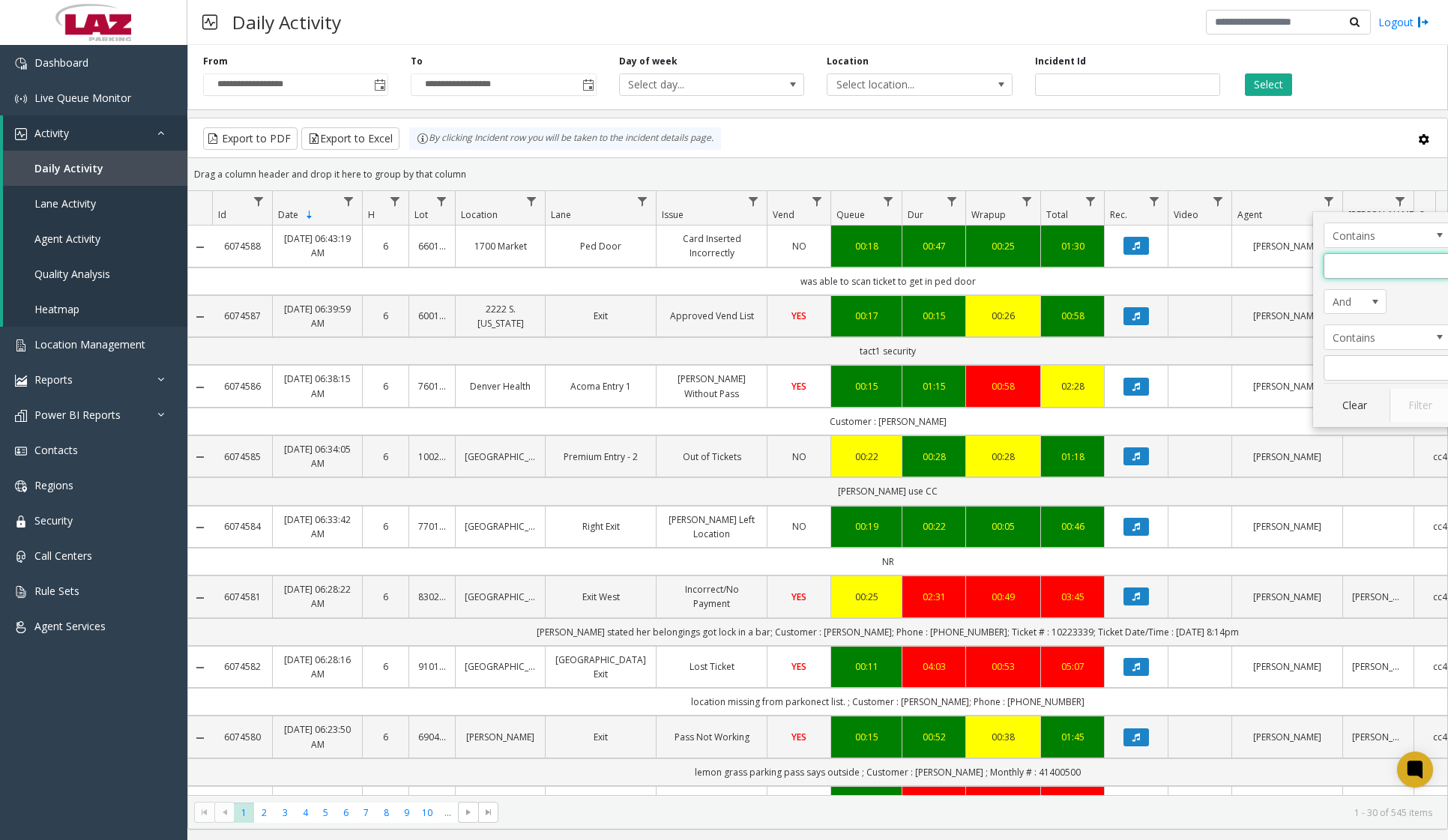
click at [1196, 260] on input "Agent Filter" at bounding box center [1387, 266] width 127 height 26
type input "****"
click at [1196, 413] on button "Filter" at bounding box center [1420, 405] width 61 height 33
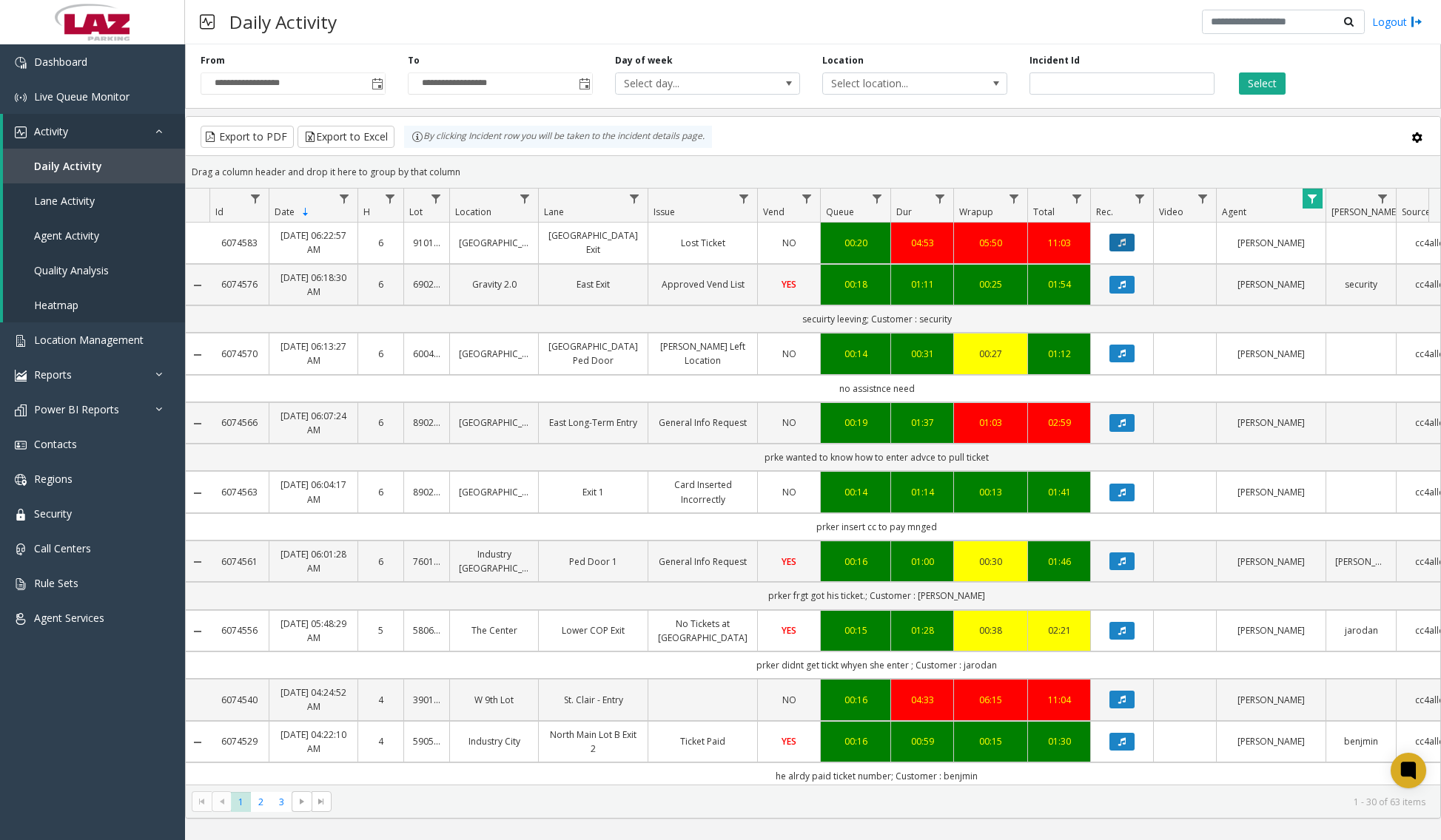
click at [1112, 244] on button "Data table" at bounding box center [1122, 242] width 25 height 18
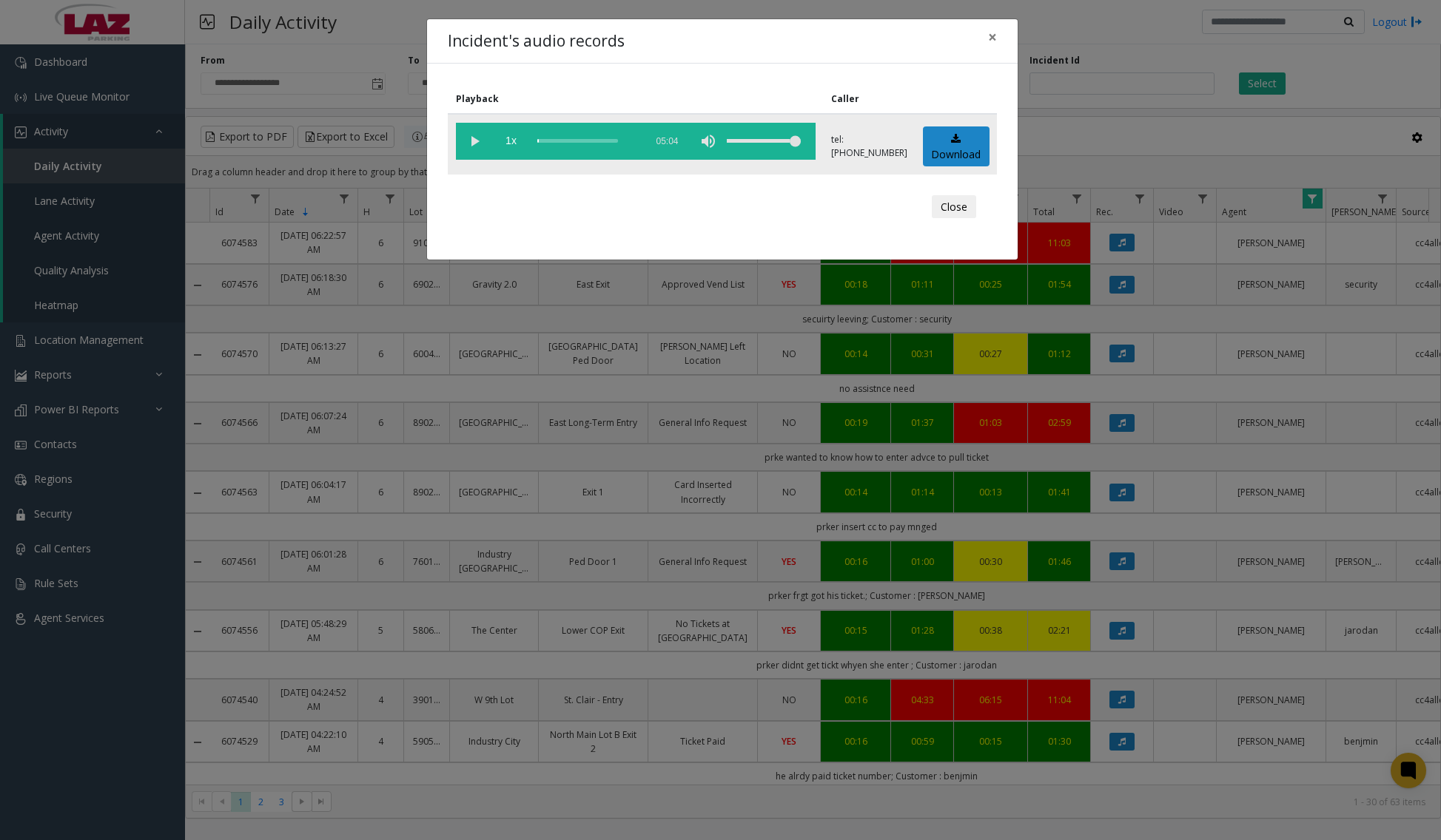
click at [470, 140] on vg-play-pause at bounding box center [474, 141] width 37 height 37
click at [544, 142] on div "scrub bar" at bounding box center [587, 141] width 100 height 37
click at [553, 141] on div "scrub bar" at bounding box center [587, 141] width 100 height 37
click at [557, 141] on div "scrub bar" at bounding box center [587, 141] width 100 height 37
click at [469, 142] on vg-play-pause at bounding box center [474, 141] width 37 height 37
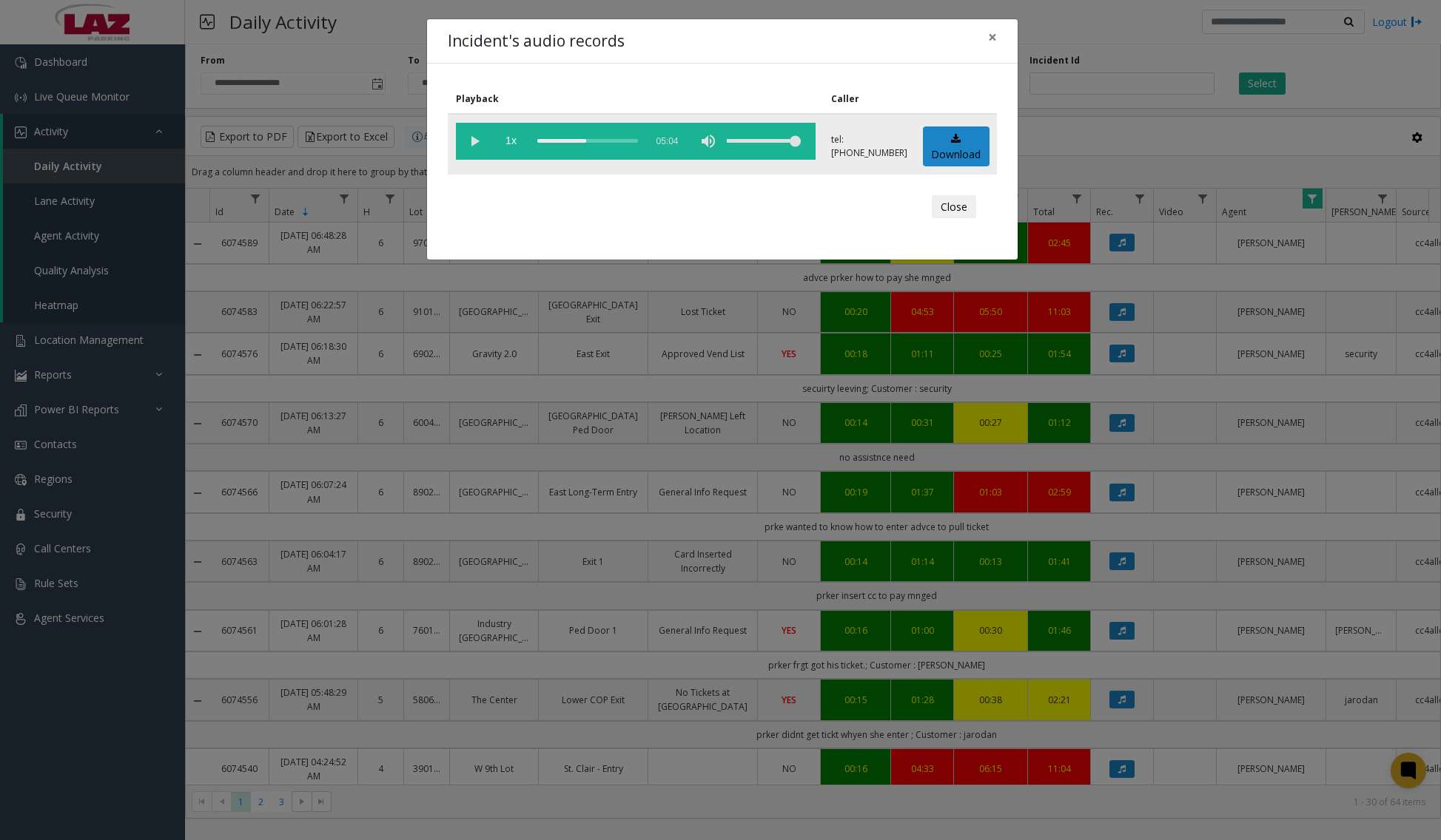
click at [474, 138] on vg-play-pause at bounding box center [474, 141] width 37 height 37
click at [598, 142] on div "scrub bar" at bounding box center [587, 141] width 100 height 37
click at [604, 142] on div "scrub bar" at bounding box center [587, 141] width 100 height 37
click at [610, 142] on div "scrub bar" at bounding box center [587, 141] width 100 height 37
click at [617, 142] on div "scrub bar" at bounding box center [587, 141] width 100 height 37
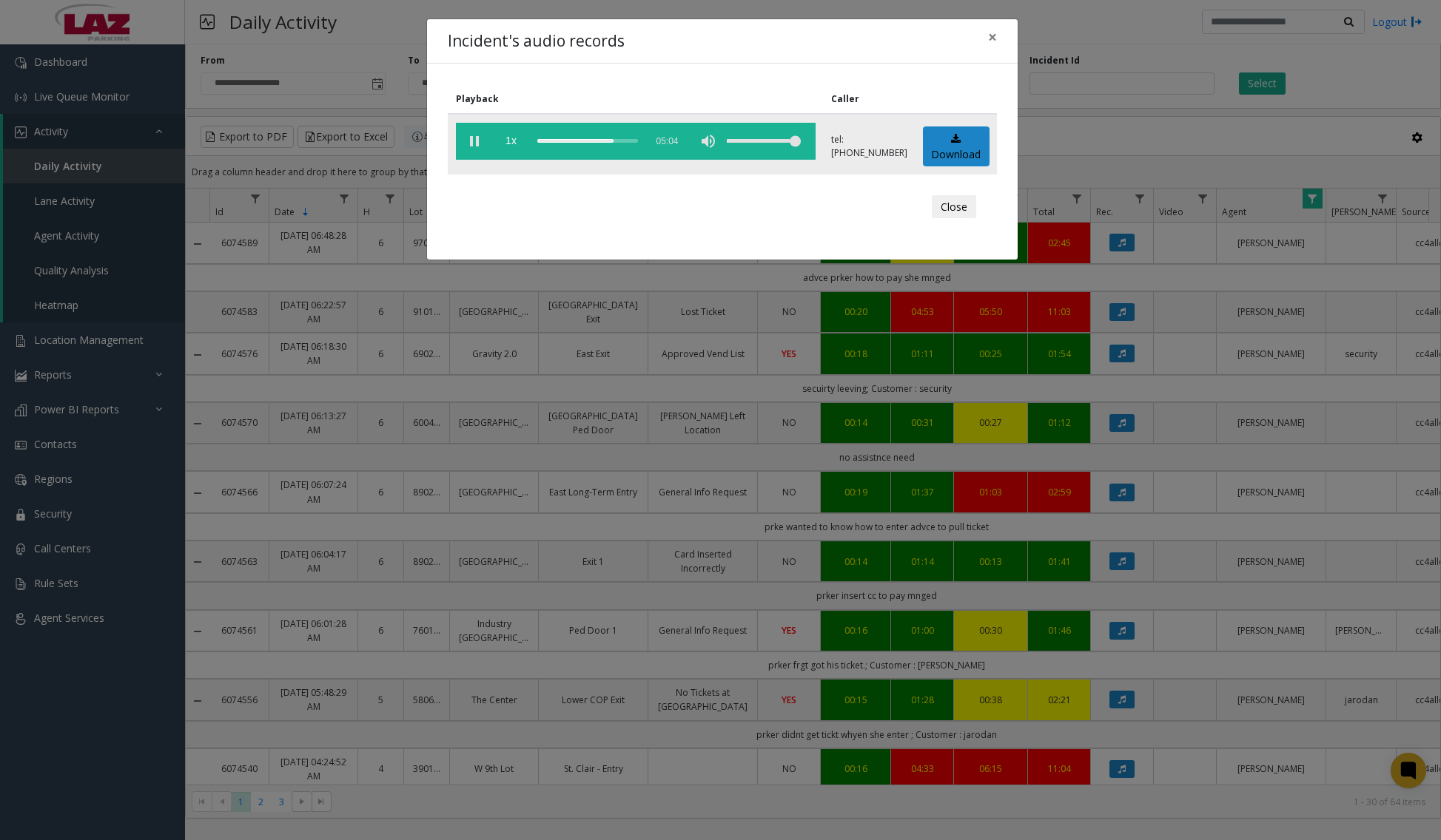
click at [623, 141] on div "scrub bar" at bounding box center [587, 141] width 100 height 37
click at [626, 139] on div "scrub bar" at bounding box center [587, 141] width 100 height 37
click at [630, 139] on div "scrub bar" at bounding box center [587, 141] width 100 height 37
click at [636, 141] on div "scrub bar" at bounding box center [587, 141] width 100 height 37
click at [638, 141] on div "scrub bar" at bounding box center [587, 141] width 100 height 37
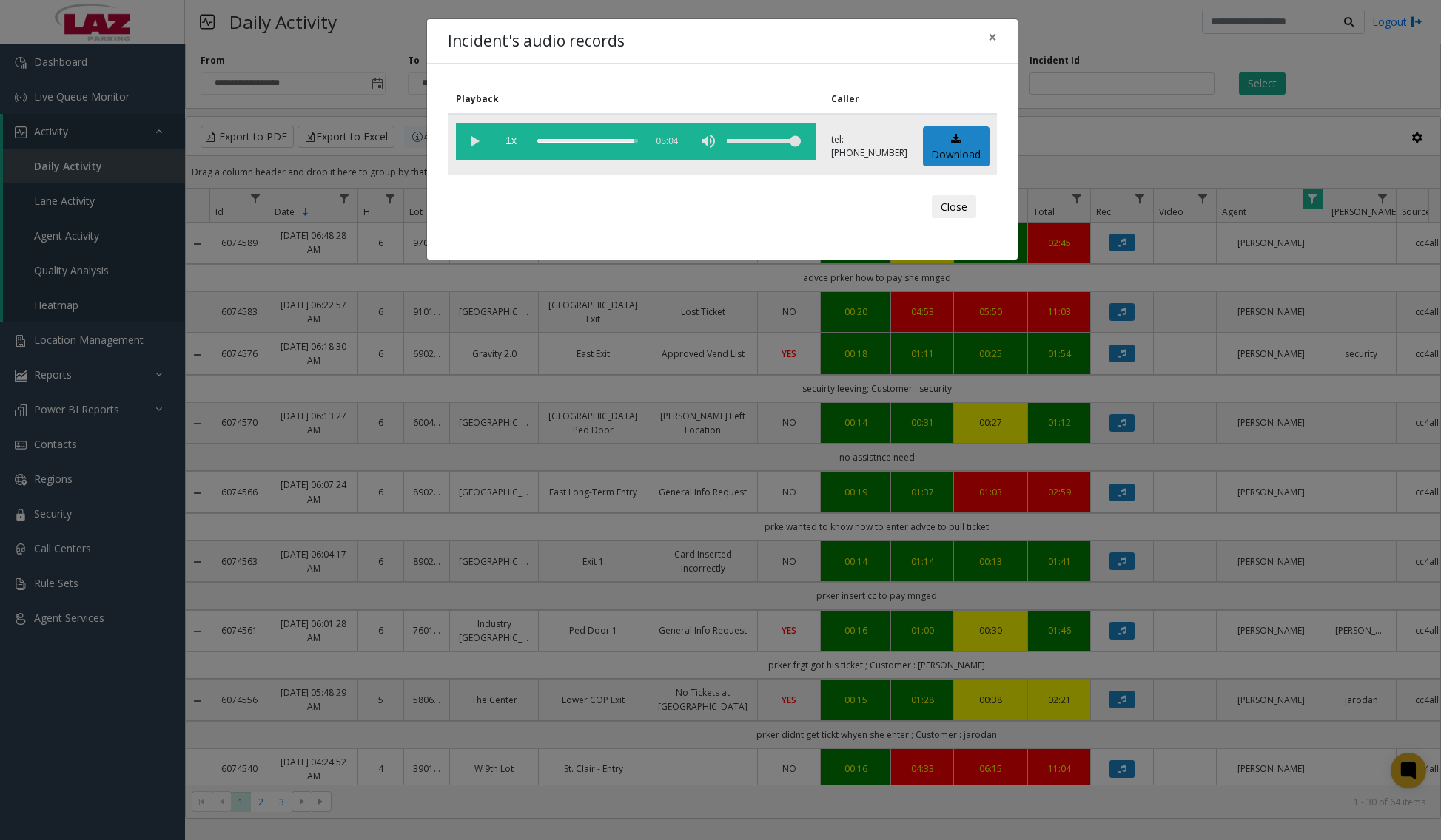
click at [638, 141] on div "scrub bar" at bounding box center [587, 141] width 100 height 37
click at [996, 39] on span "×" at bounding box center [993, 37] width 9 height 21
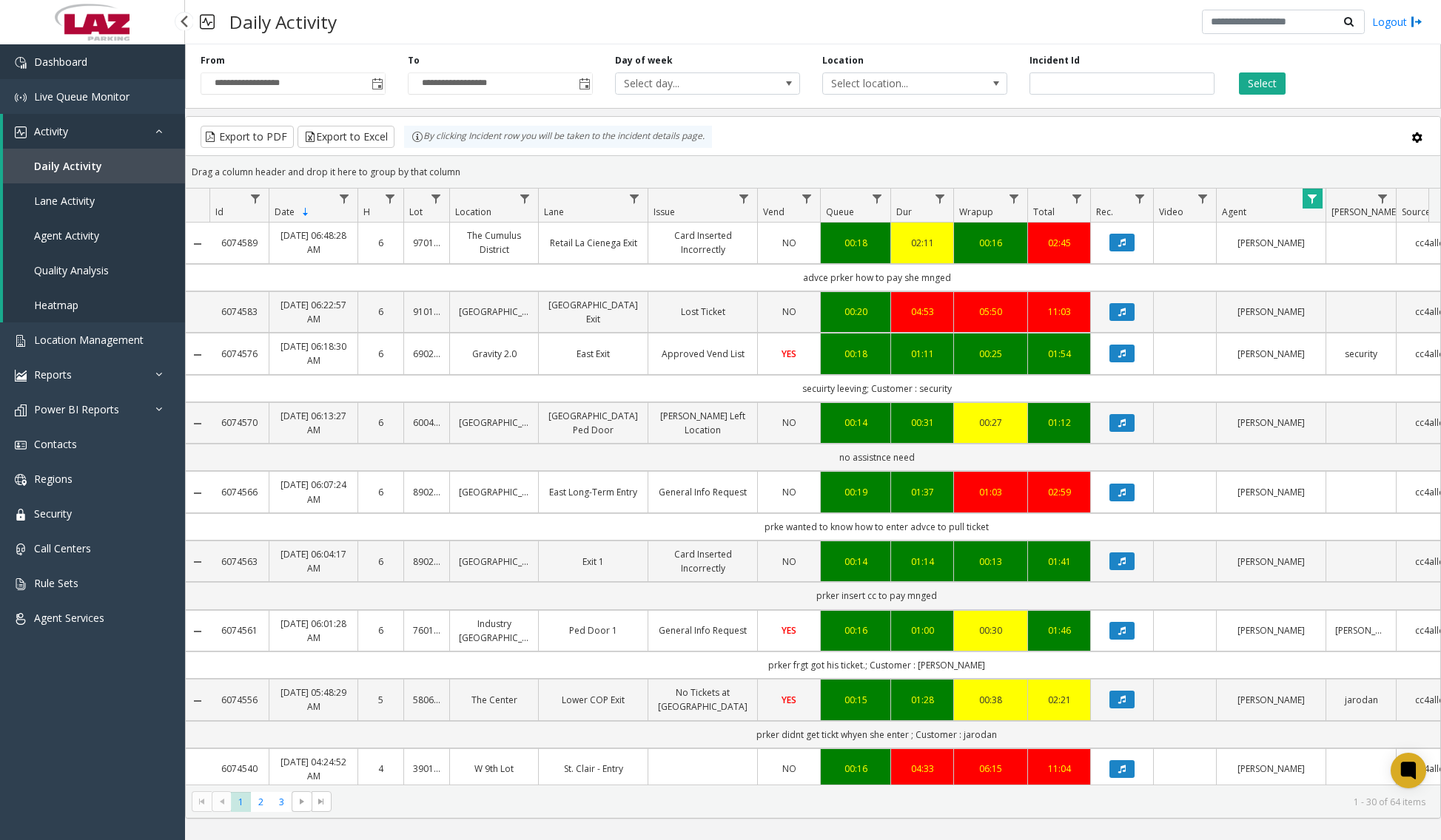
click at [116, 70] on link "Dashboard" at bounding box center [92, 61] width 185 height 34
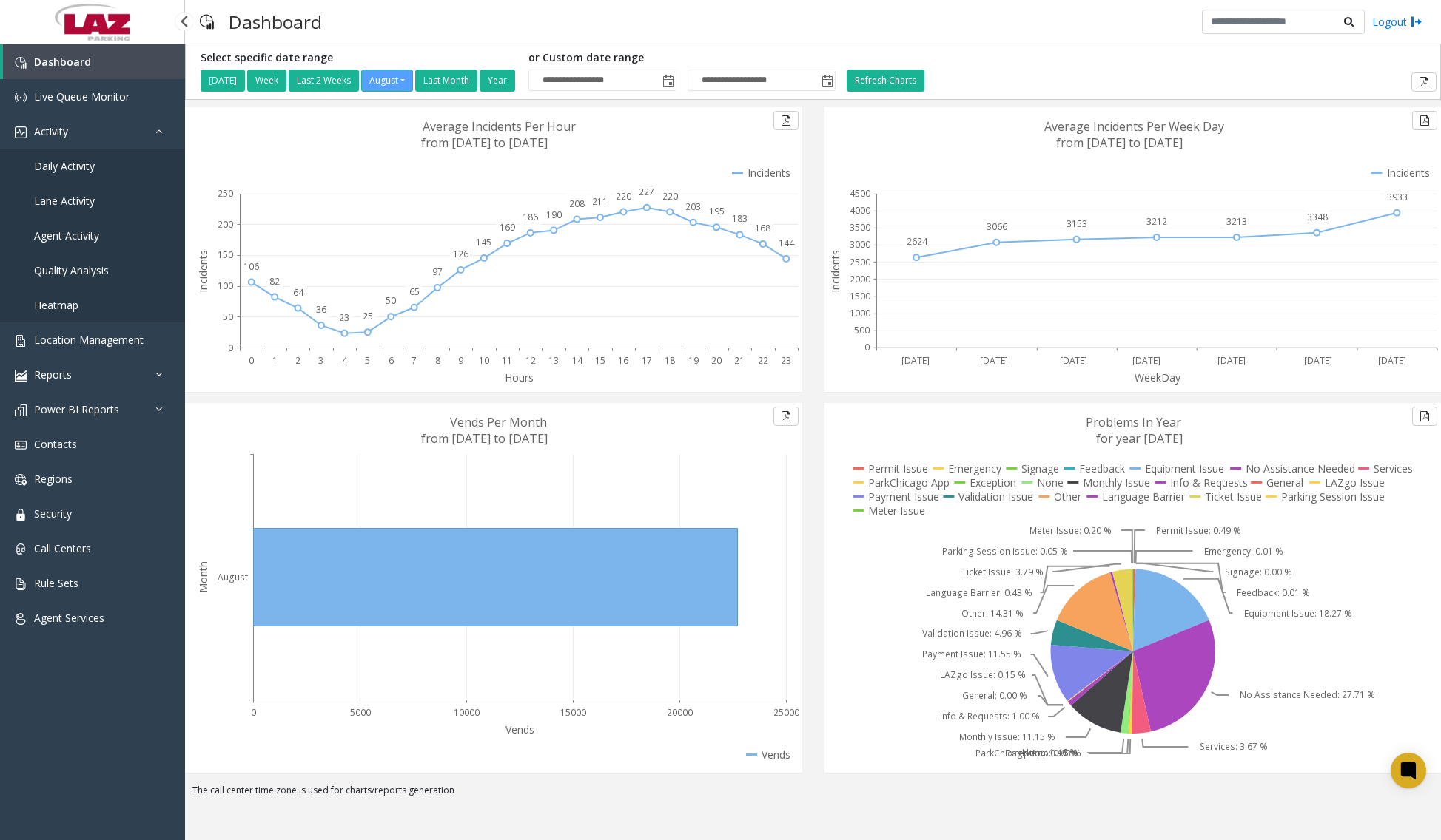
click at [71, 166] on span "Daily Activity" at bounding box center [64, 166] width 61 height 14
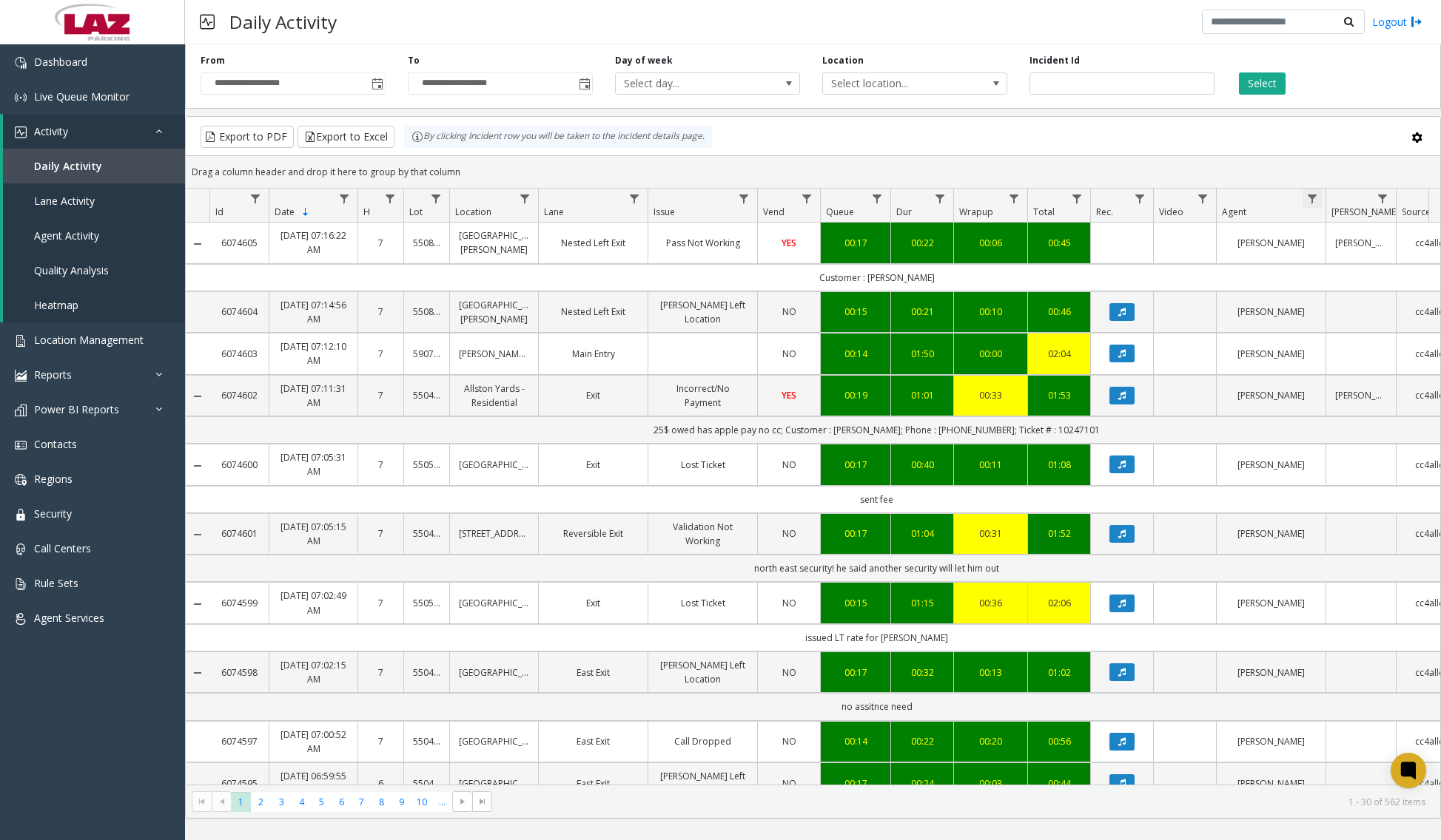
click at [1315, 198] on span "Data table" at bounding box center [1312, 198] width 11 height 11
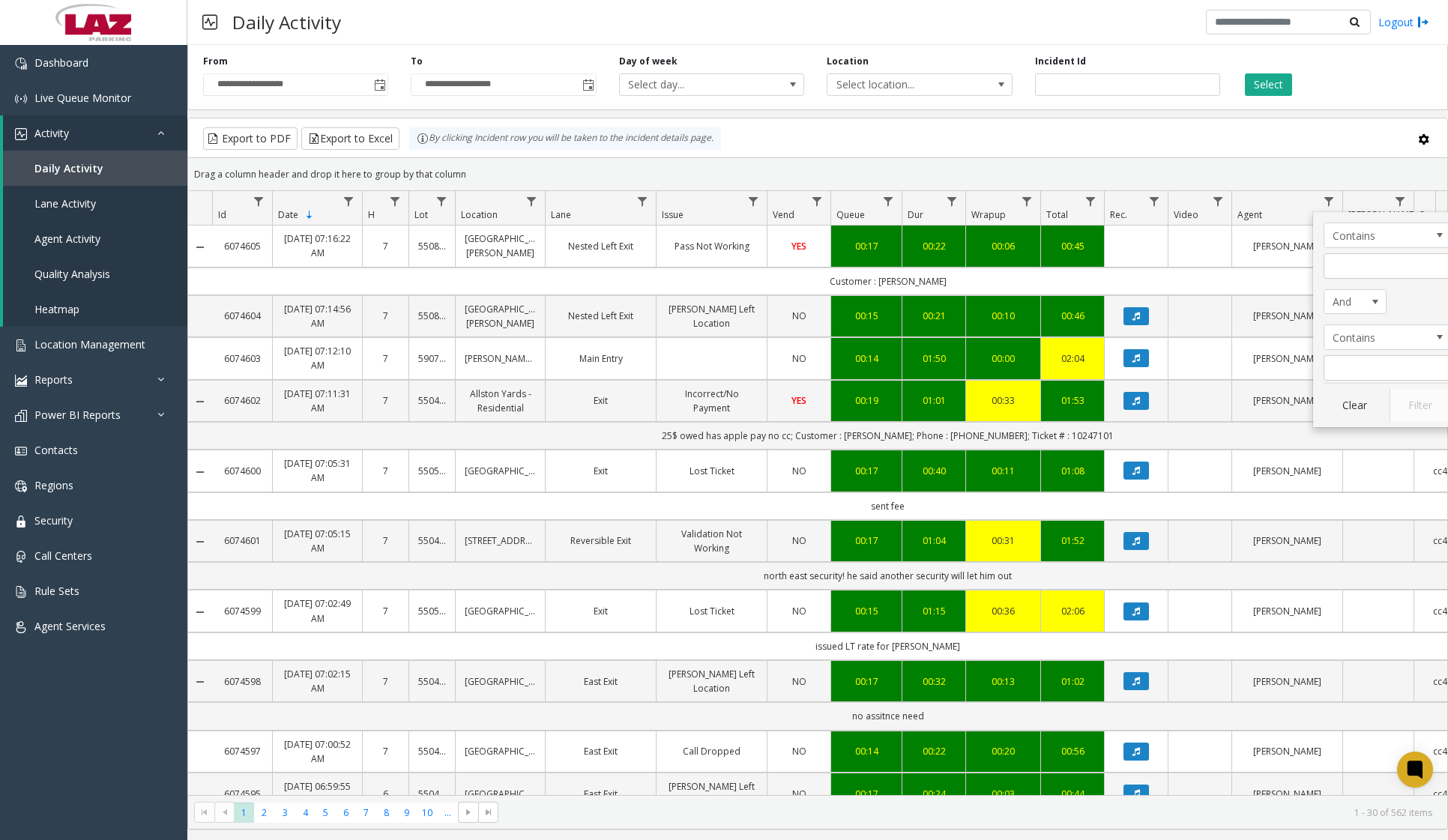
click at [1345, 249] on kendo-grid-filter-menu-input-wrapper "Contains" at bounding box center [1387, 251] width 127 height 56
click at [1345, 259] on input "Agent Filter" at bounding box center [1387, 266] width 127 height 26
type input "******"
click at [1407, 392] on button "Filter" at bounding box center [1420, 405] width 61 height 33
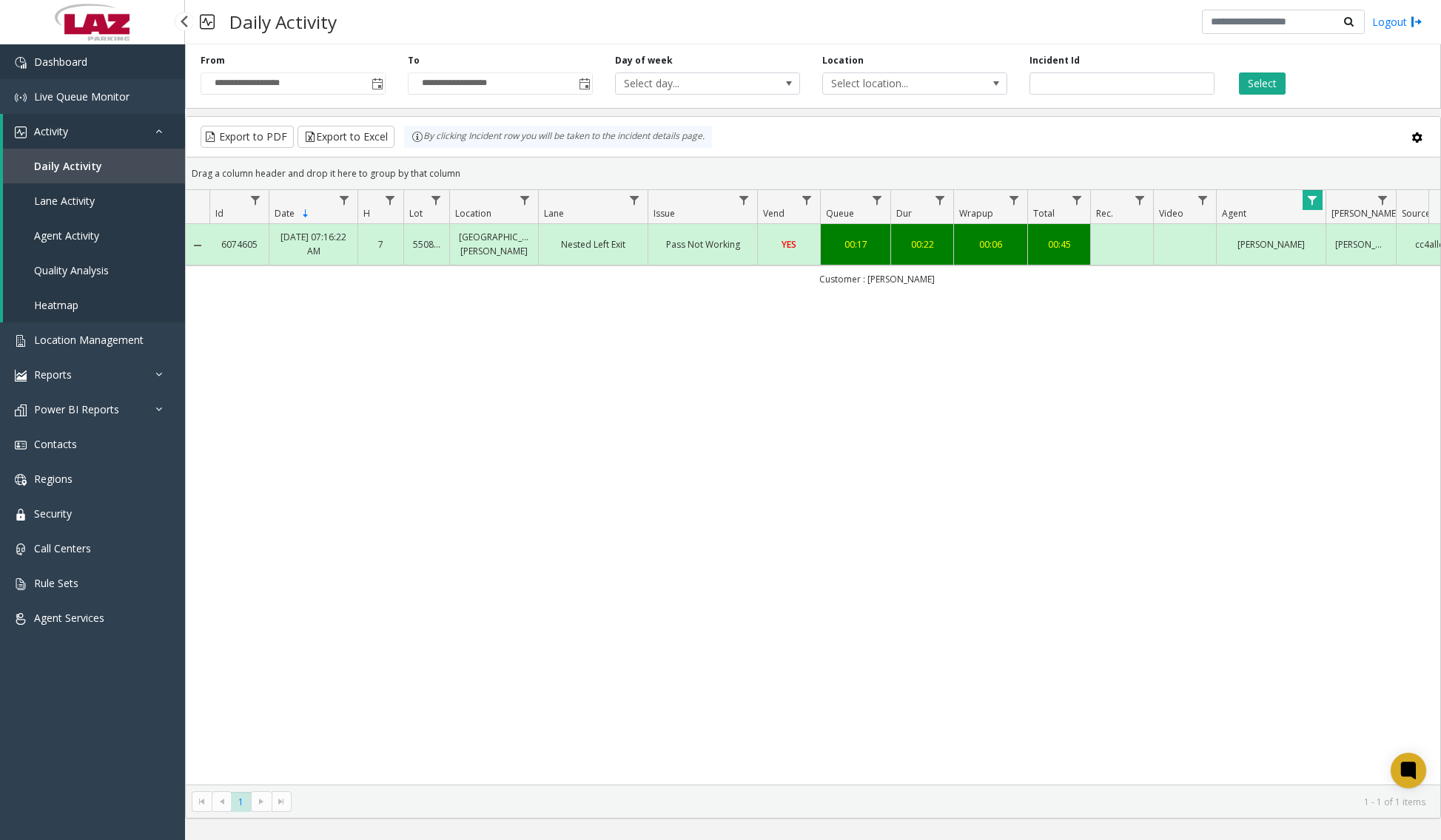
click at [67, 68] on span "Dashboard" at bounding box center [61, 61] width 54 height 14
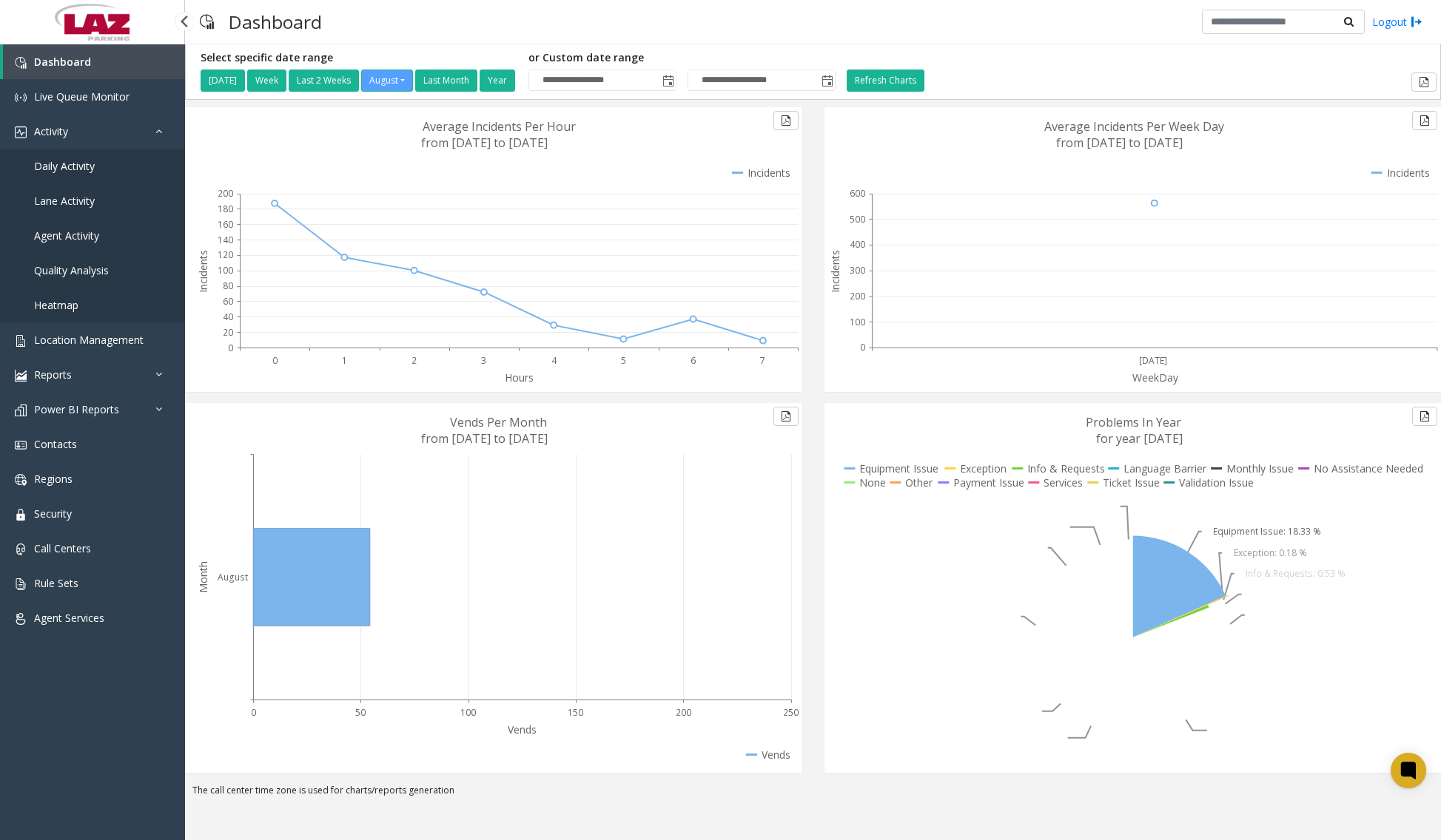
click at [90, 172] on span "Daily Activity" at bounding box center [64, 166] width 61 height 14
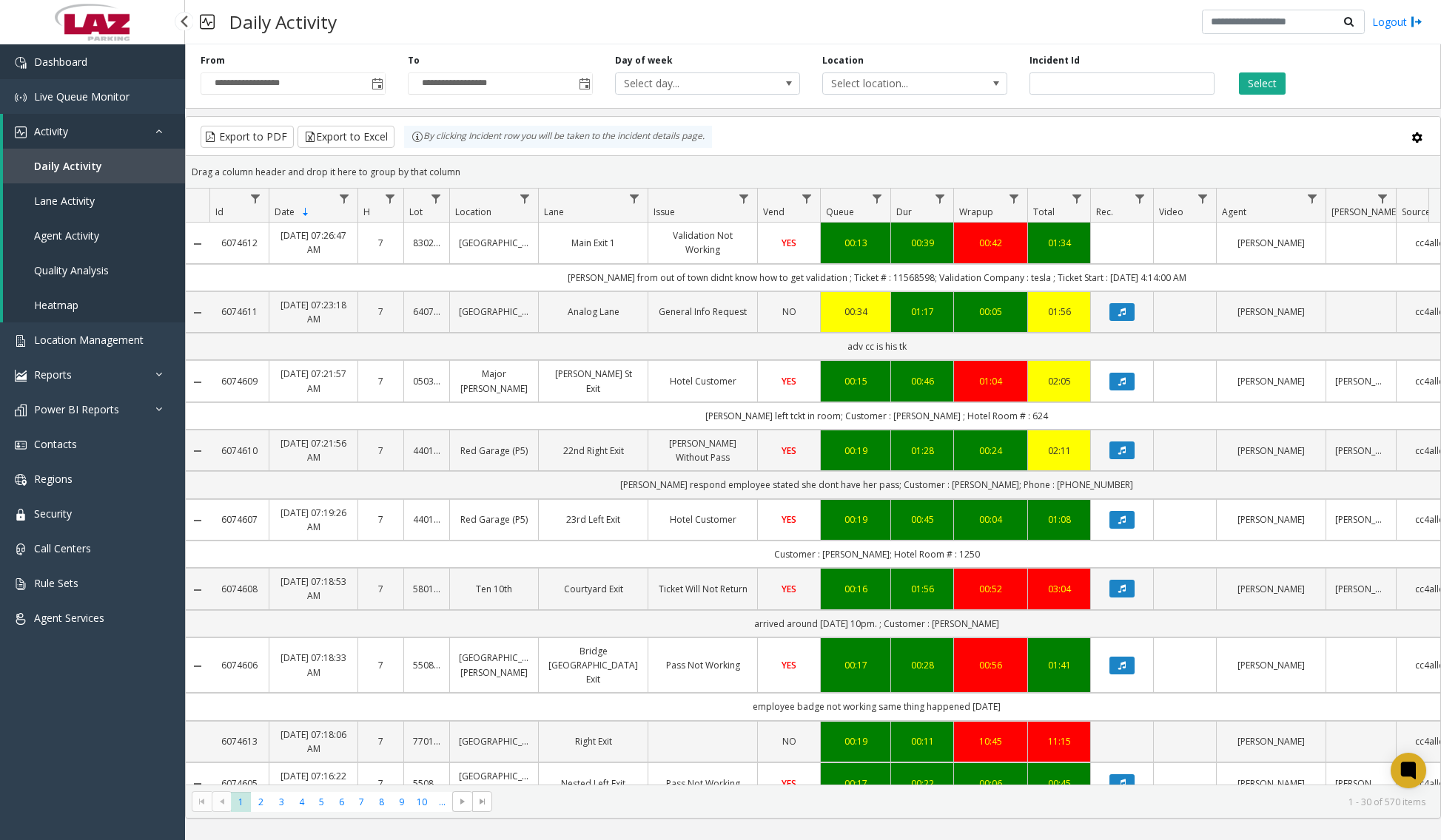
click at [136, 76] on link "Dashboard" at bounding box center [92, 61] width 185 height 34
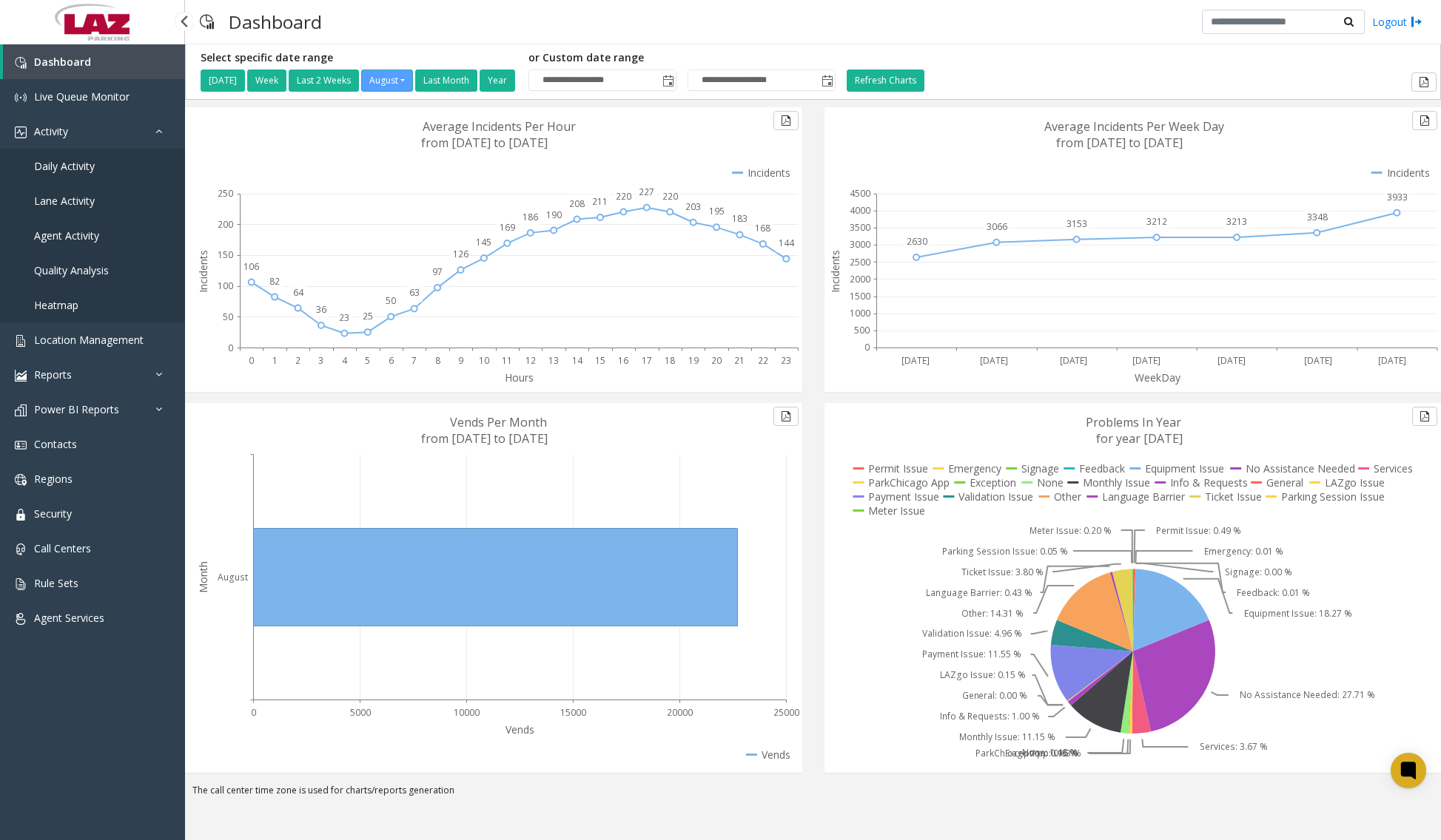
click at [80, 178] on link "Daily Activity" at bounding box center [92, 165] width 185 height 34
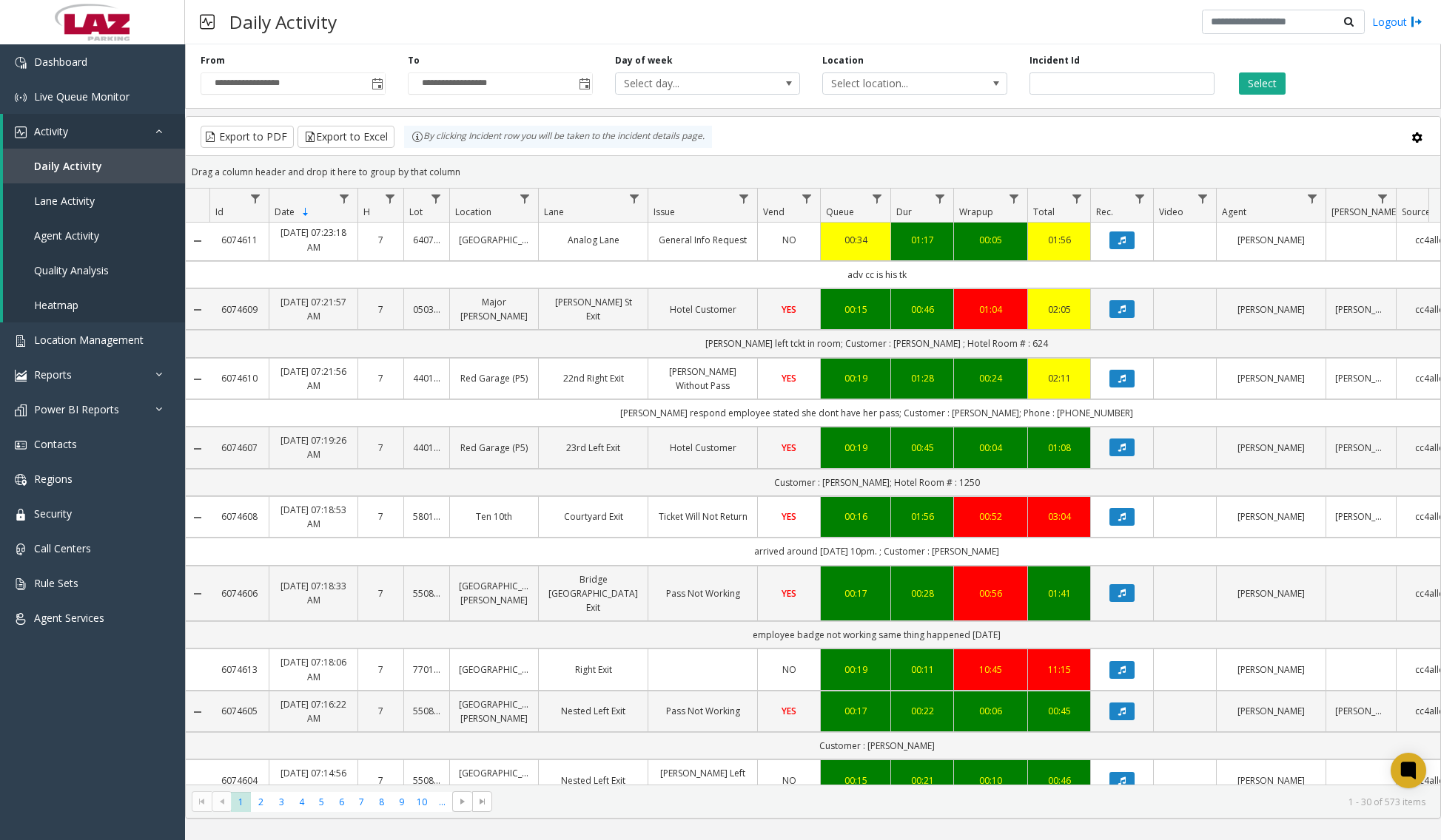
scroll to position [444, 0]
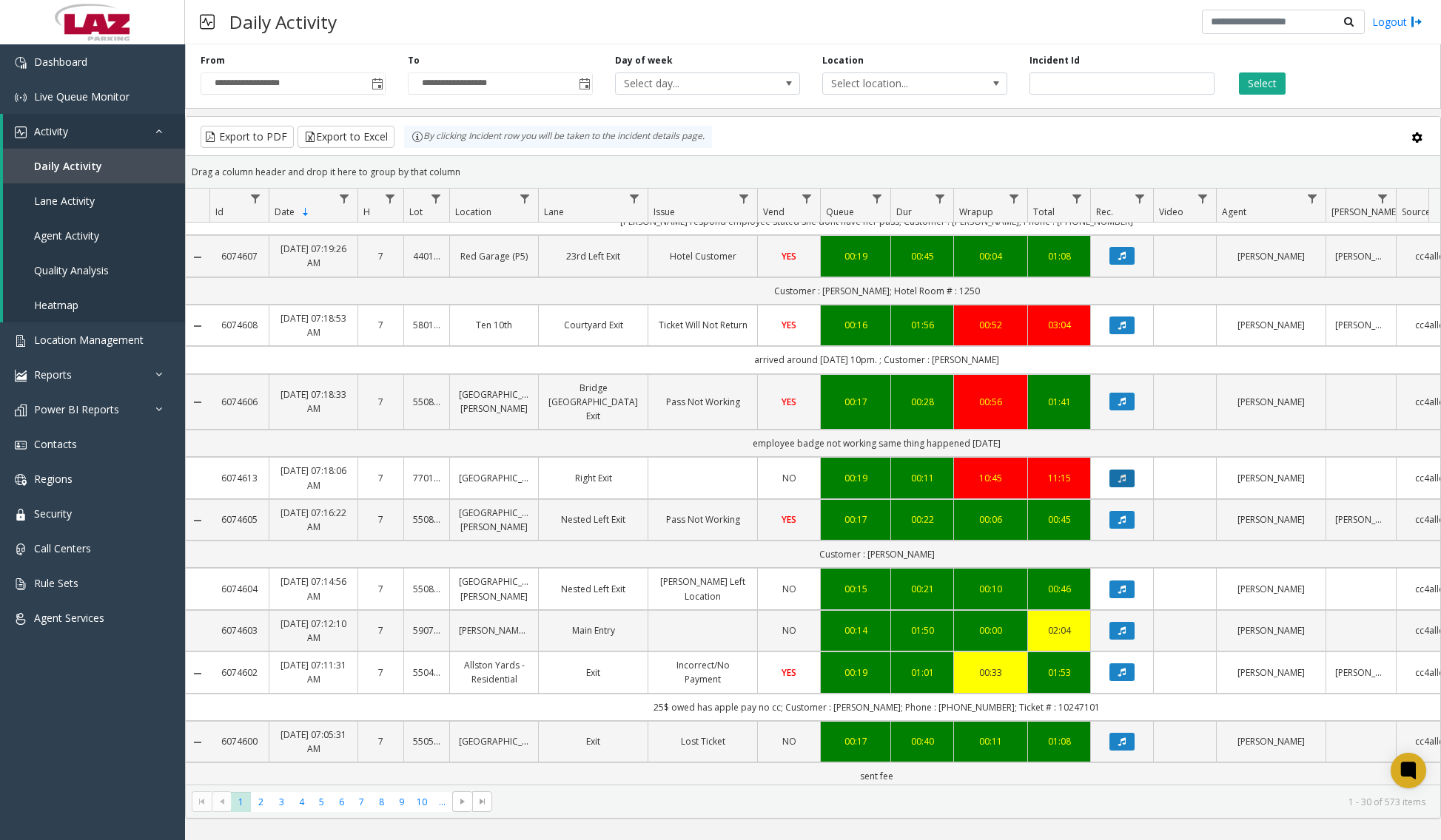
click at [1128, 469] on button "Data table" at bounding box center [1122, 478] width 25 height 18
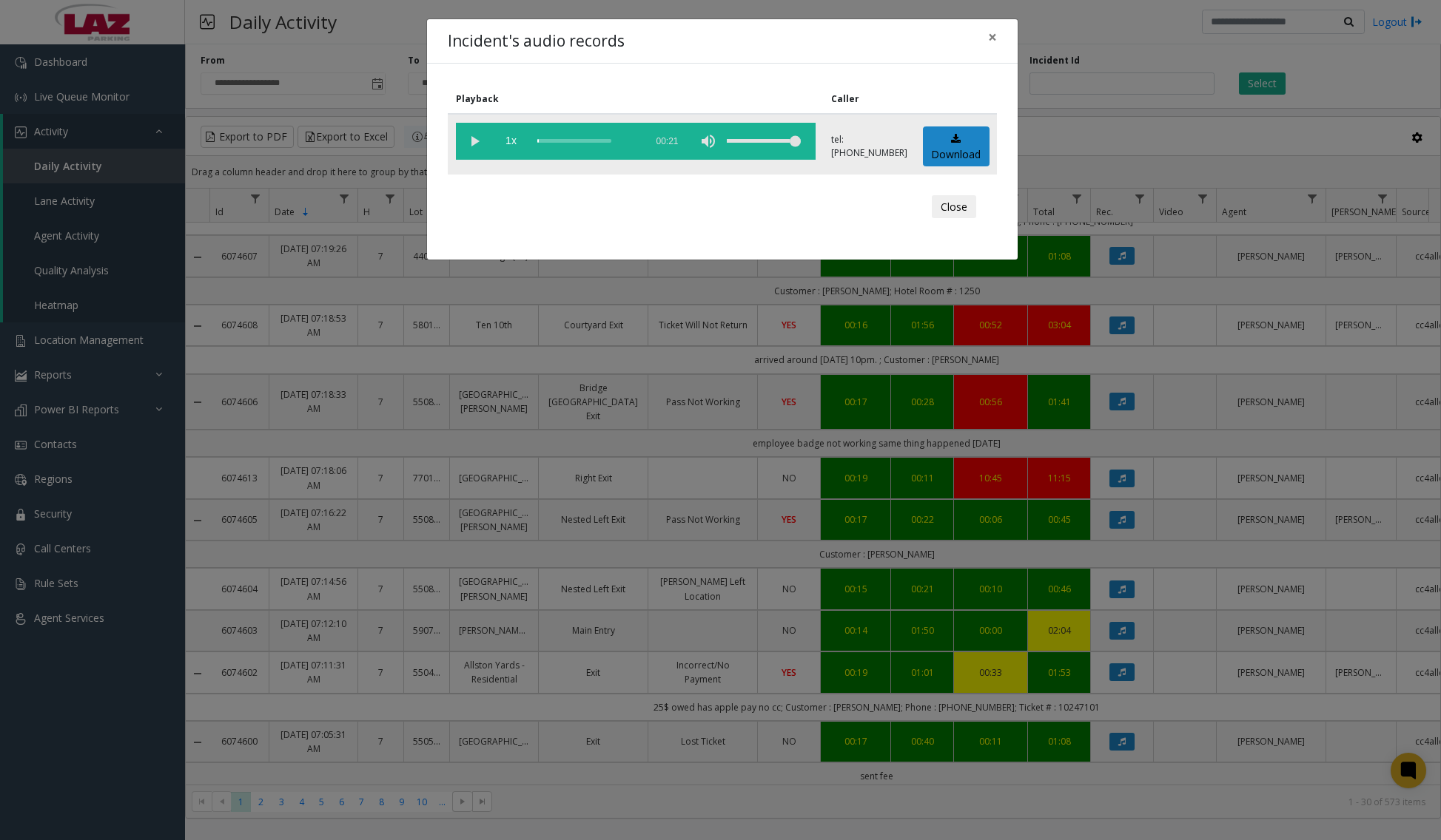
click at [484, 147] on vg-play-pause at bounding box center [474, 141] width 37 height 37
click at [544, 142] on div "scrub bar" at bounding box center [587, 141] width 100 height 37
click at [555, 141] on div "scrub bar" at bounding box center [587, 141] width 100 height 37
click at [571, 142] on div "scrub bar" at bounding box center [587, 141] width 100 height 37
click at [587, 142] on div "scrub bar" at bounding box center [587, 141] width 100 height 37
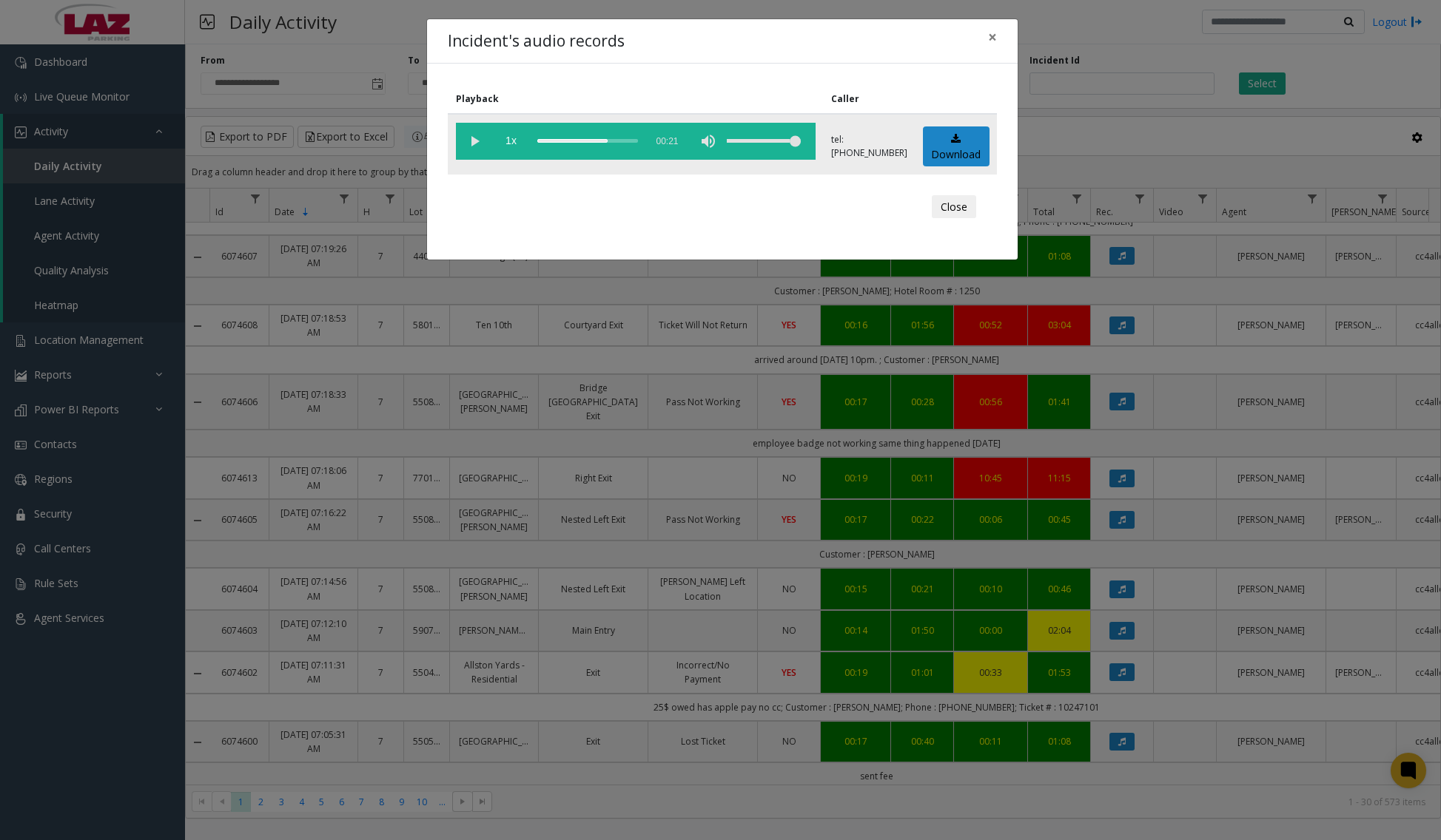
click at [618, 142] on div "scrub bar" at bounding box center [587, 141] width 100 height 37
click at [994, 35] on span "×" at bounding box center [993, 37] width 9 height 21
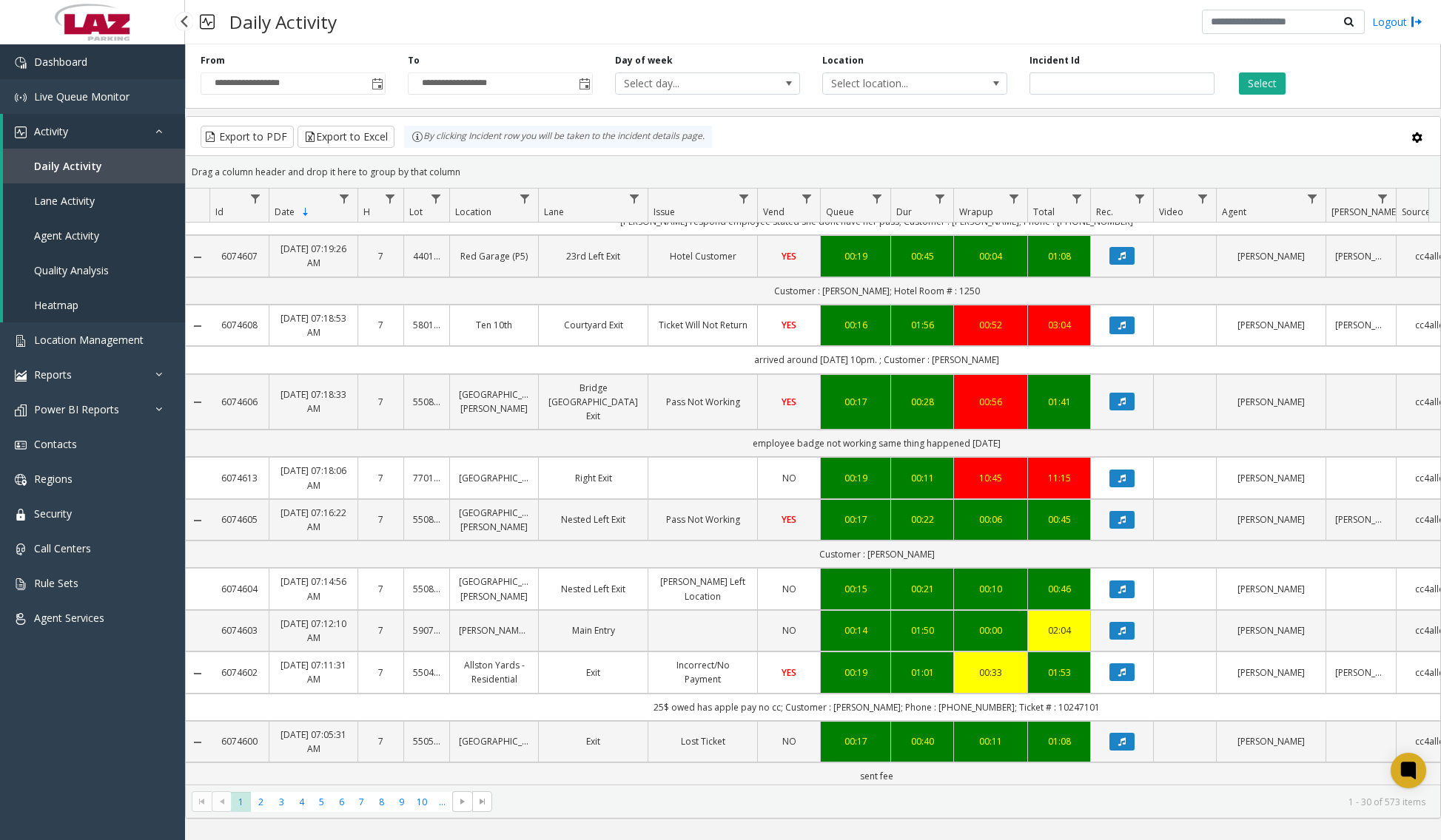
click at [126, 63] on link "Dashboard" at bounding box center [92, 61] width 185 height 34
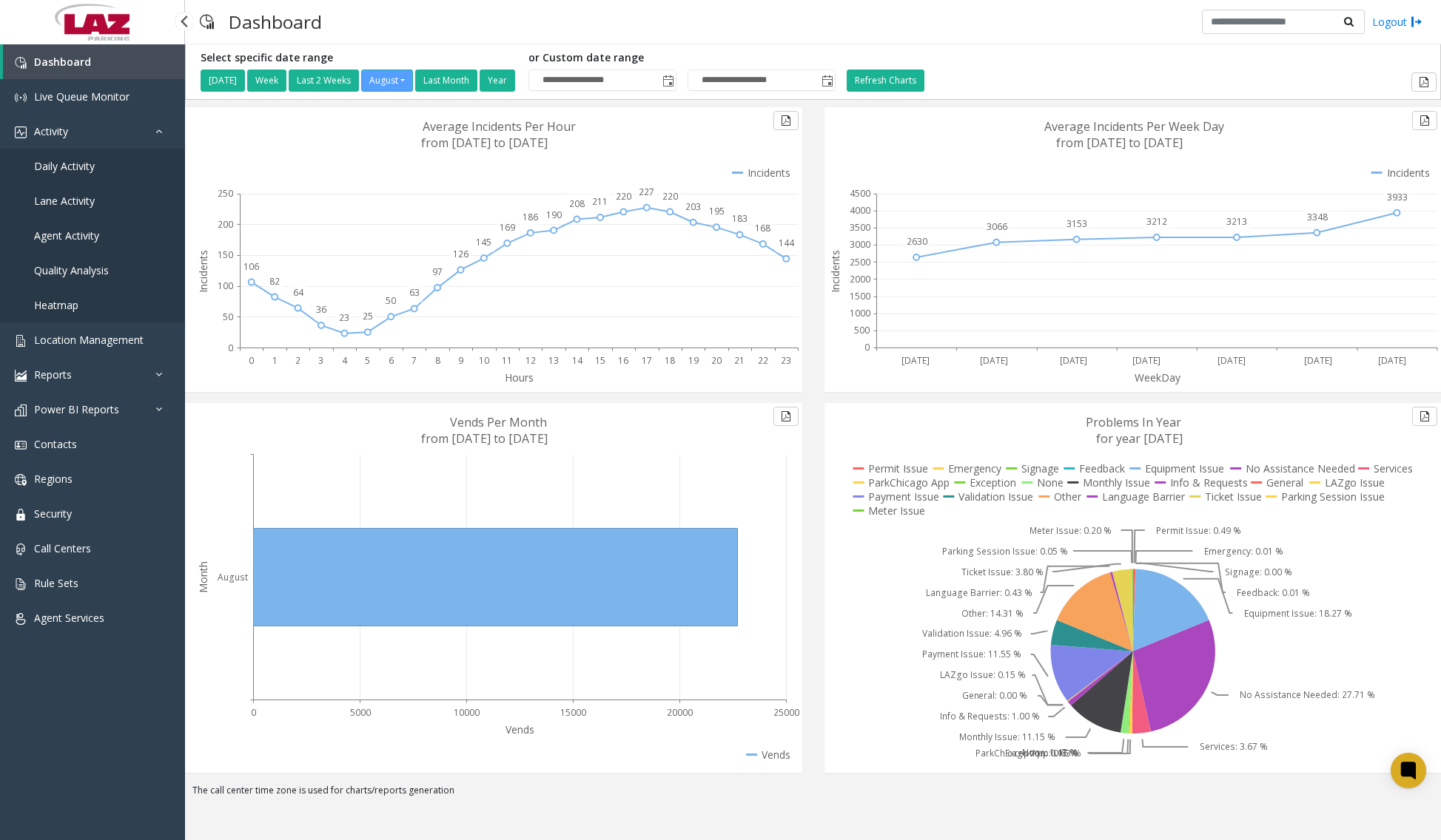
click at [83, 166] on span "Daily Activity" at bounding box center [64, 166] width 61 height 14
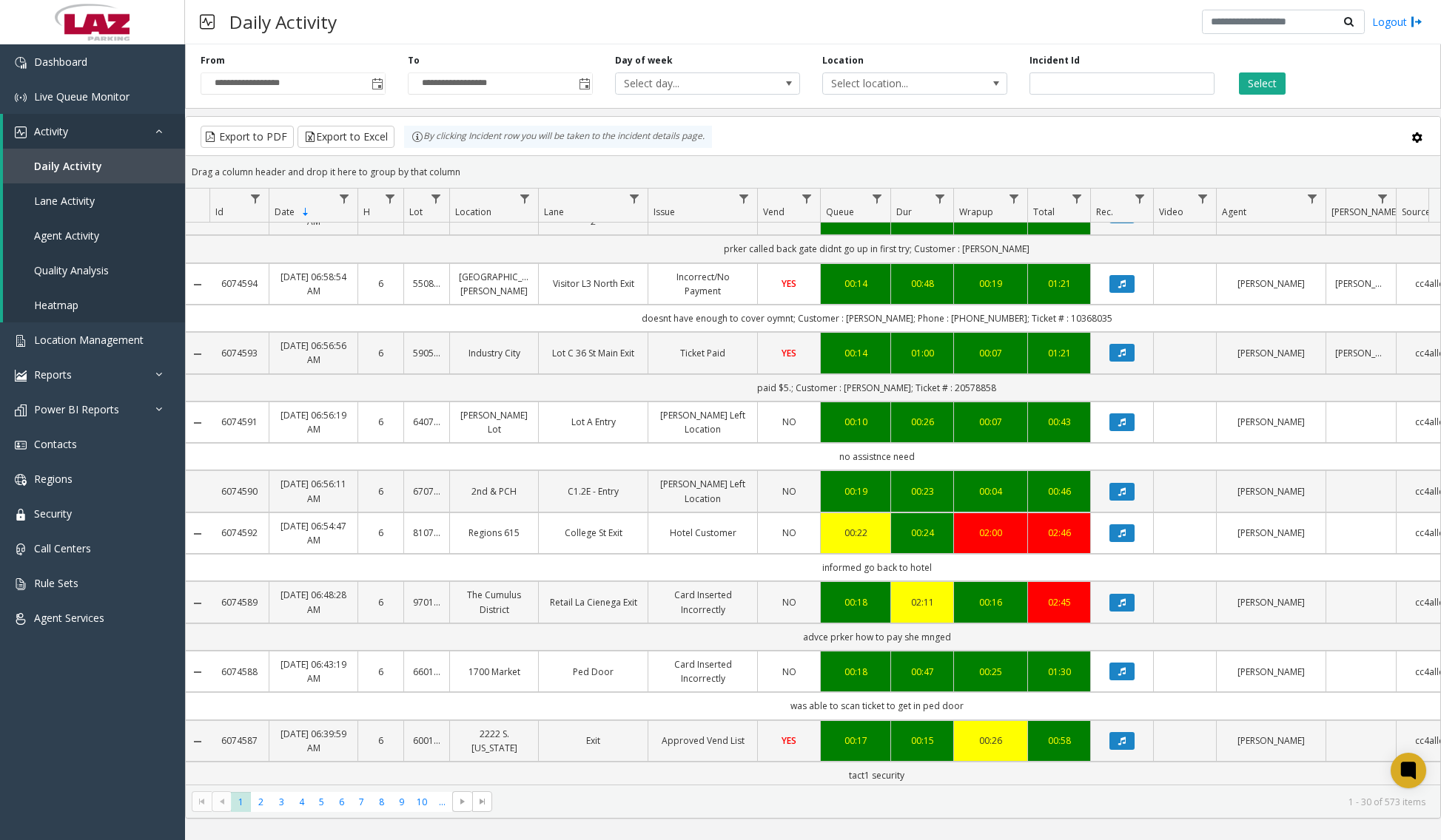
scroll to position [1332, 0]
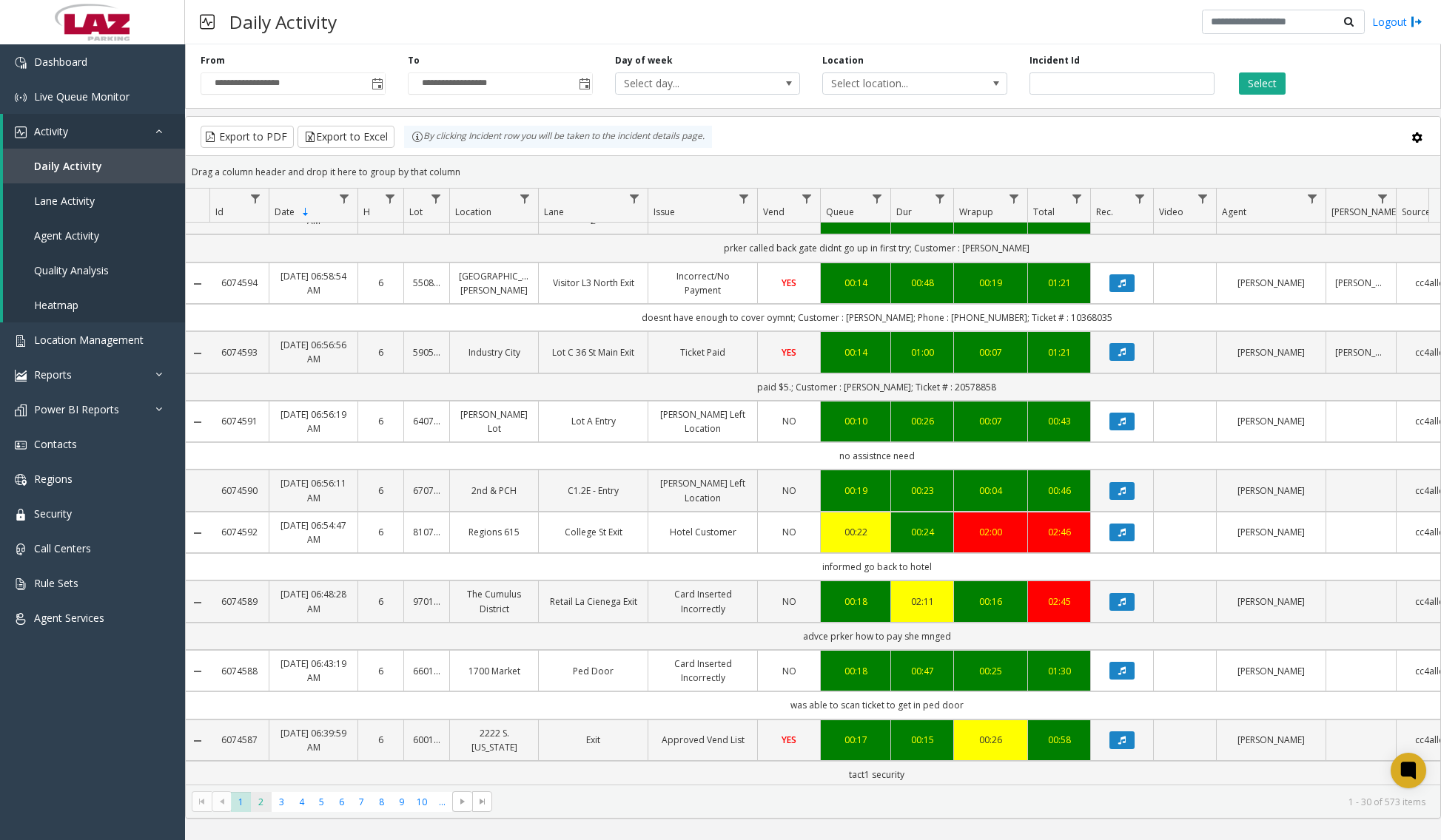
click at [256, 799] on span "2" at bounding box center [260, 802] width 20 height 20
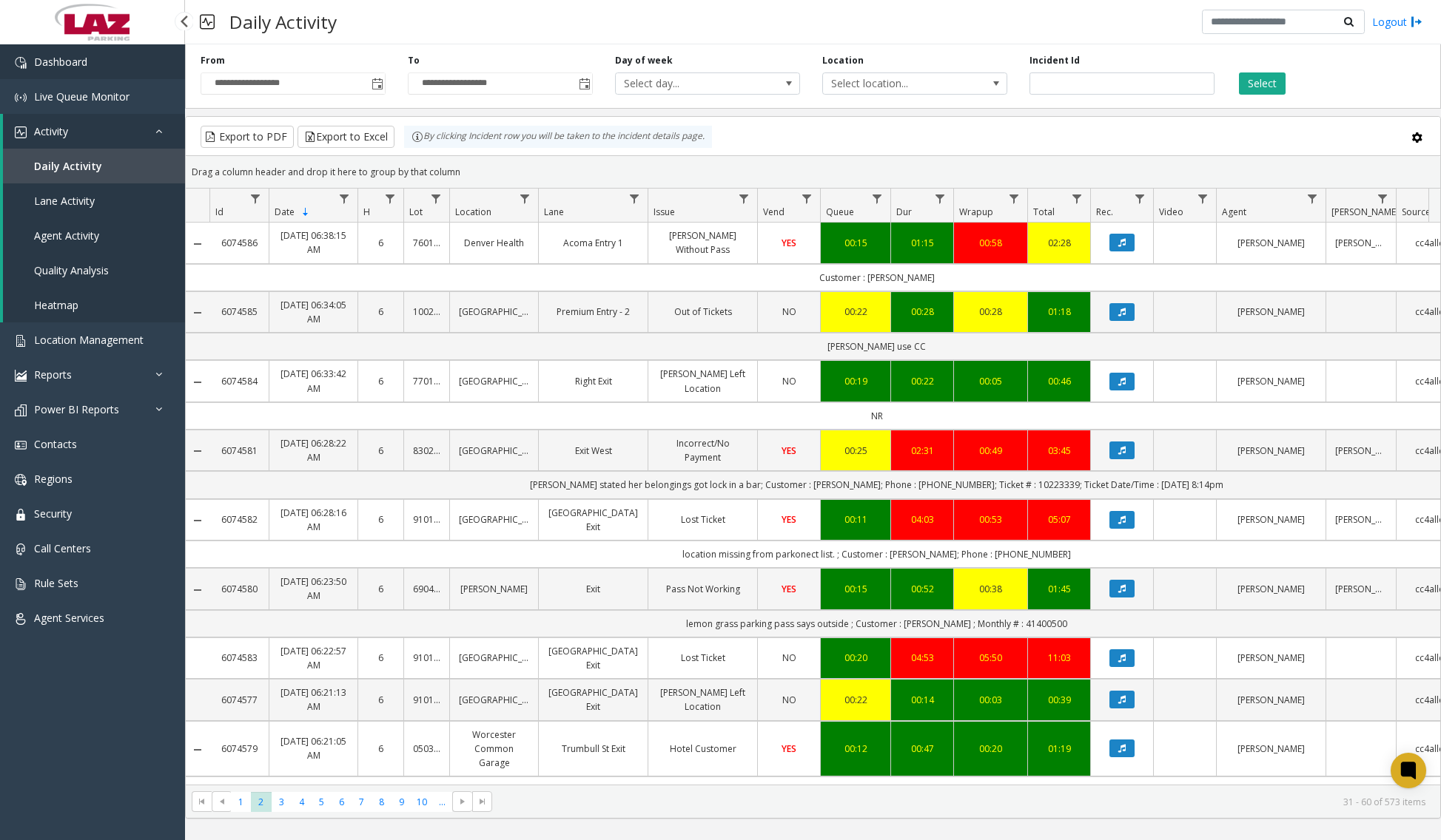
click at [119, 61] on link "Dashboard" at bounding box center [92, 61] width 185 height 34
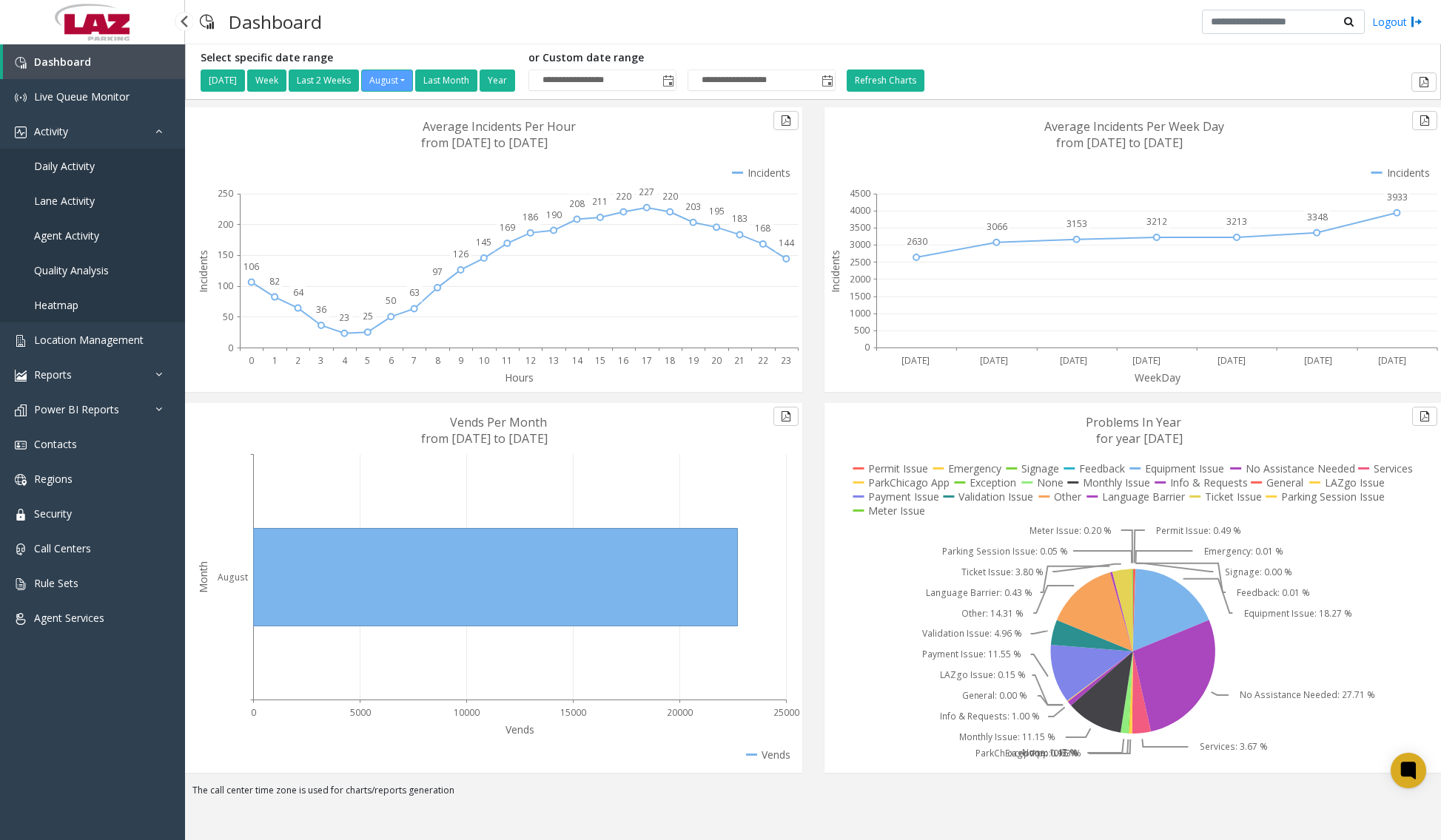
click at [87, 175] on link "Daily Activity" at bounding box center [92, 165] width 185 height 34
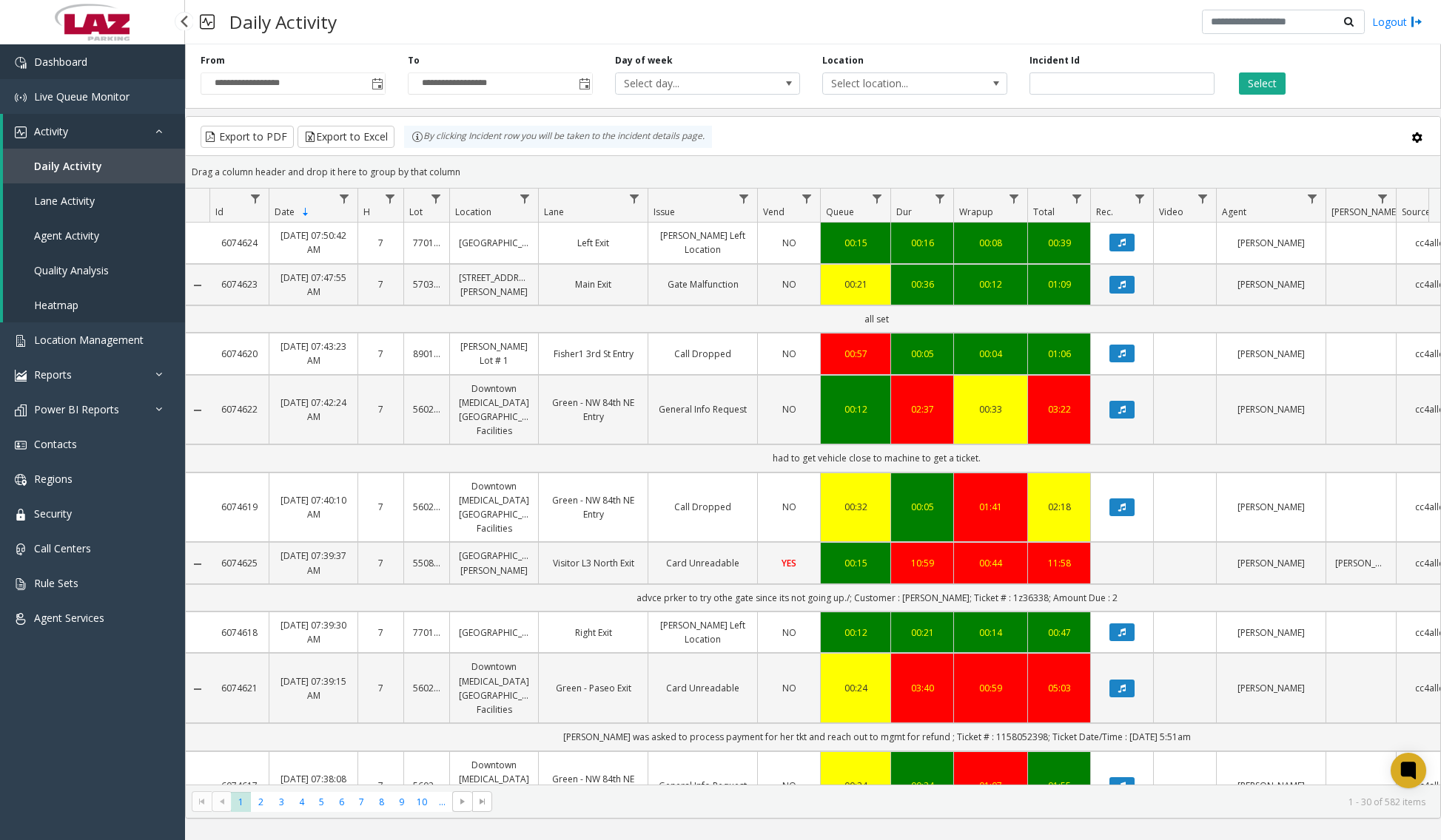
click at [98, 64] on link "Dashboard" at bounding box center [92, 61] width 185 height 34
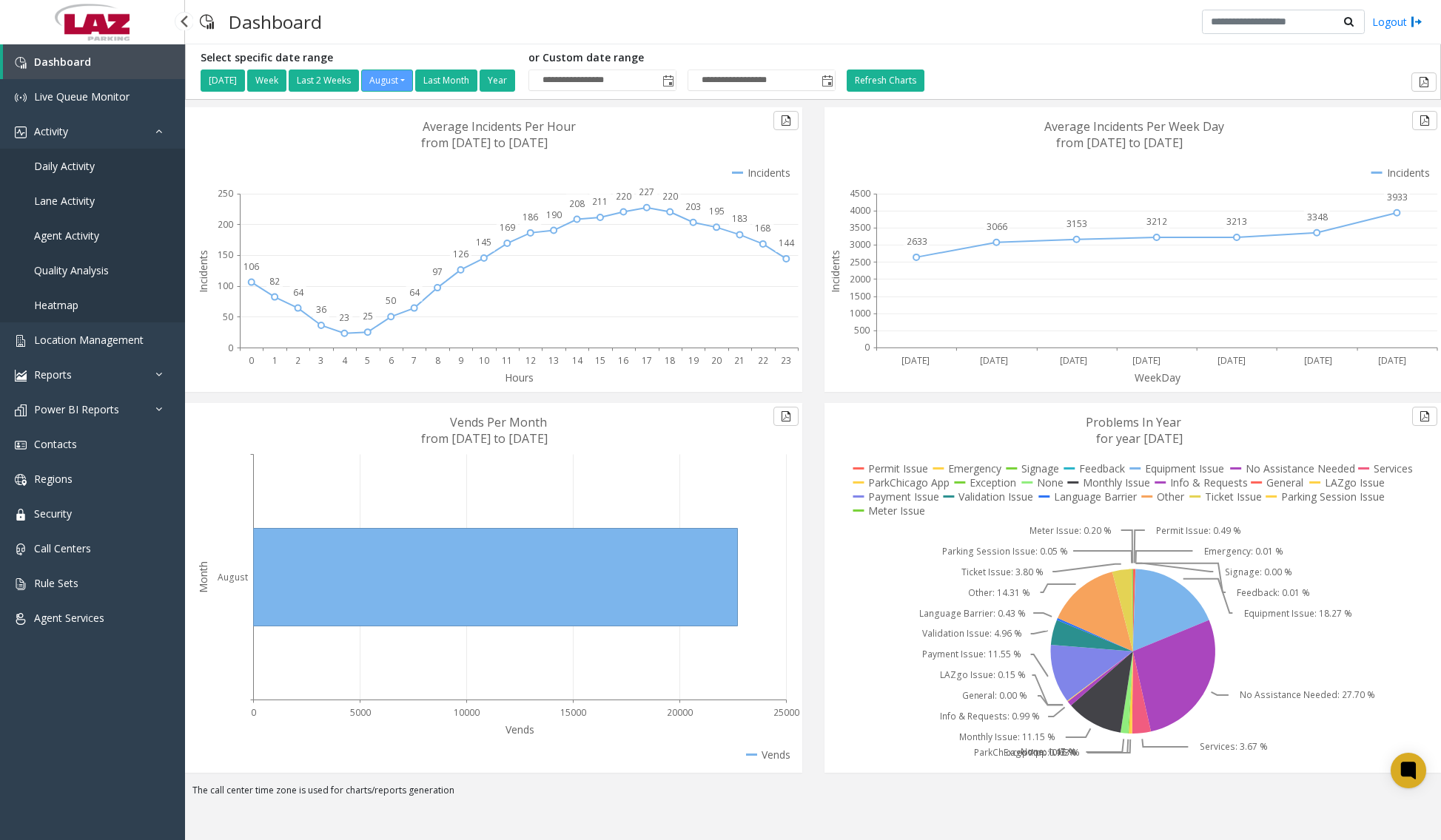
click at [77, 173] on link "Daily Activity" at bounding box center [92, 165] width 185 height 34
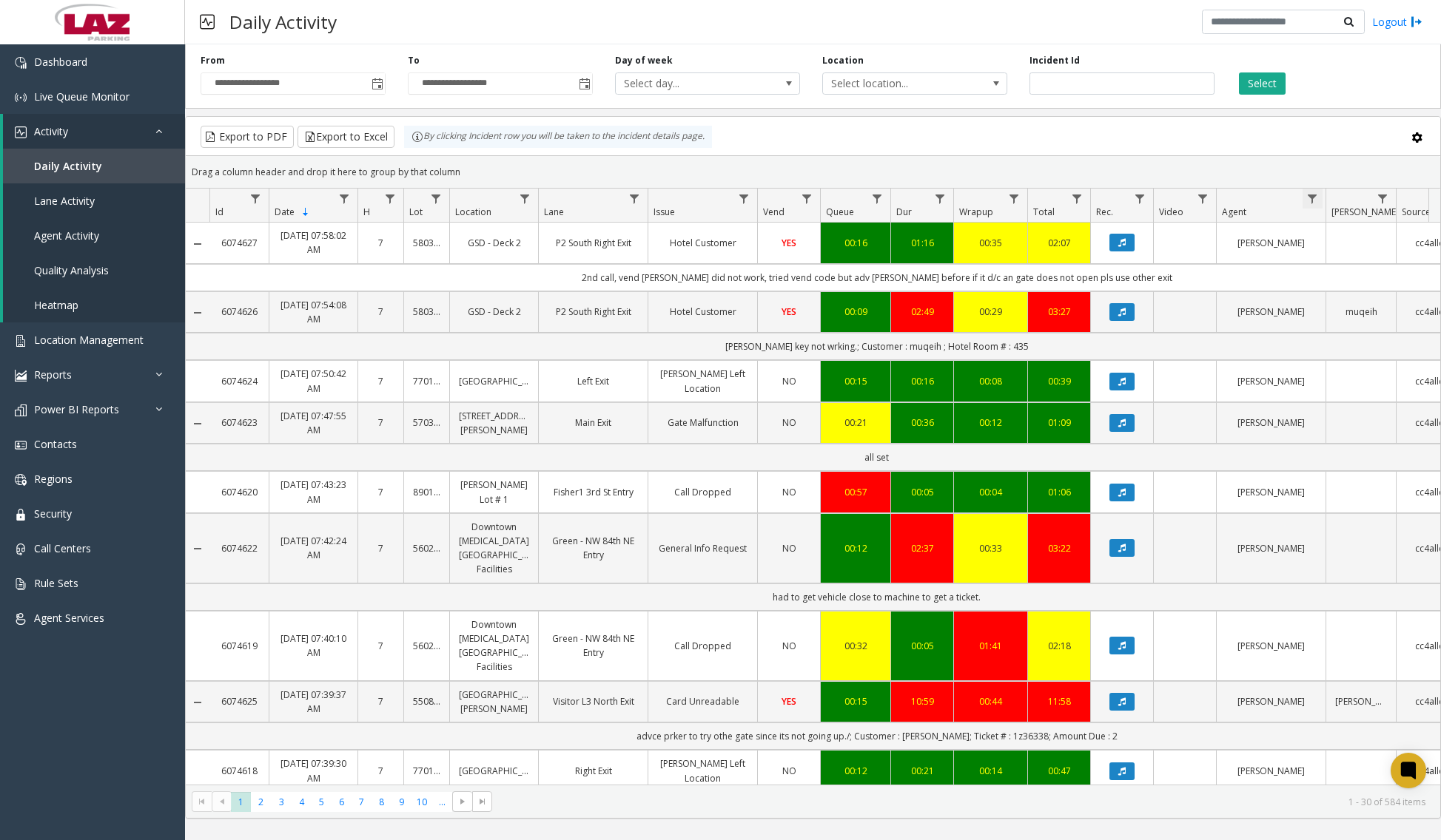
click at [1318, 200] on span "Data table" at bounding box center [1312, 198] width 11 height 11
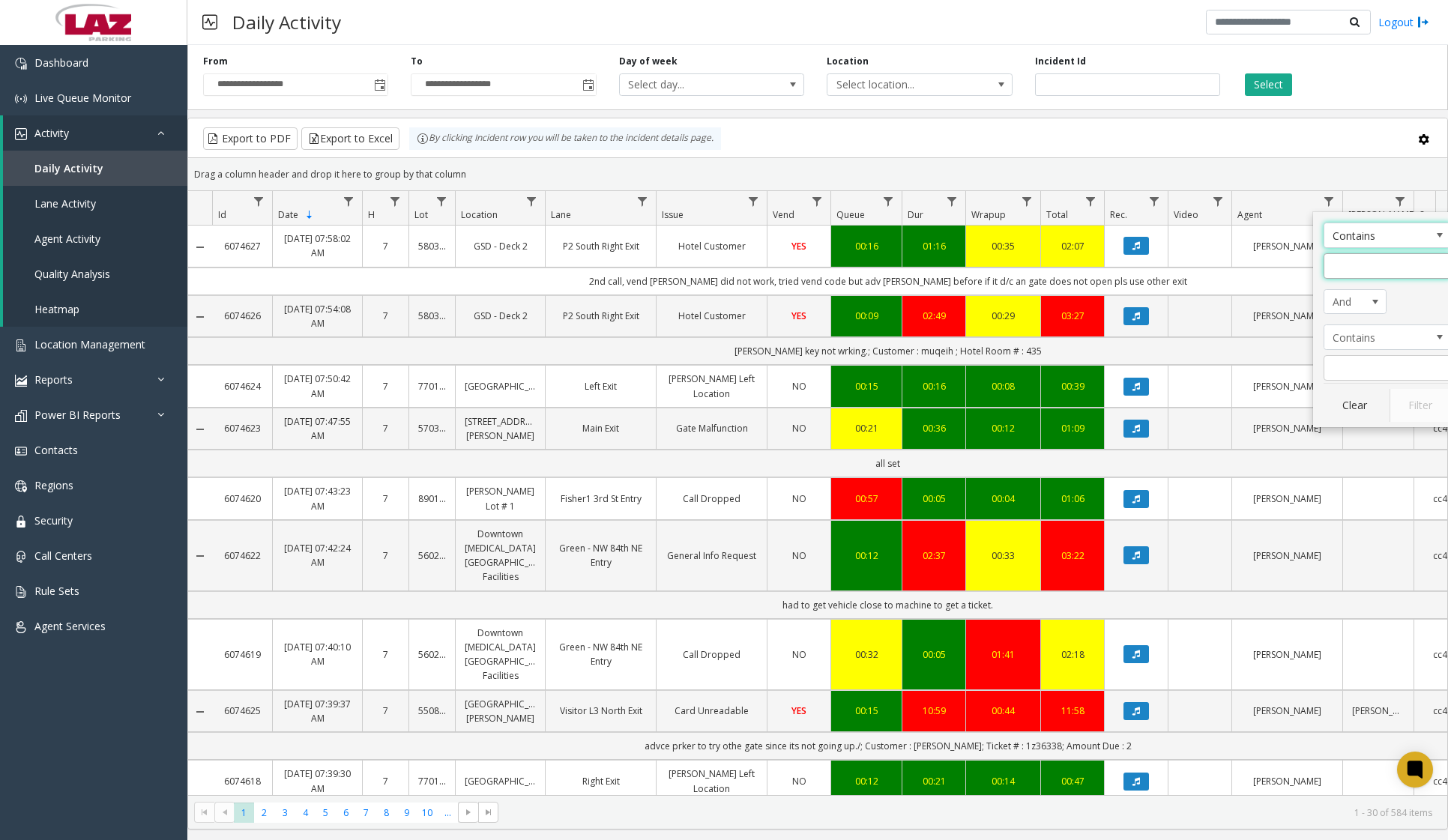
click at [1358, 256] on input "Agent Filter" at bounding box center [1387, 266] width 127 height 26
type input "******"
click at [1425, 406] on button "Filter" at bounding box center [1420, 405] width 61 height 33
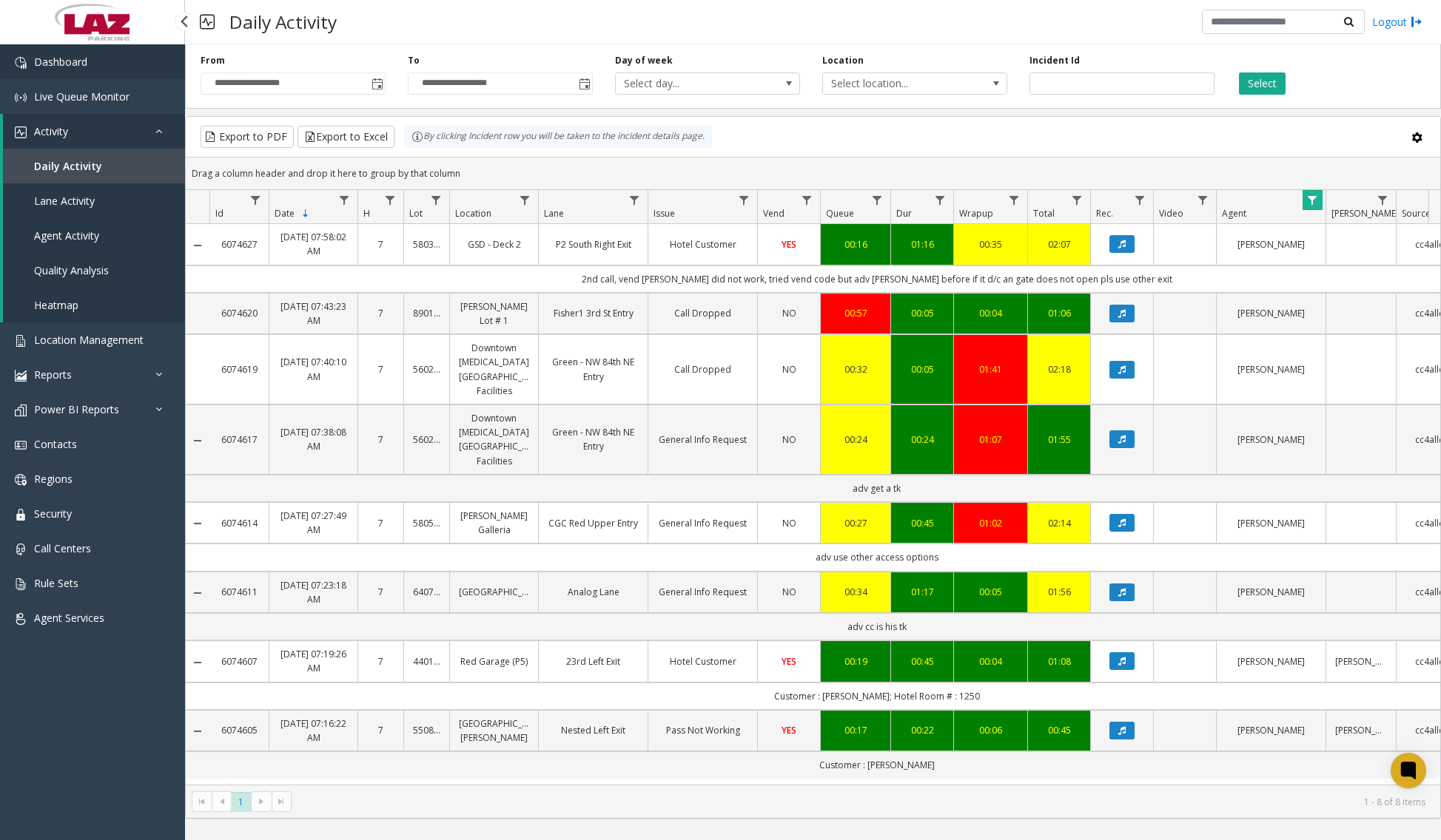
click at [91, 69] on link "Dashboard" at bounding box center [92, 61] width 185 height 34
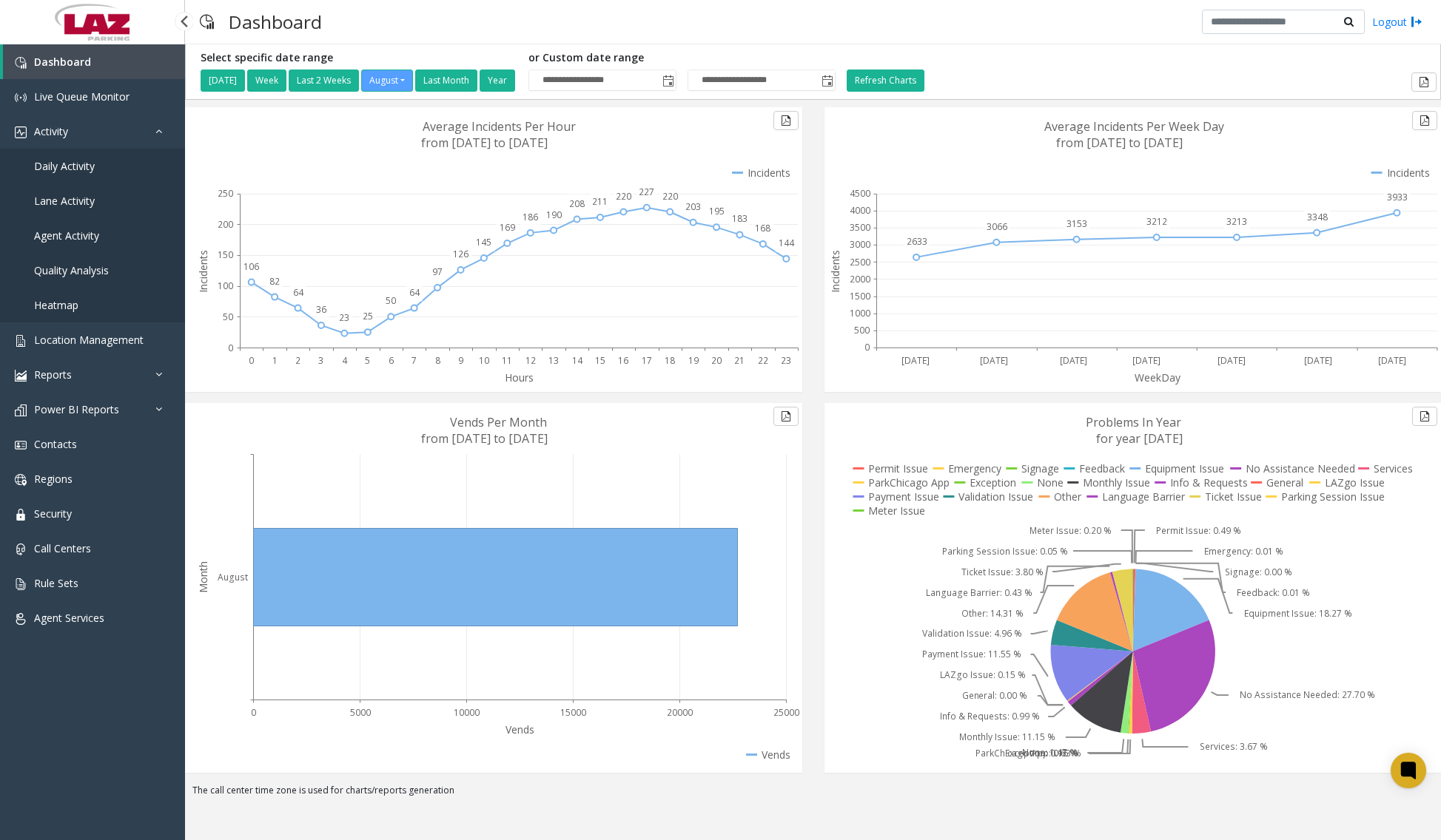
click at [96, 172] on link "Daily Activity" at bounding box center [92, 165] width 185 height 34
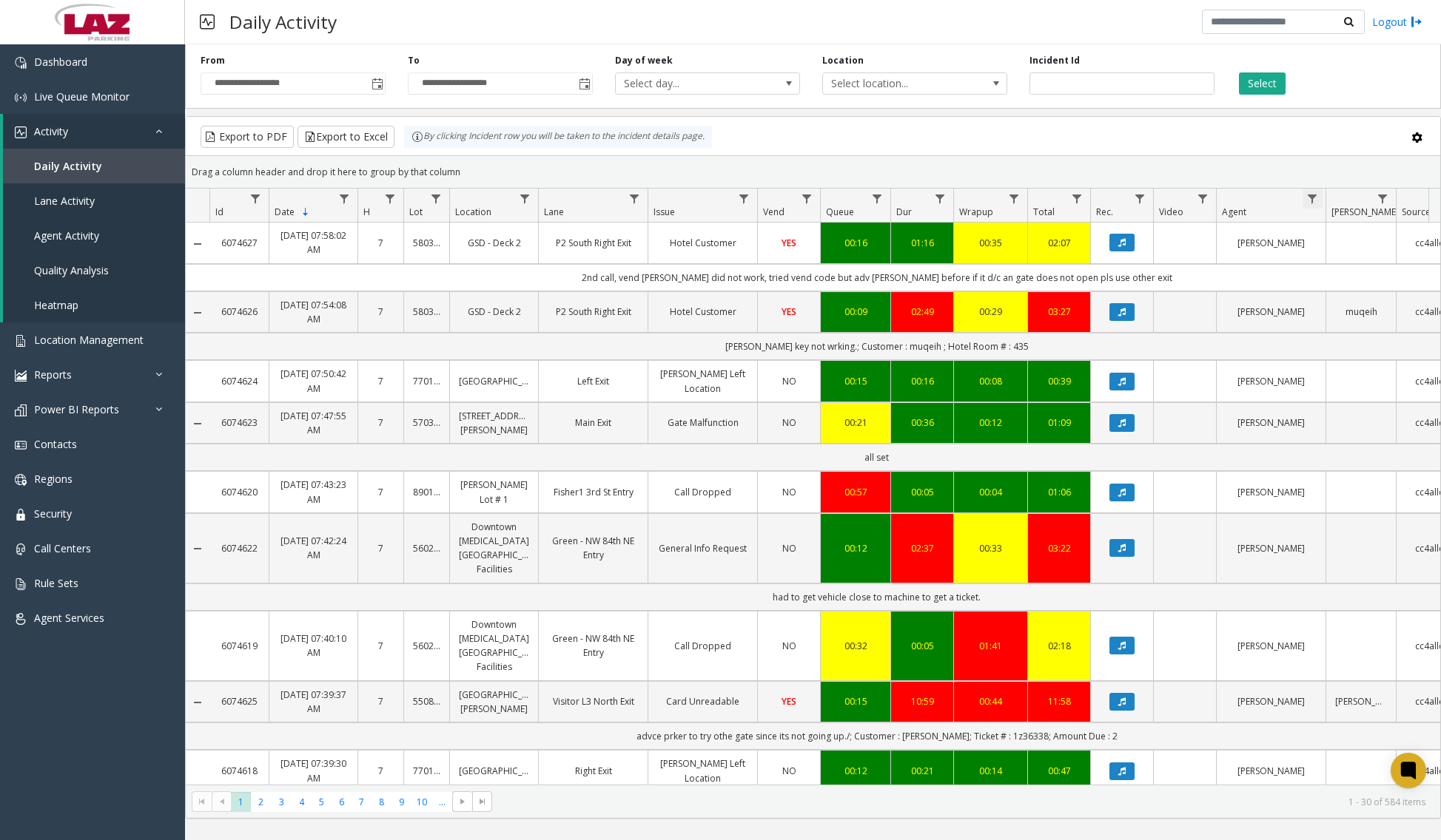
click at [1314, 201] on span "Data table" at bounding box center [1312, 198] width 11 height 11
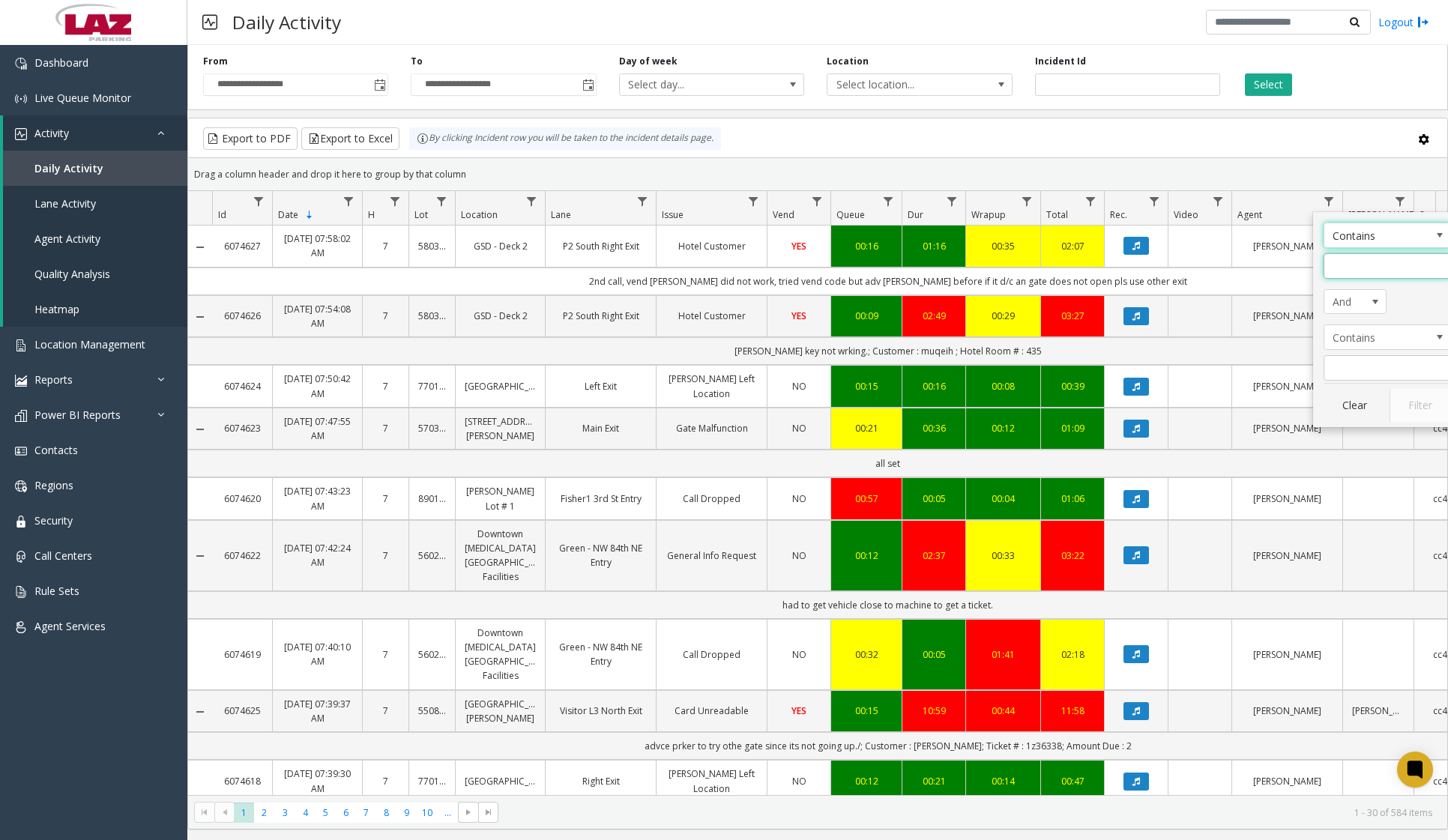
click at [1354, 271] on input "Agent Filter" at bounding box center [1387, 266] width 127 height 26
type input "***"
click at [1431, 409] on button "Filter" at bounding box center [1420, 405] width 61 height 33
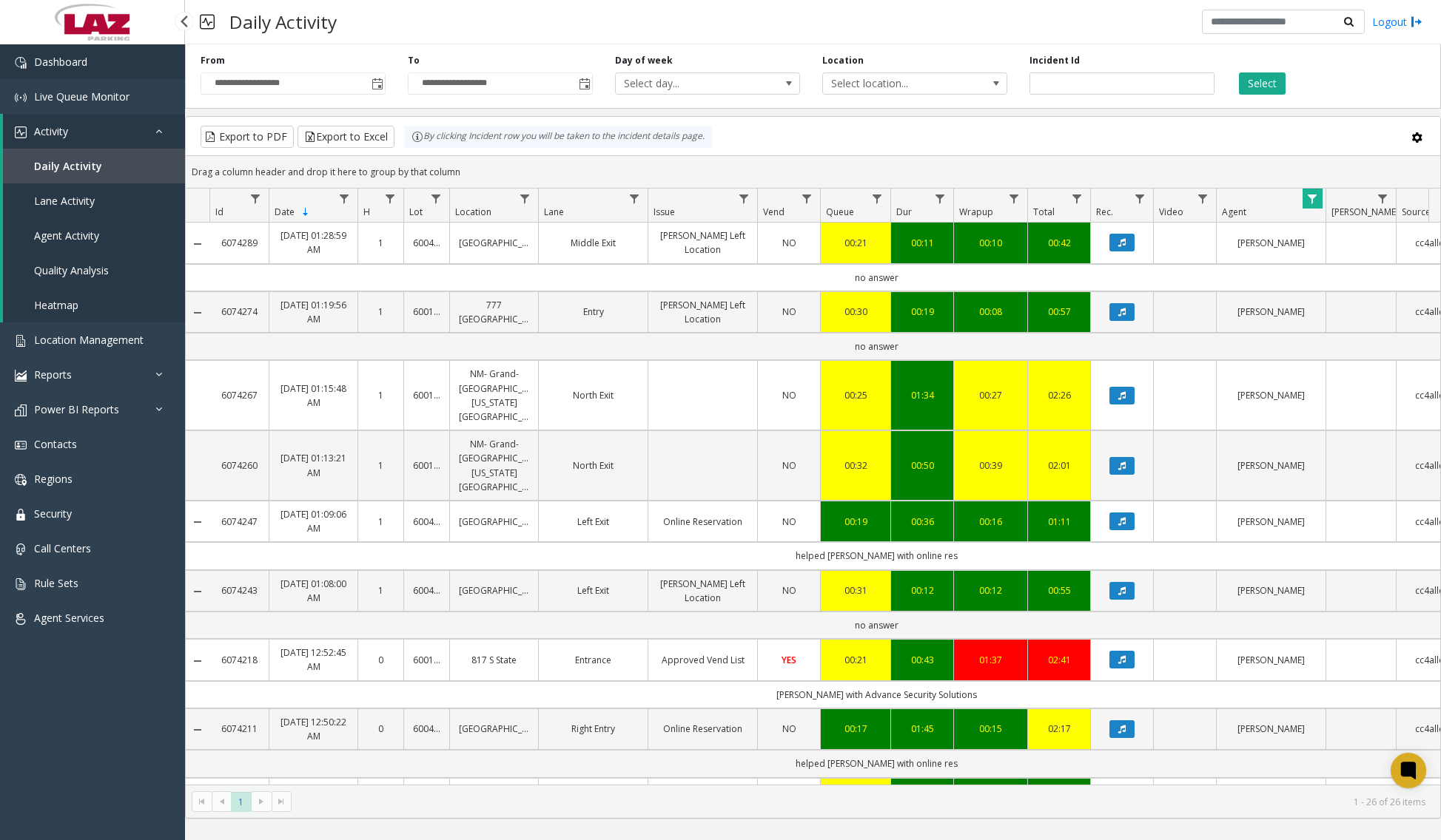
click at [76, 51] on link "Dashboard" at bounding box center [92, 61] width 185 height 34
